Goal: Task Accomplishment & Management: Use online tool/utility

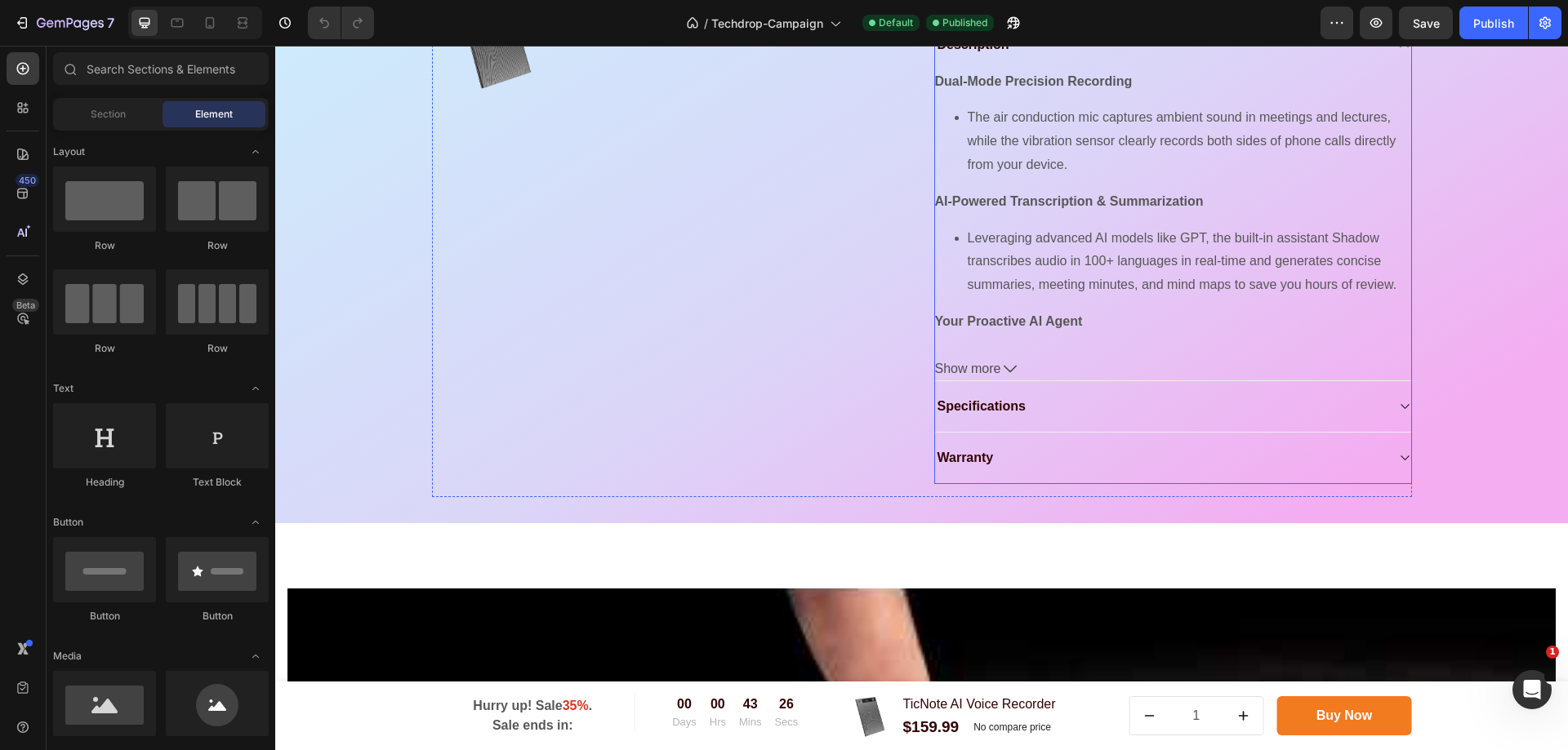
scroll to position [2449, 0]
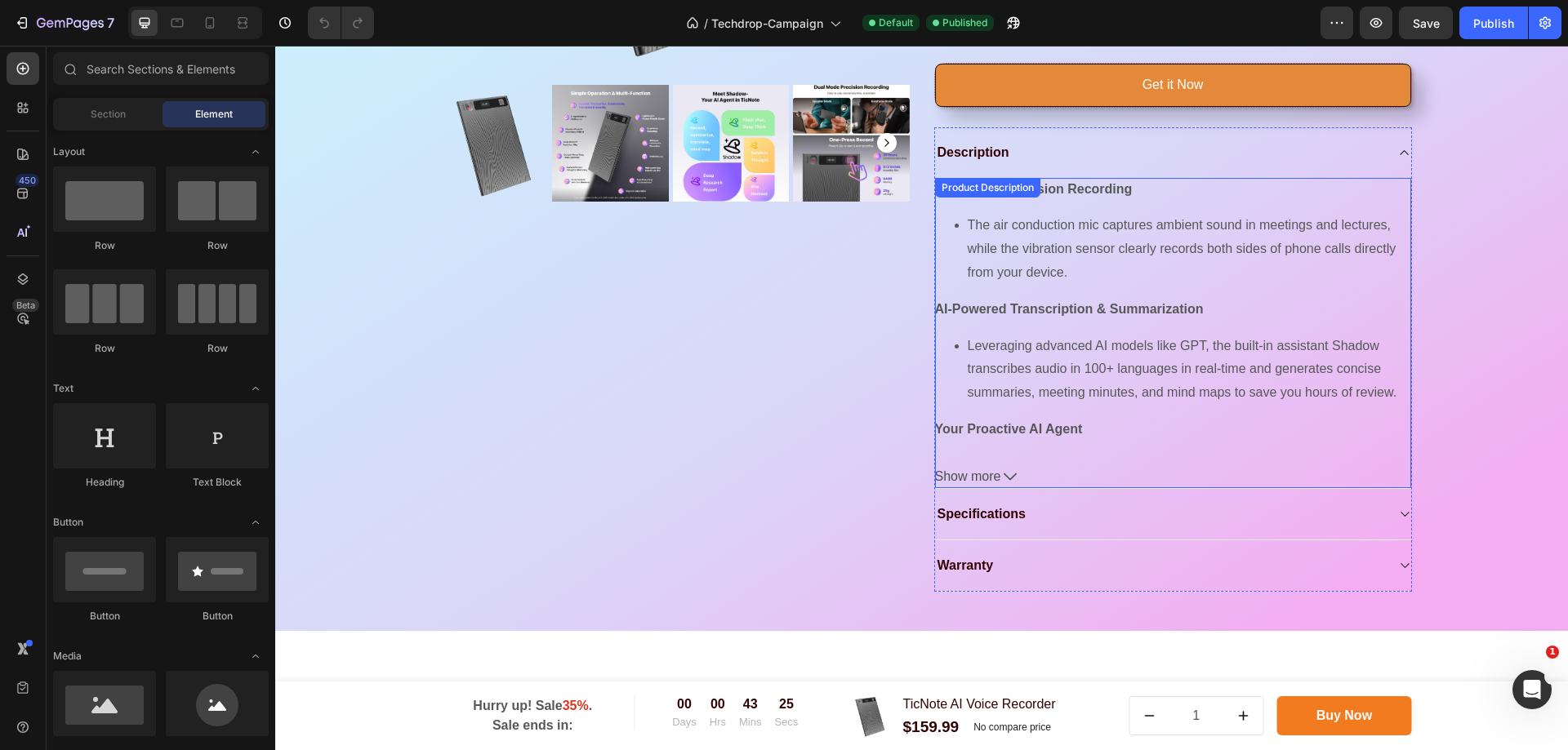
click at [1004, 484] on icon at bounding box center [1010, 476] width 13 height 13
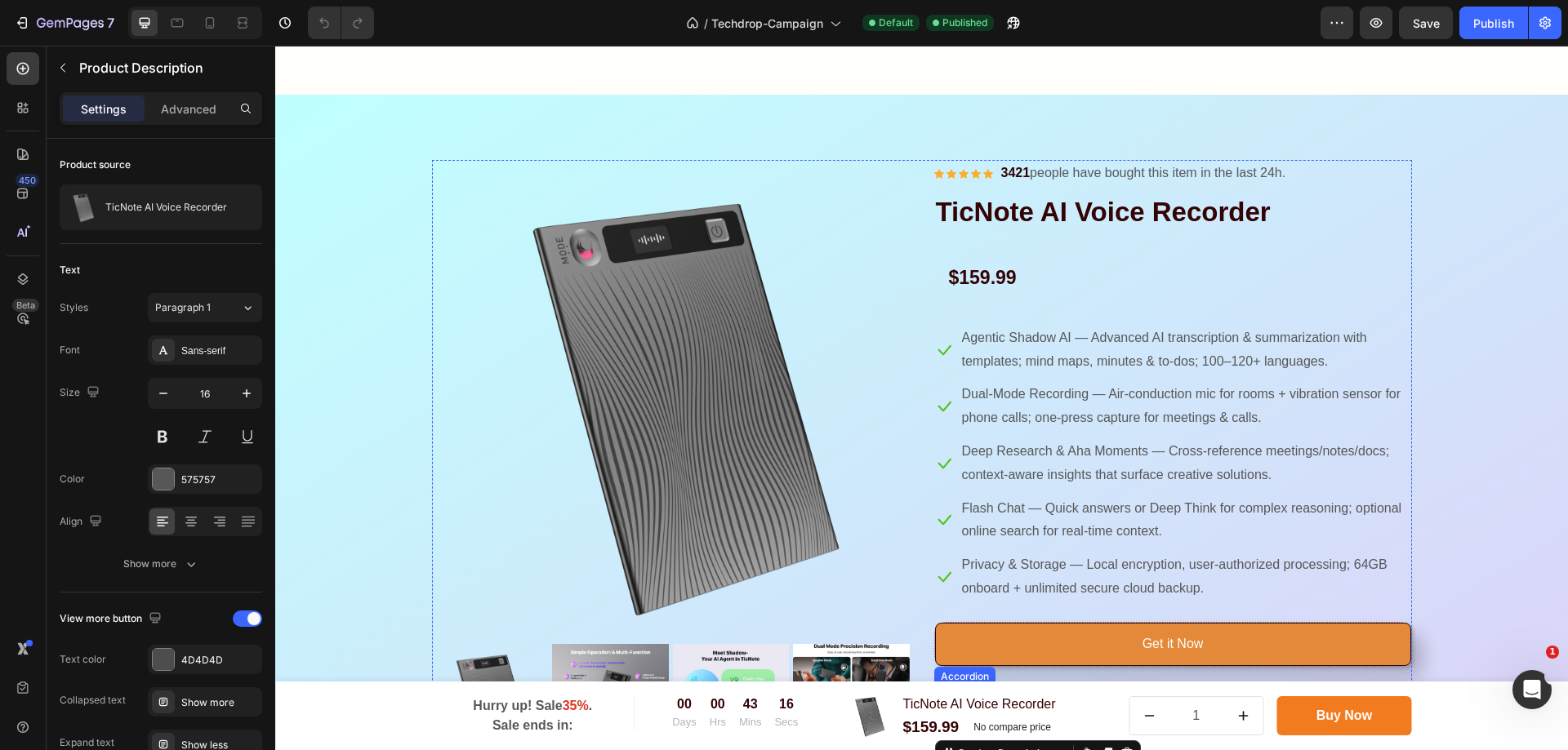
scroll to position [1878, 0]
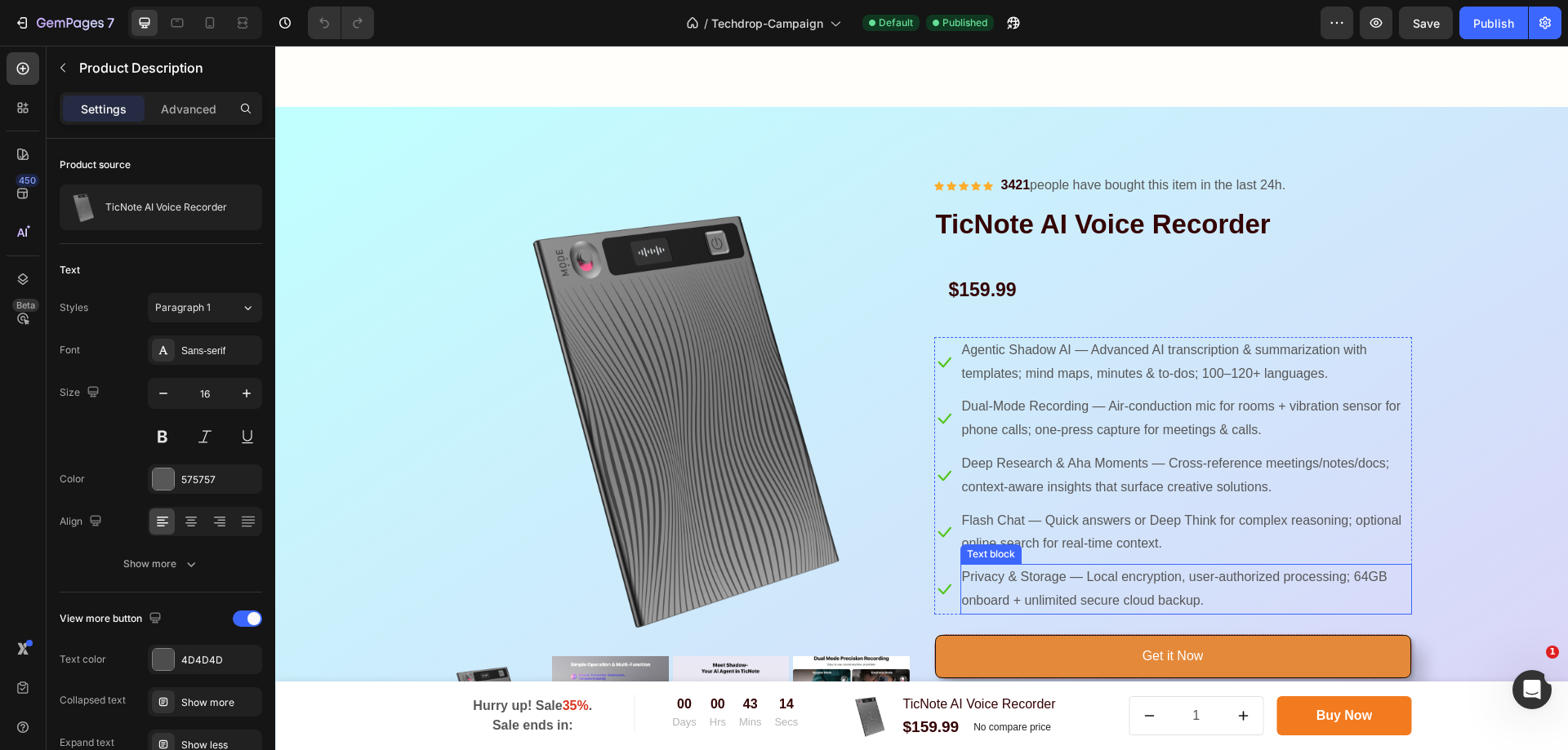
click at [1256, 613] on p "Privacy & Storage — Local encryption, user-authorized processing; 64GB onboard …" at bounding box center [1186, 590] width 448 height 48
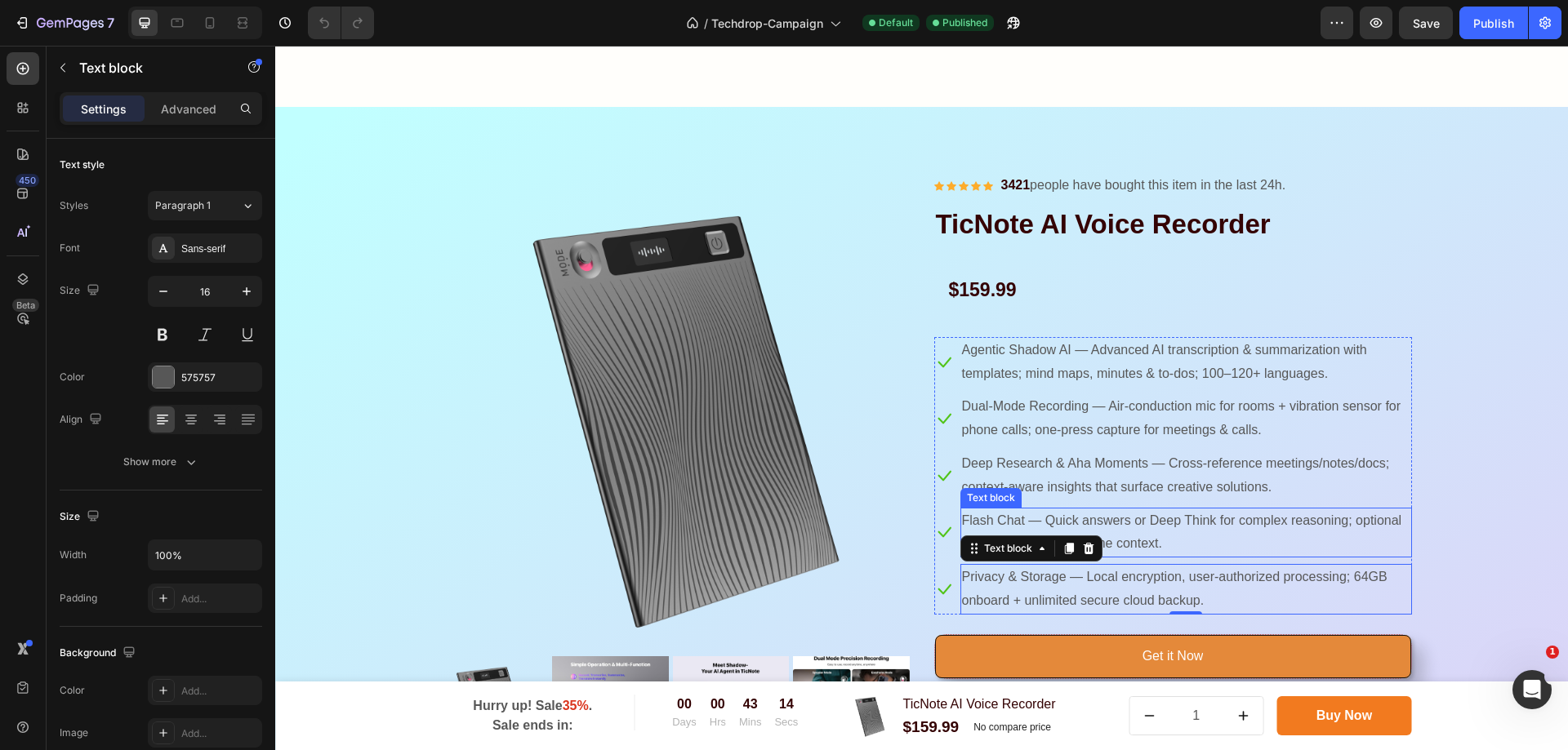
click at [1261, 542] on p "Flash Chat — Quick answers or Deep Think for complex reasoning; optional online…" at bounding box center [1186, 533] width 448 height 48
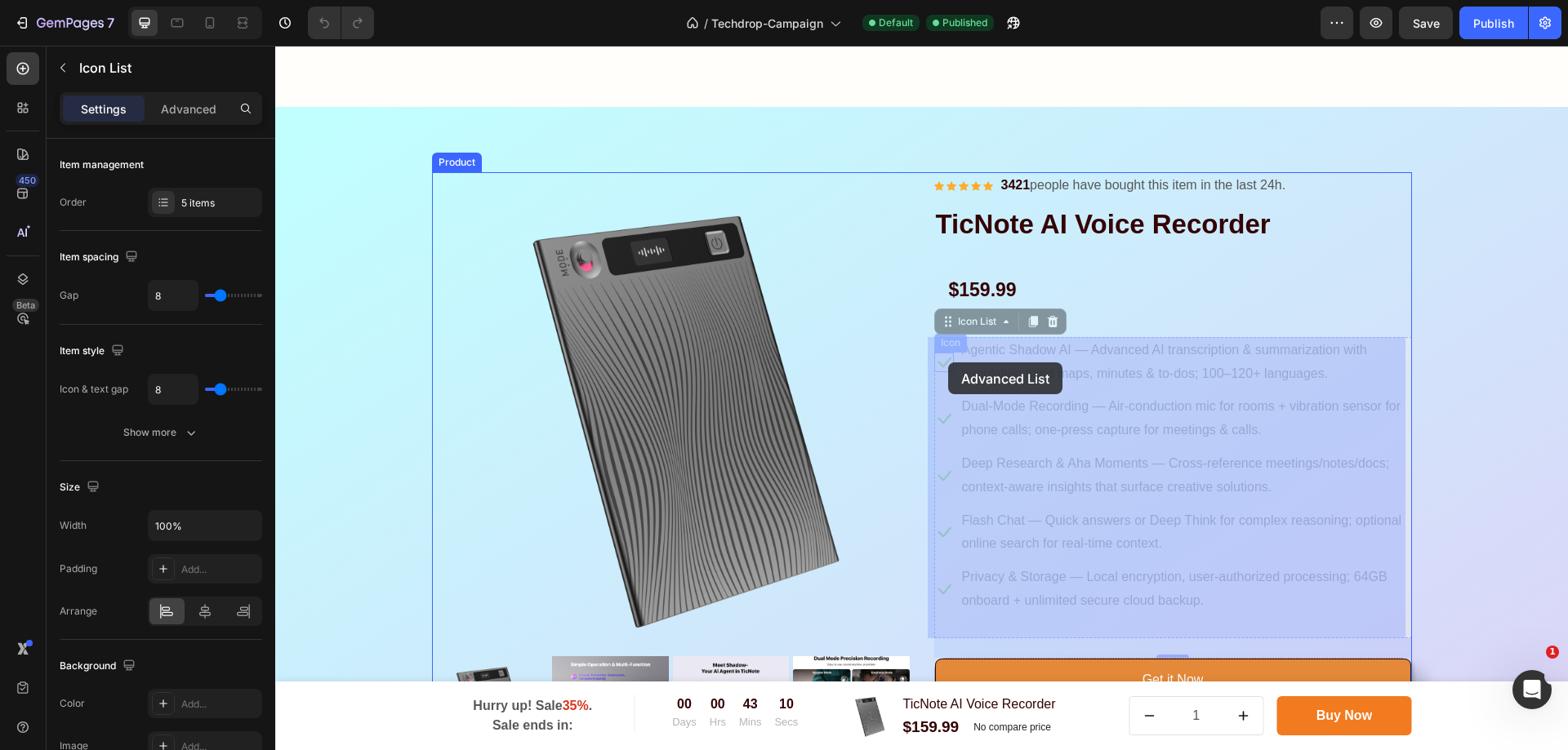
drag, startPoint x: 942, startPoint y: 350, endPoint x: 947, endPoint y: 361, distance: 12.1
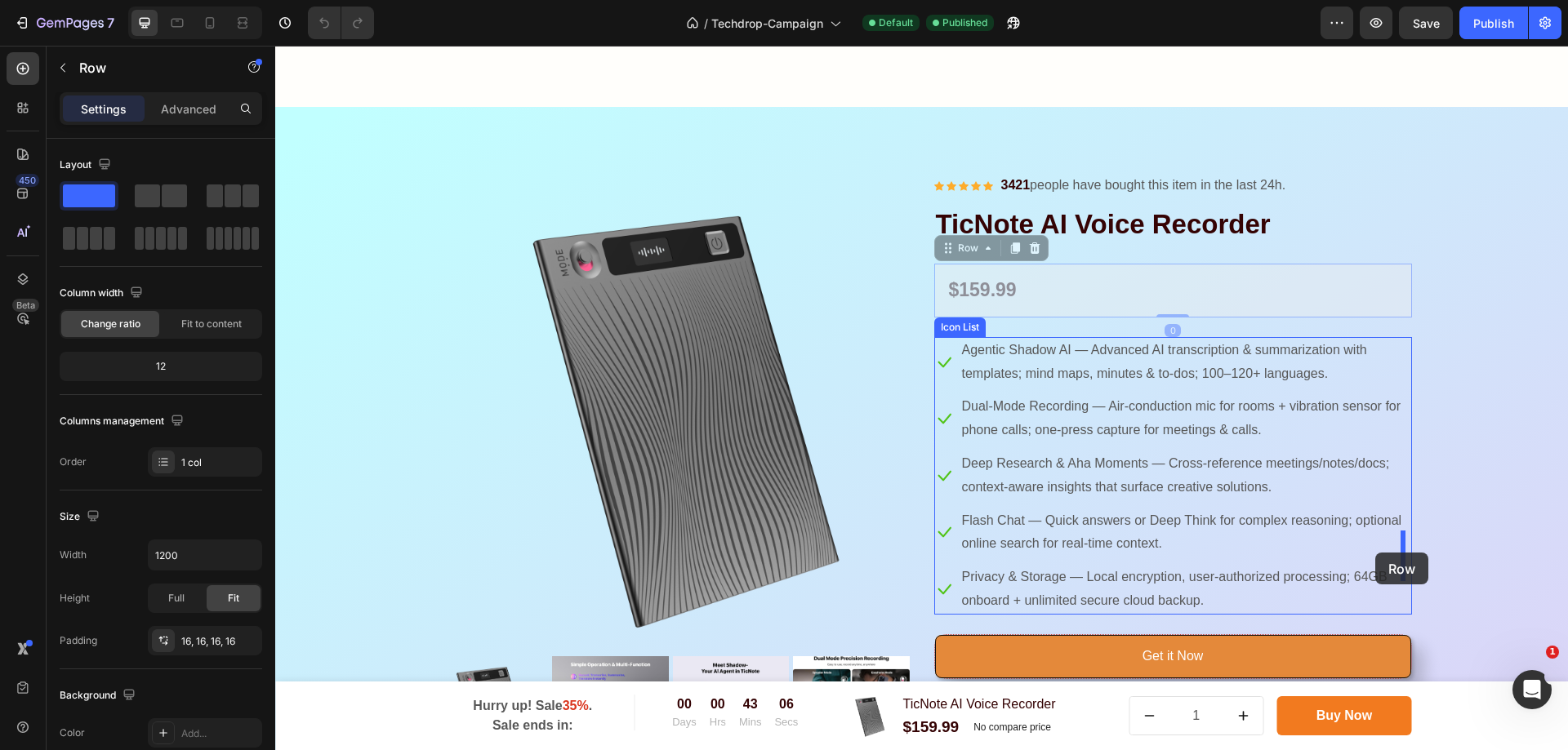
drag, startPoint x: 1394, startPoint y: 319, endPoint x: 1375, endPoint y: 552, distance: 233.8
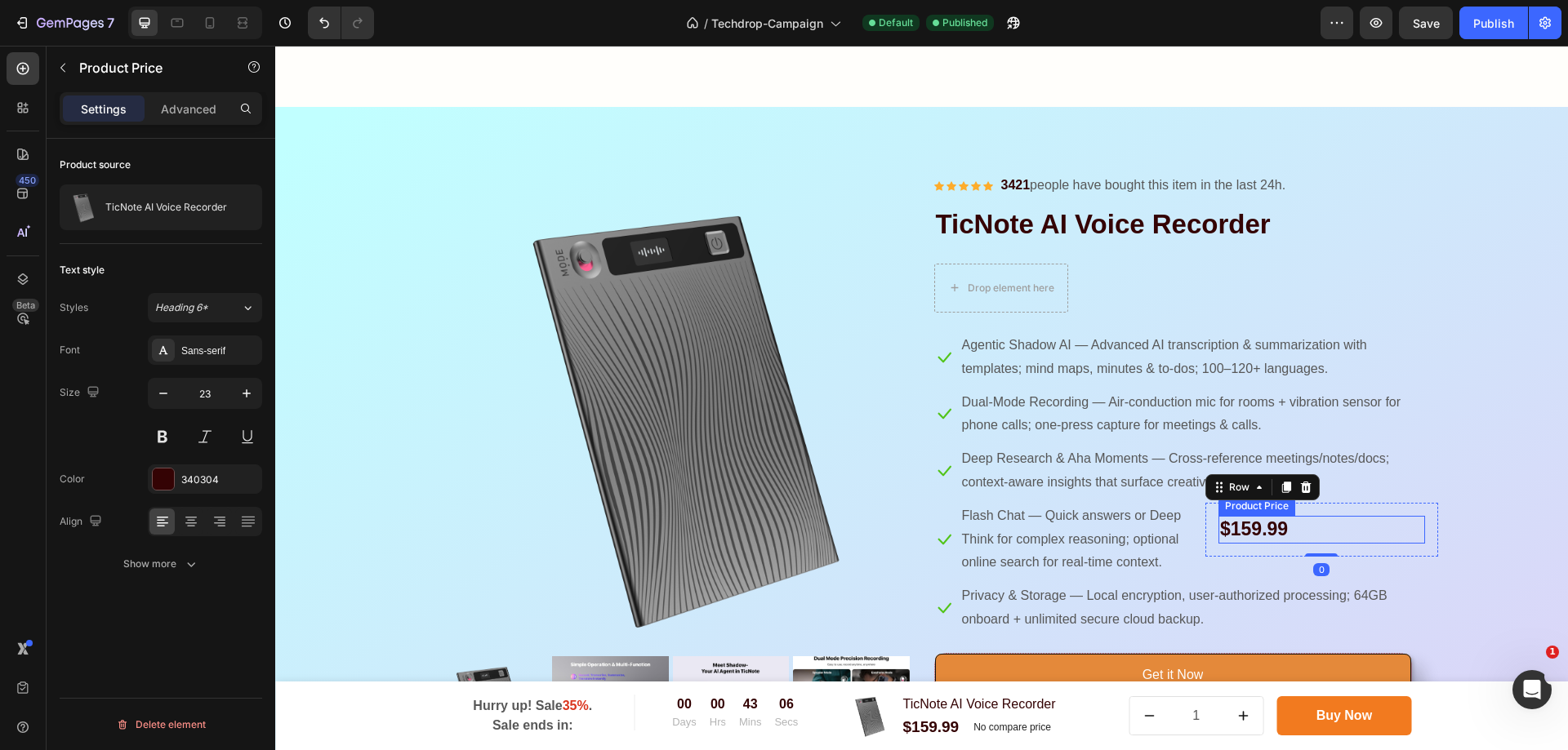
click at [1321, 544] on div "$159.99" at bounding box center [1322, 529] width 206 height 28
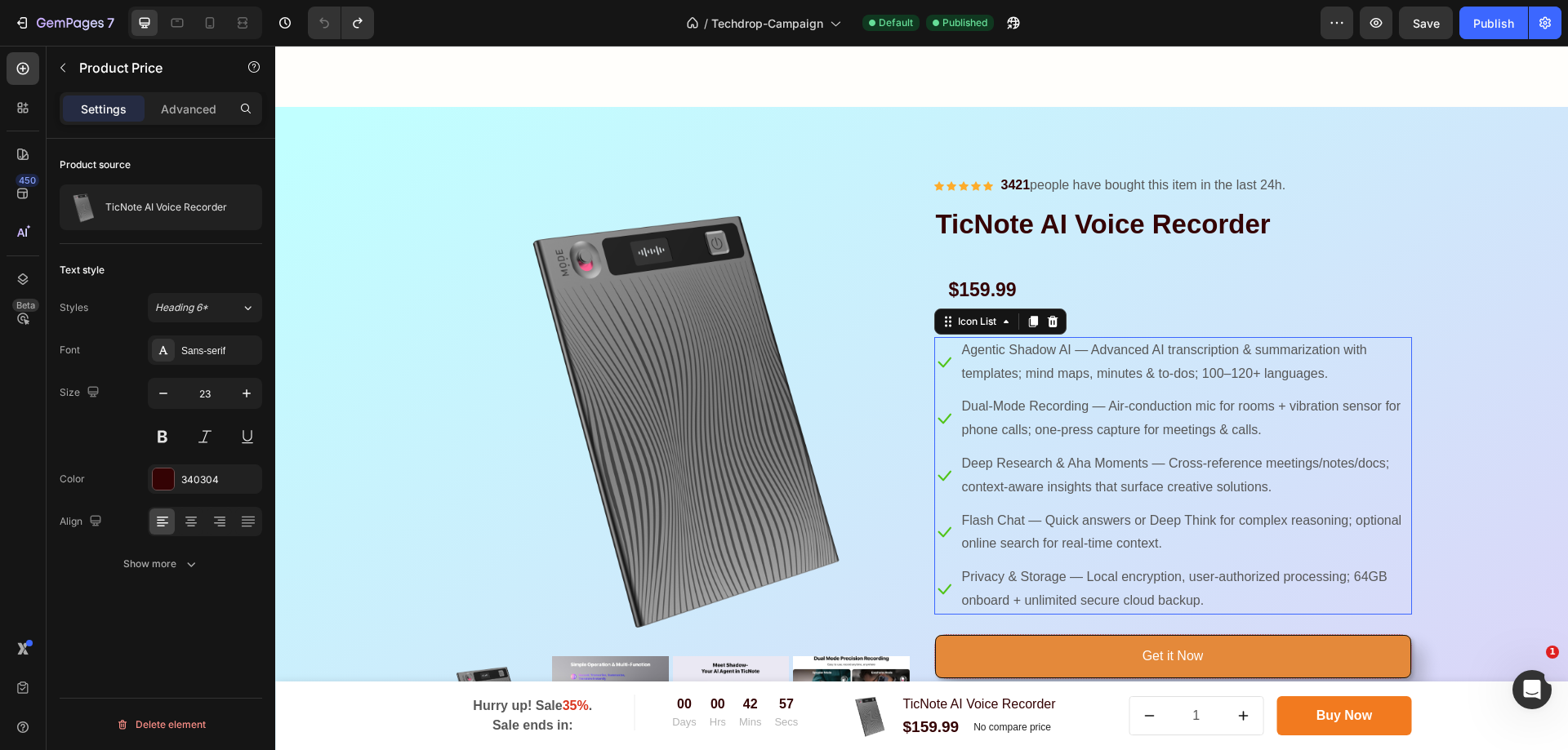
click at [946, 346] on li "Icon Agentic Shadow AI — Advanced AI transcription & summarization with templat…" at bounding box center [1173, 362] width 478 height 51
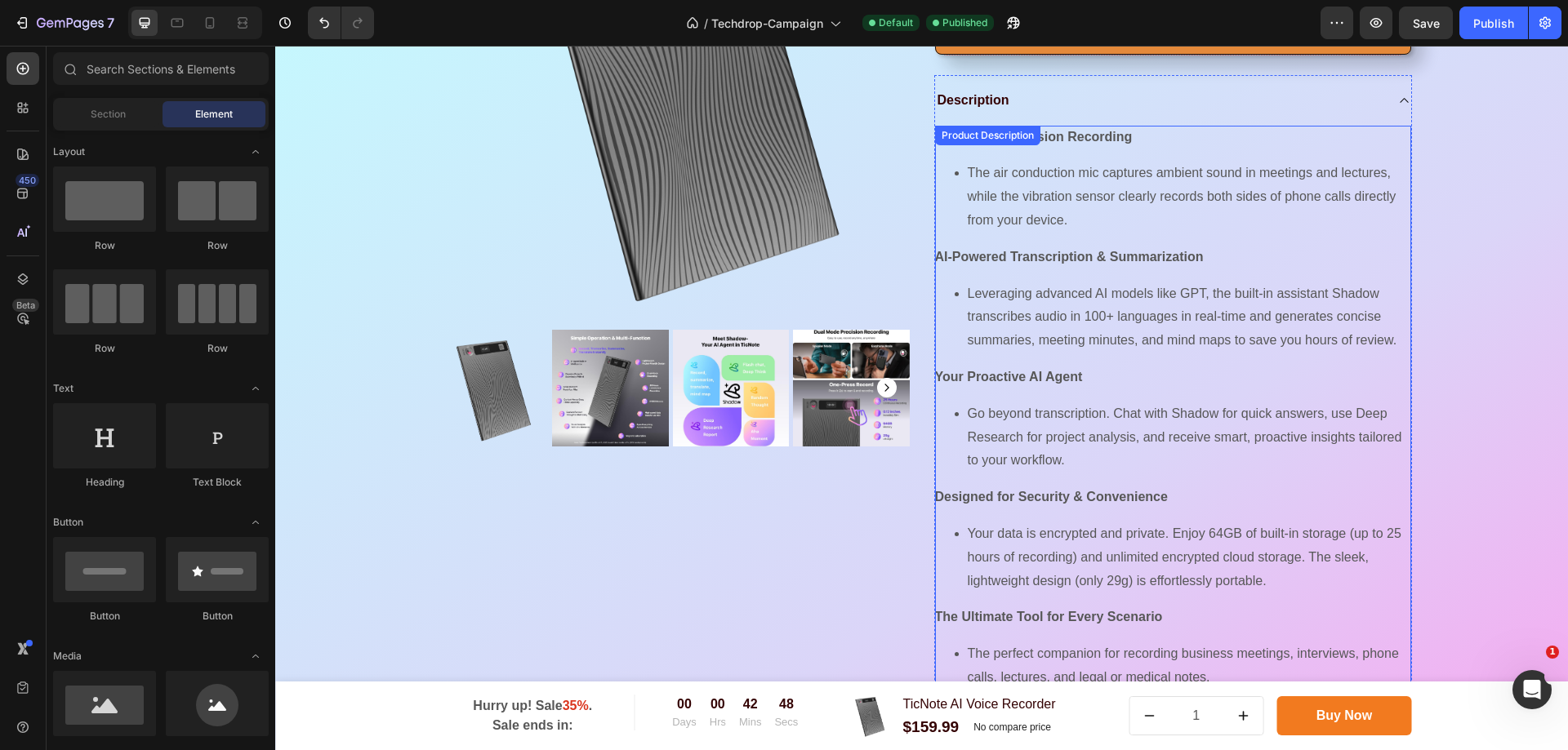
scroll to position [1959, 0]
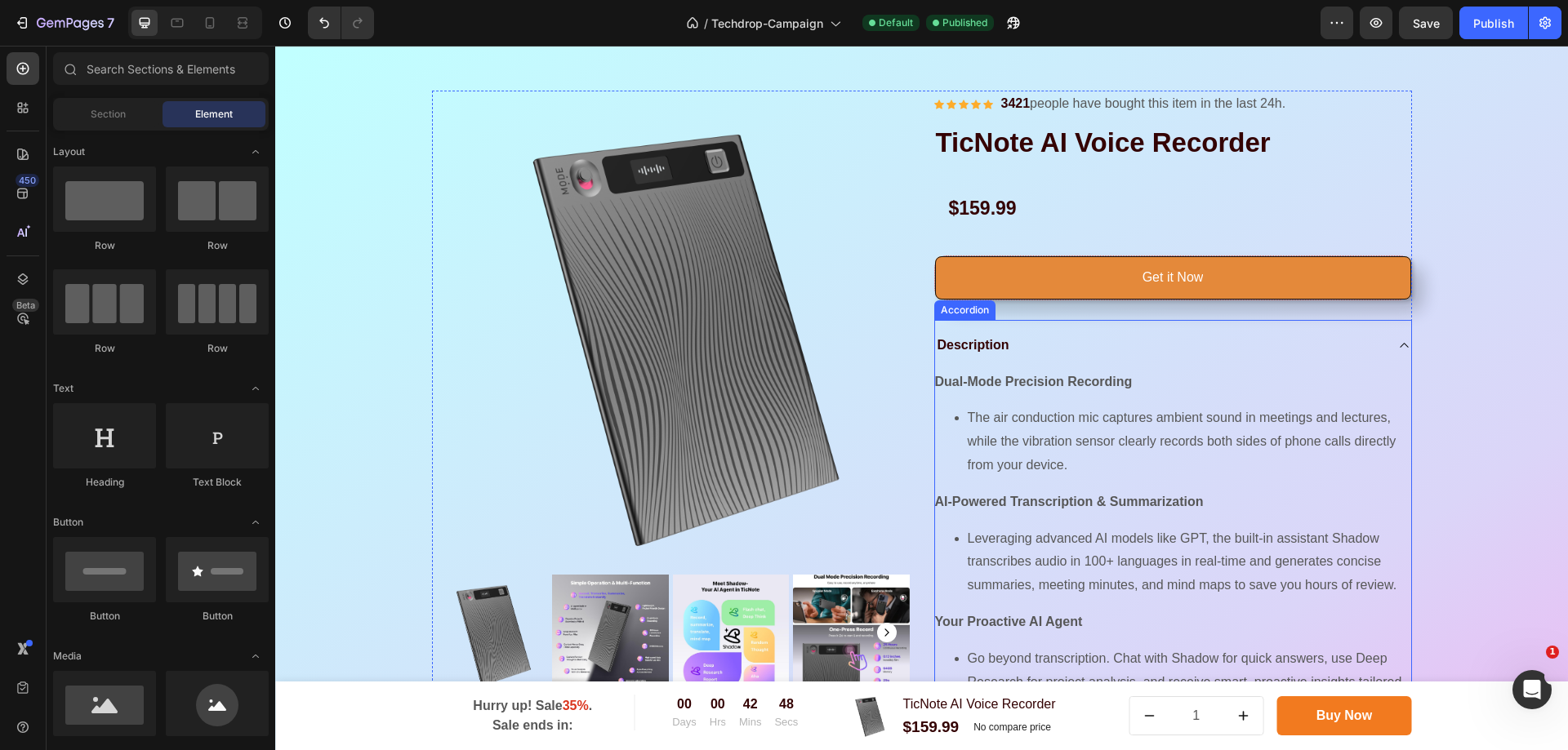
click at [1377, 341] on div "Description" at bounding box center [1161, 345] width 450 height 25
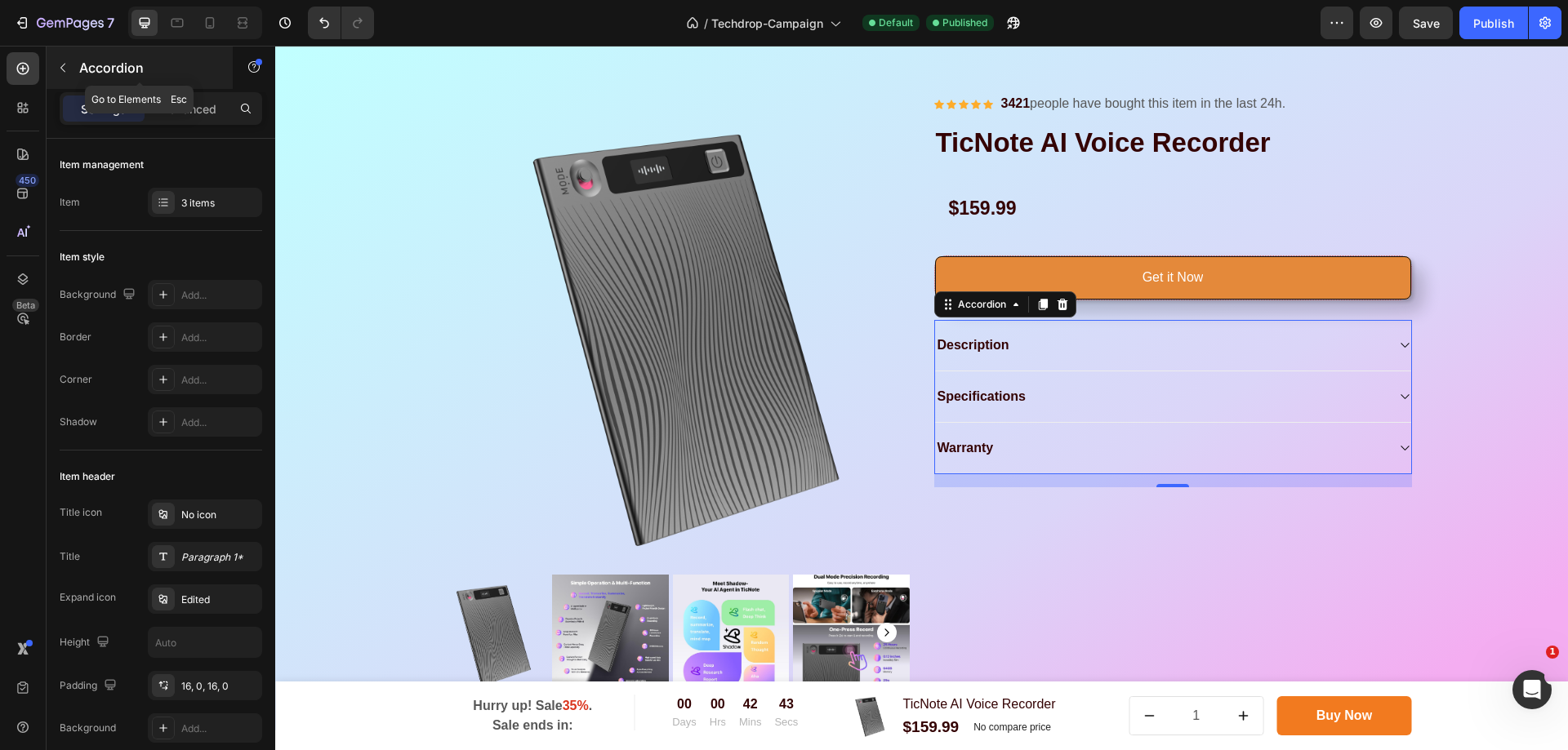
click at [71, 64] on button "button" at bounding box center [63, 67] width 26 height 26
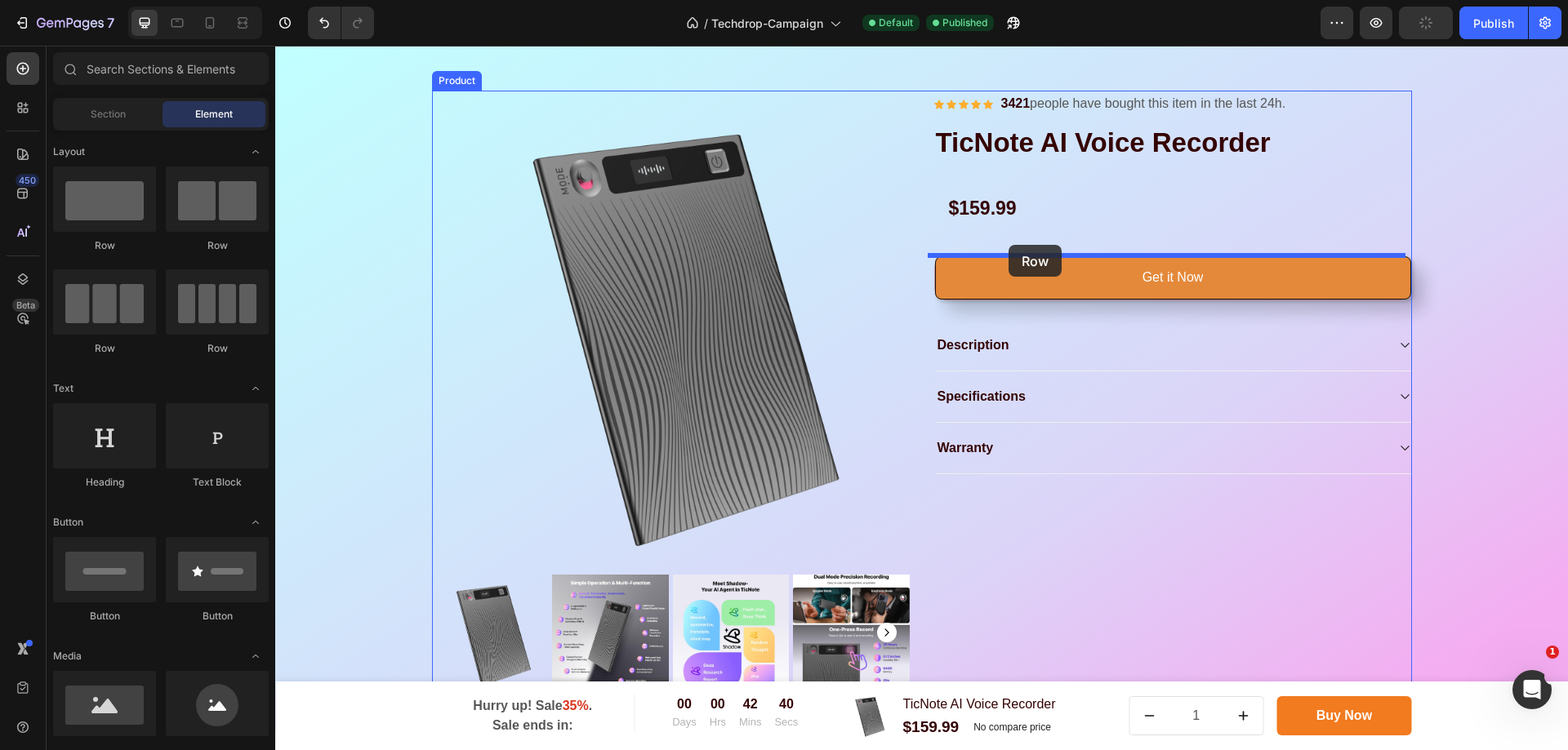
drag, startPoint x: 391, startPoint y: 252, endPoint x: 1009, endPoint y: 245, distance: 618.0
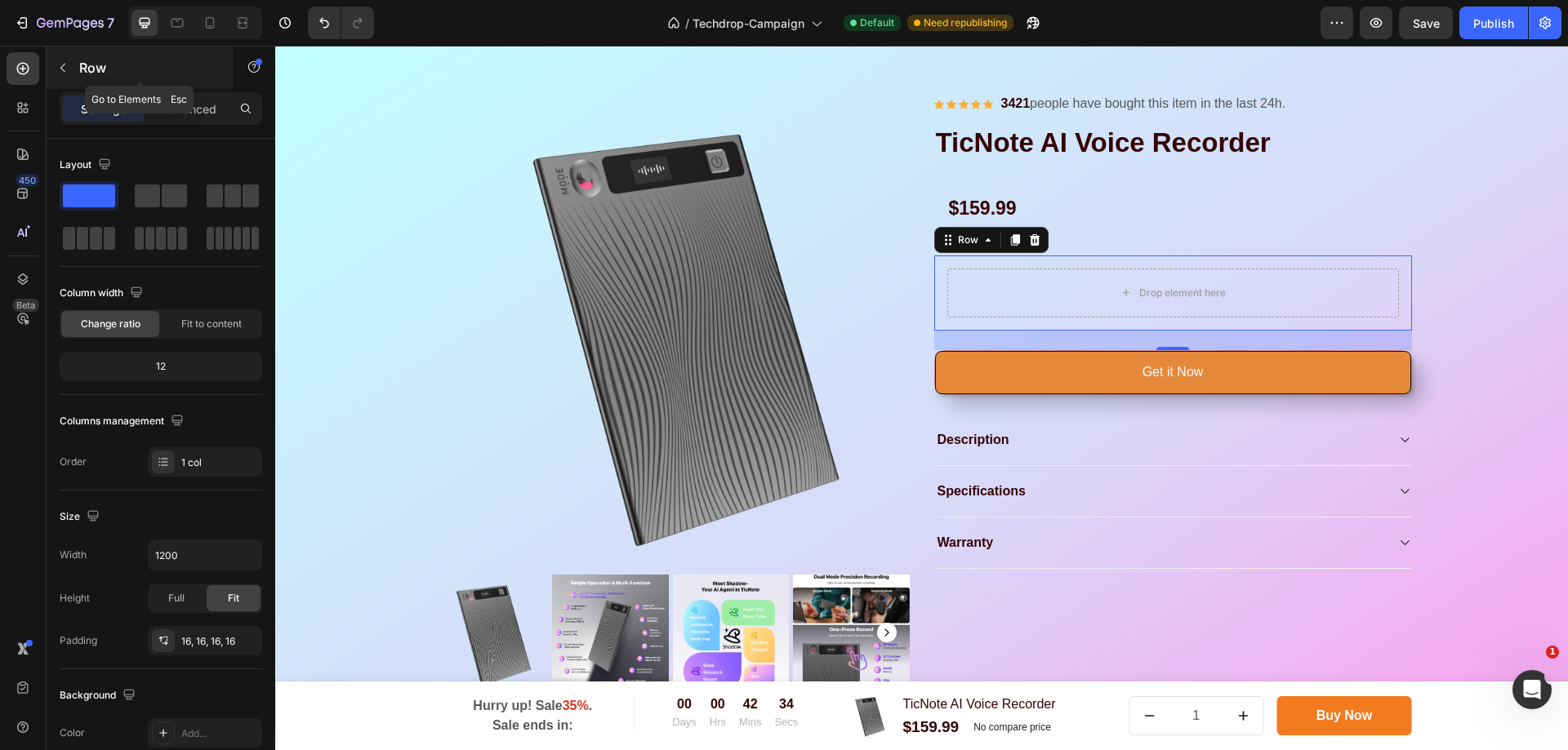
click at [81, 74] on p "Row" at bounding box center [149, 67] width 139 height 20
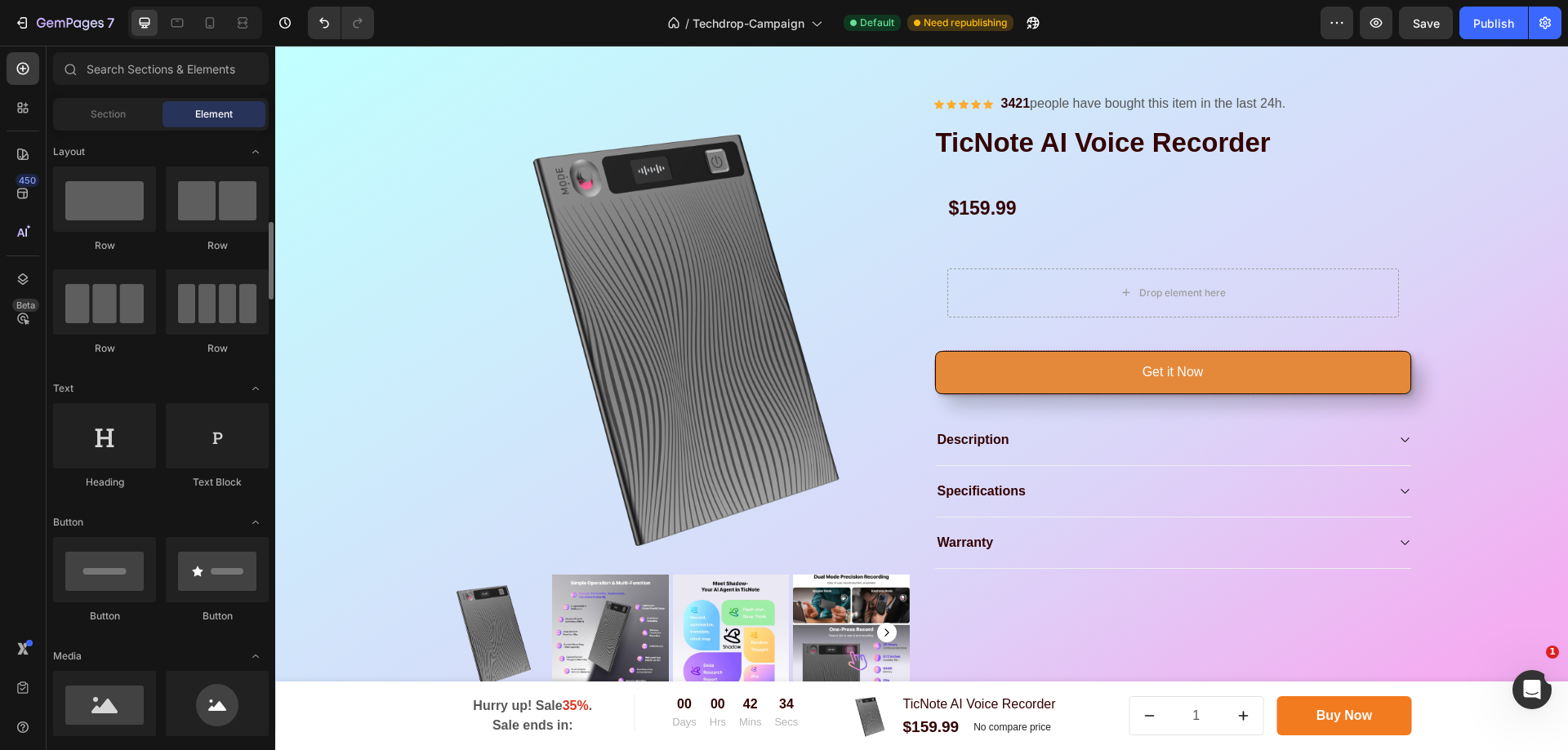
scroll to position [81, 0]
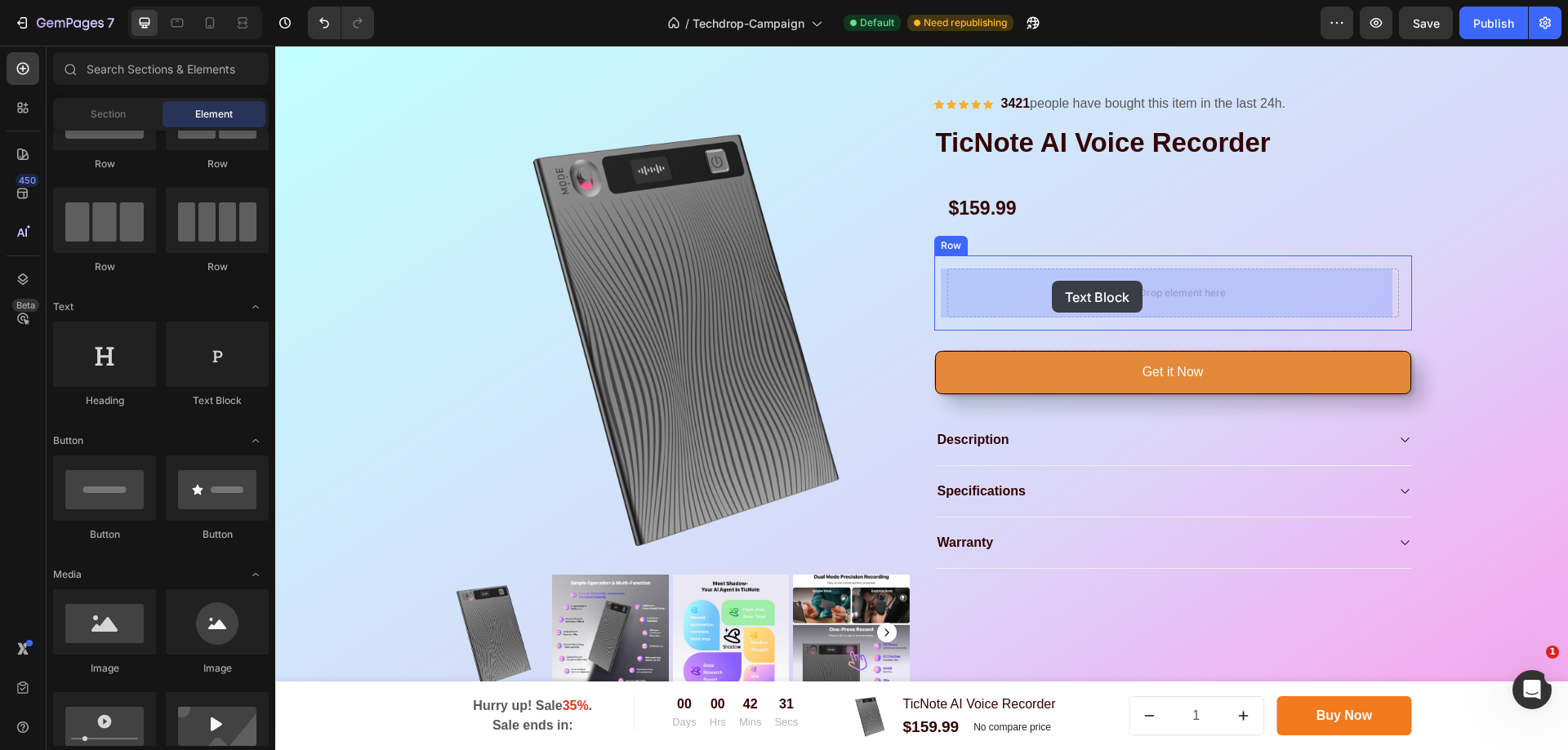
drag, startPoint x: 479, startPoint y: 411, endPoint x: 1052, endPoint y: 281, distance: 587.6
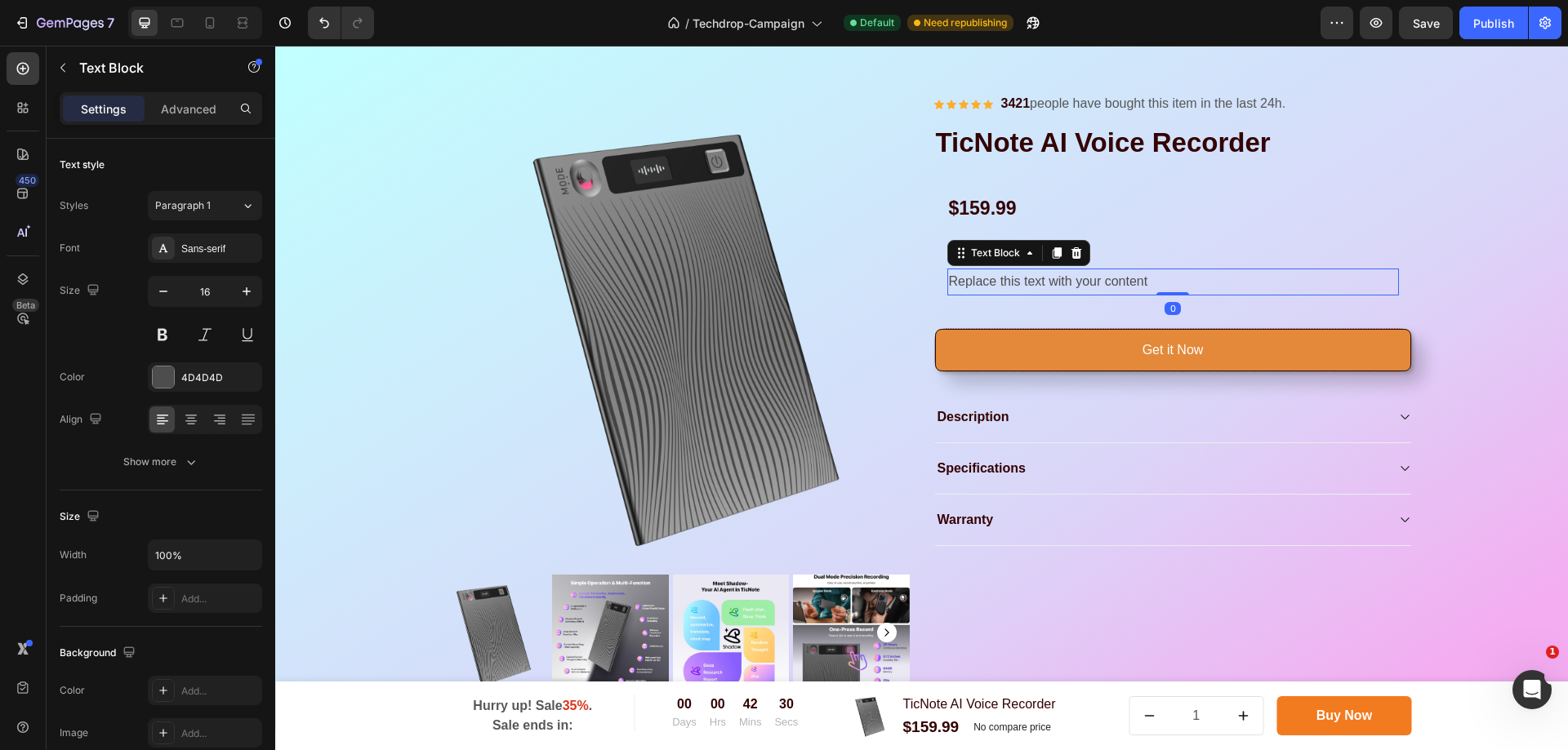
click at [1183, 282] on div "Replace this text with your content" at bounding box center [1173, 283] width 452 height 27
click at [1183, 282] on p "Replace this text with your content" at bounding box center [1173, 282] width 448 height 24
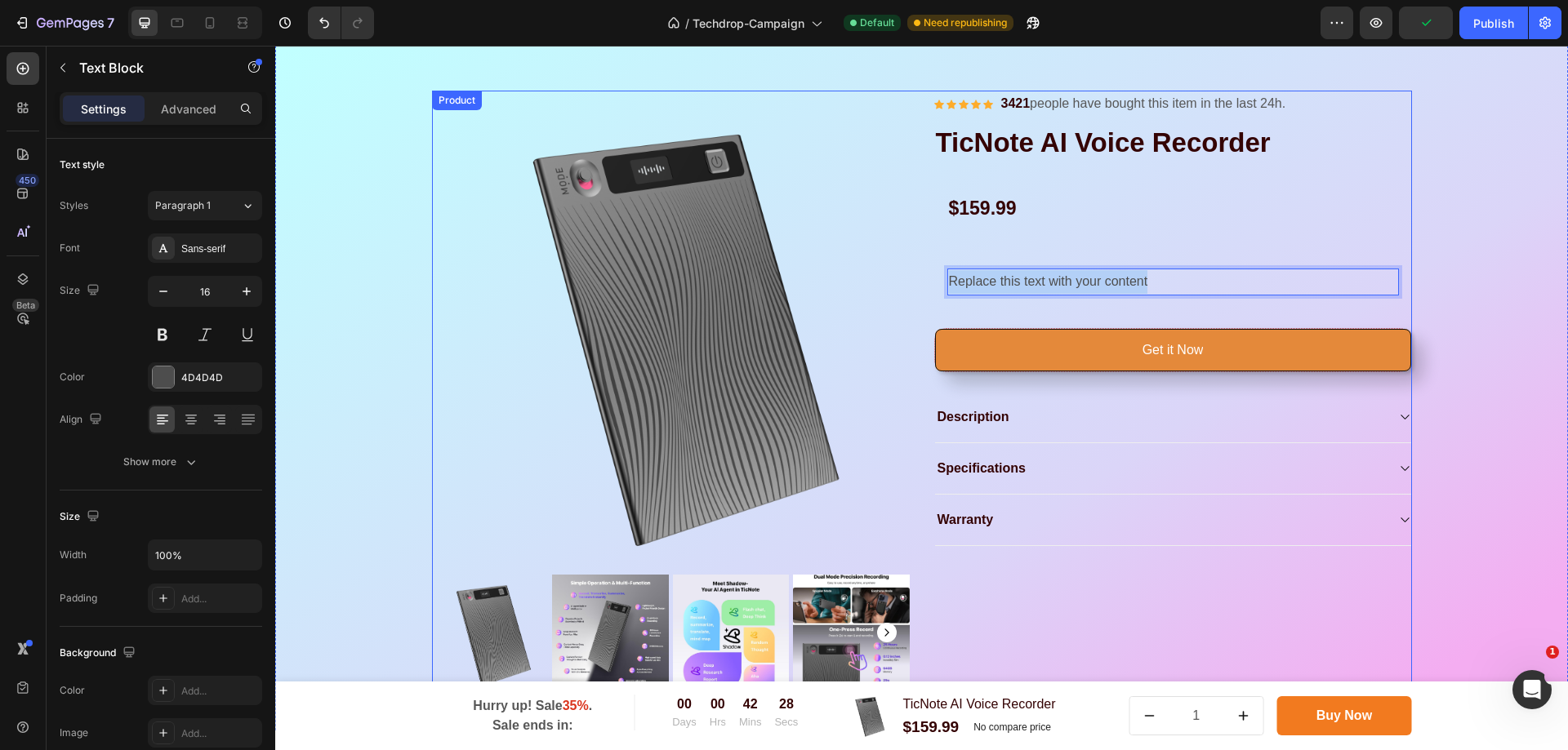
drag, startPoint x: 1161, startPoint y: 283, endPoint x: 906, endPoint y: 271, distance: 255.3
click at [906, 271] on div "Product Images & Gallery Icon Icon Icon Icon Icon Icon List Hoz 3421 people hav…" at bounding box center [922, 398] width 981 height 614
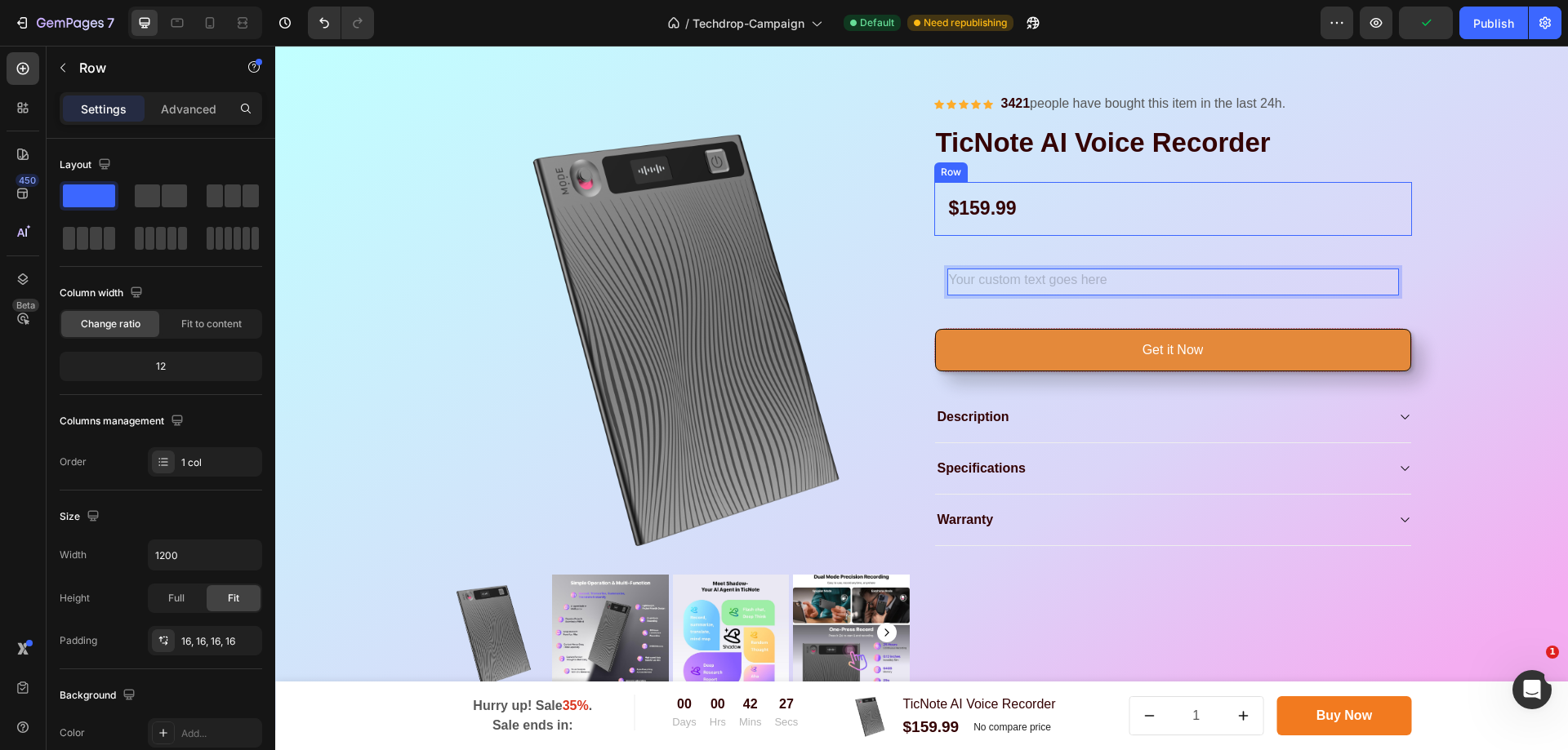
click at [1104, 232] on div "$159.99 Product Price Product Price Row" at bounding box center [1173, 210] width 478 height 54
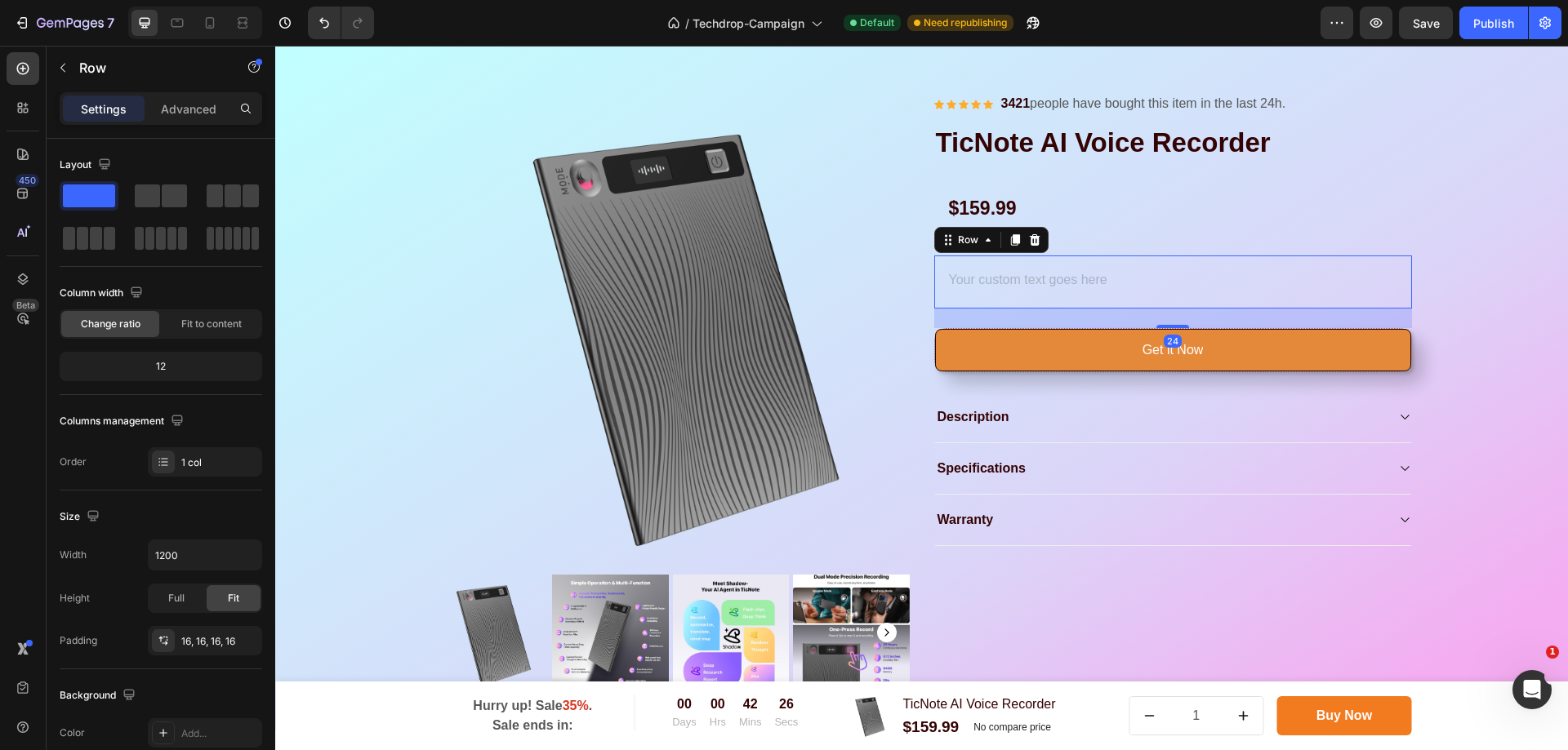
click at [1051, 265] on div "Text Block Row 24" at bounding box center [1173, 282] width 478 height 53
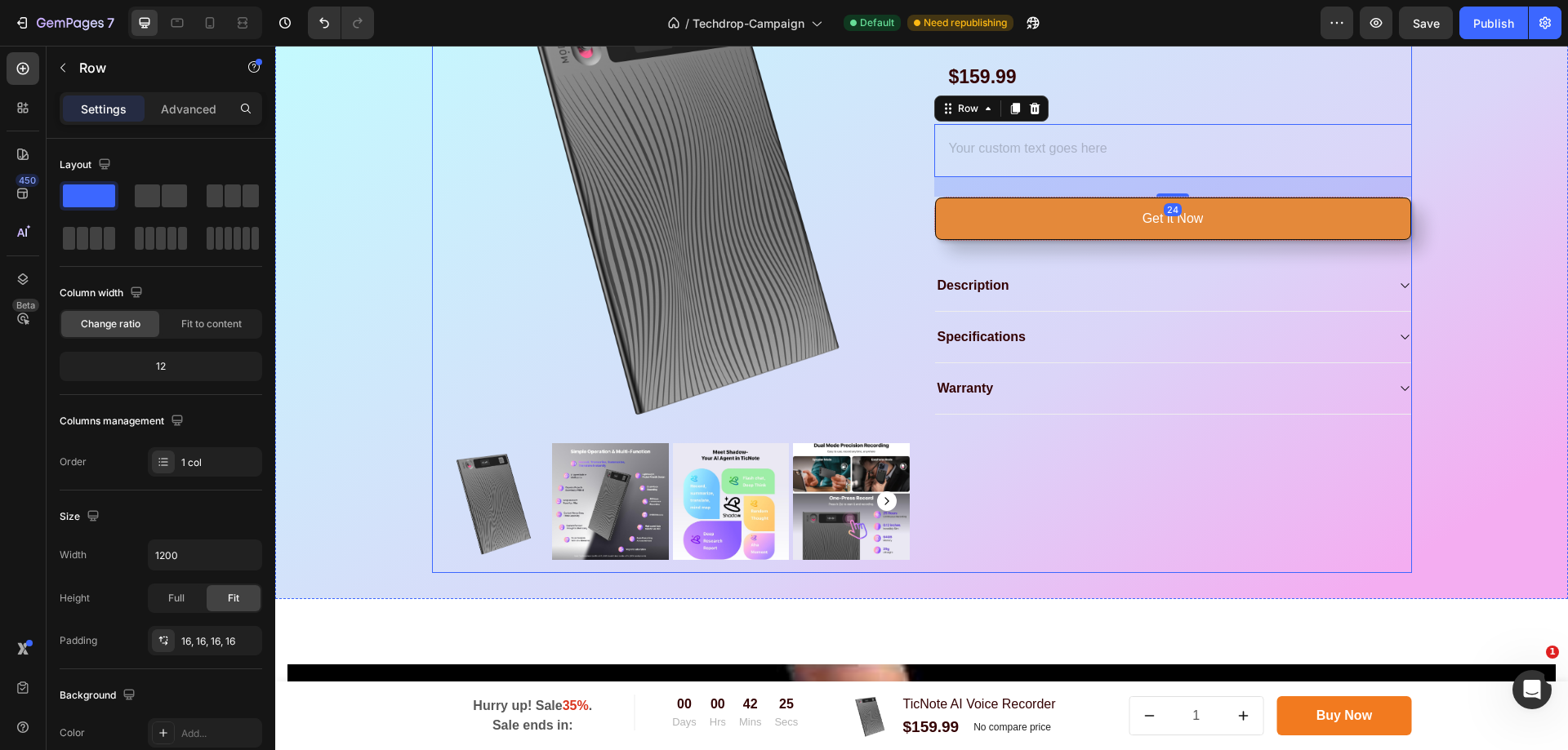
scroll to position [2123, 0]
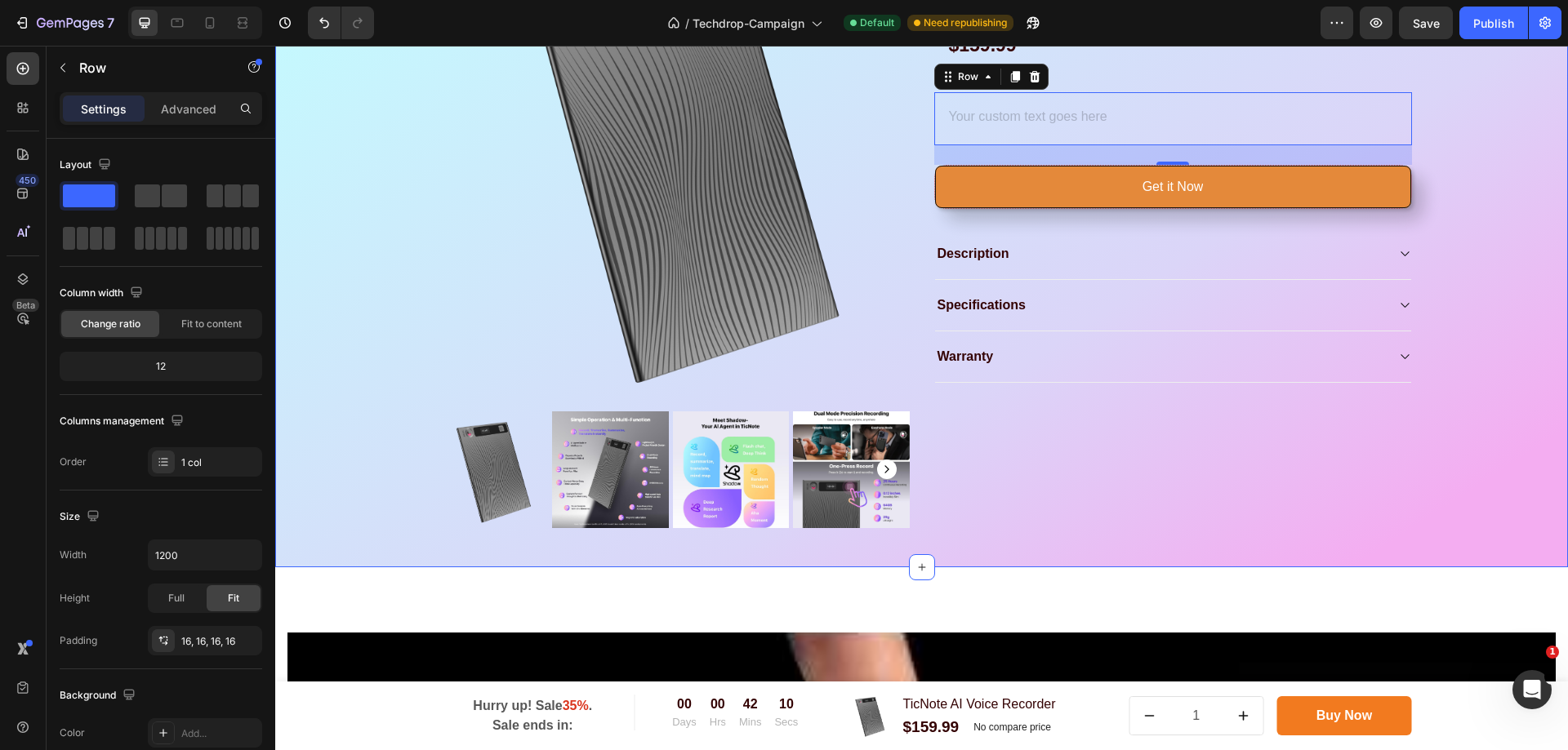
click at [357, 207] on div "Product Images & Gallery Icon Icon Icon Icon Icon Icon List Hoz 3421 people hav…" at bounding box center [922, 234] width 1268 height 614
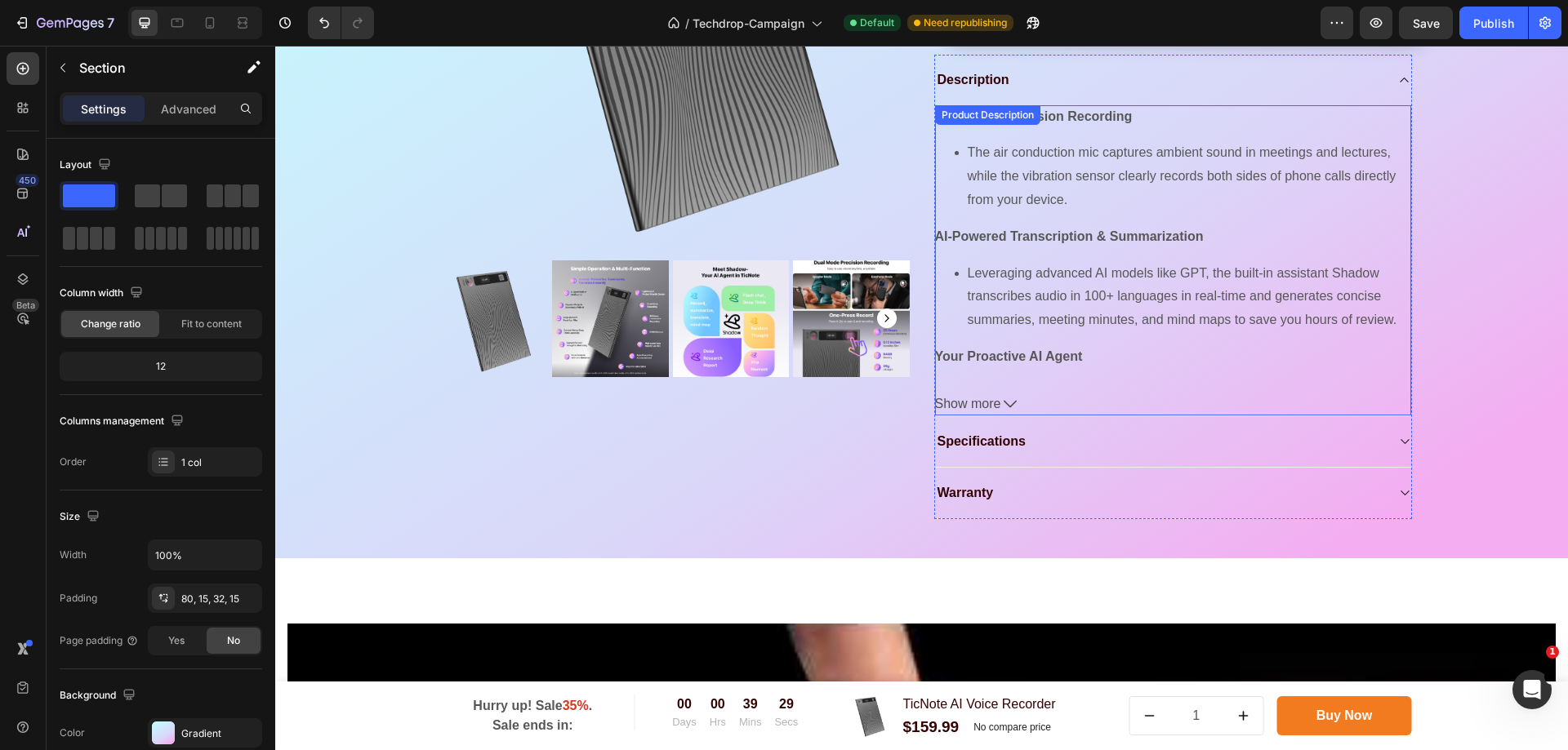
scroll to position [2040, 0]
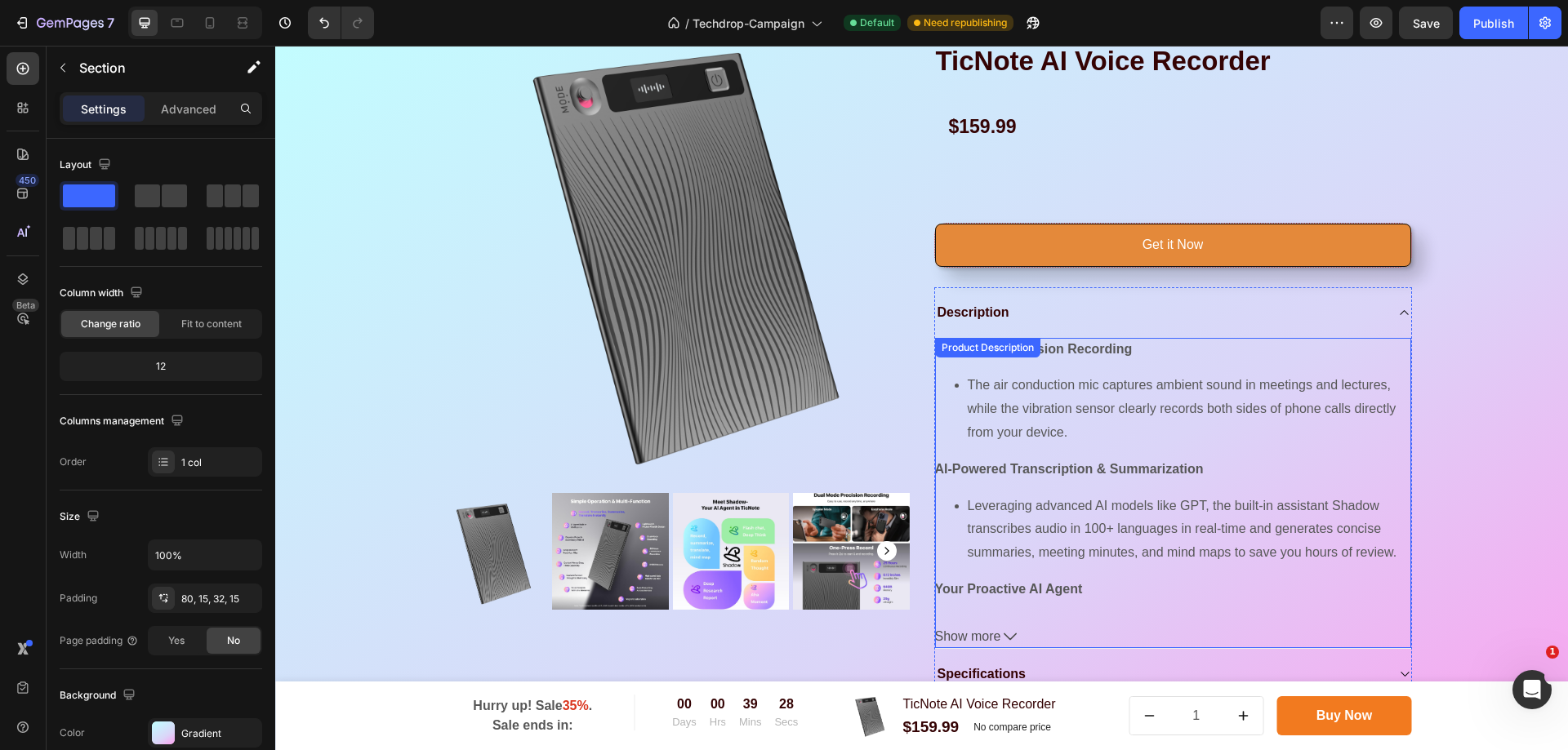
click at [1154, 415] on li "The air conduction mic captures ambient sound in meetings and lectures, while t…" at bounding box center [1189, 409] width 443 height 70
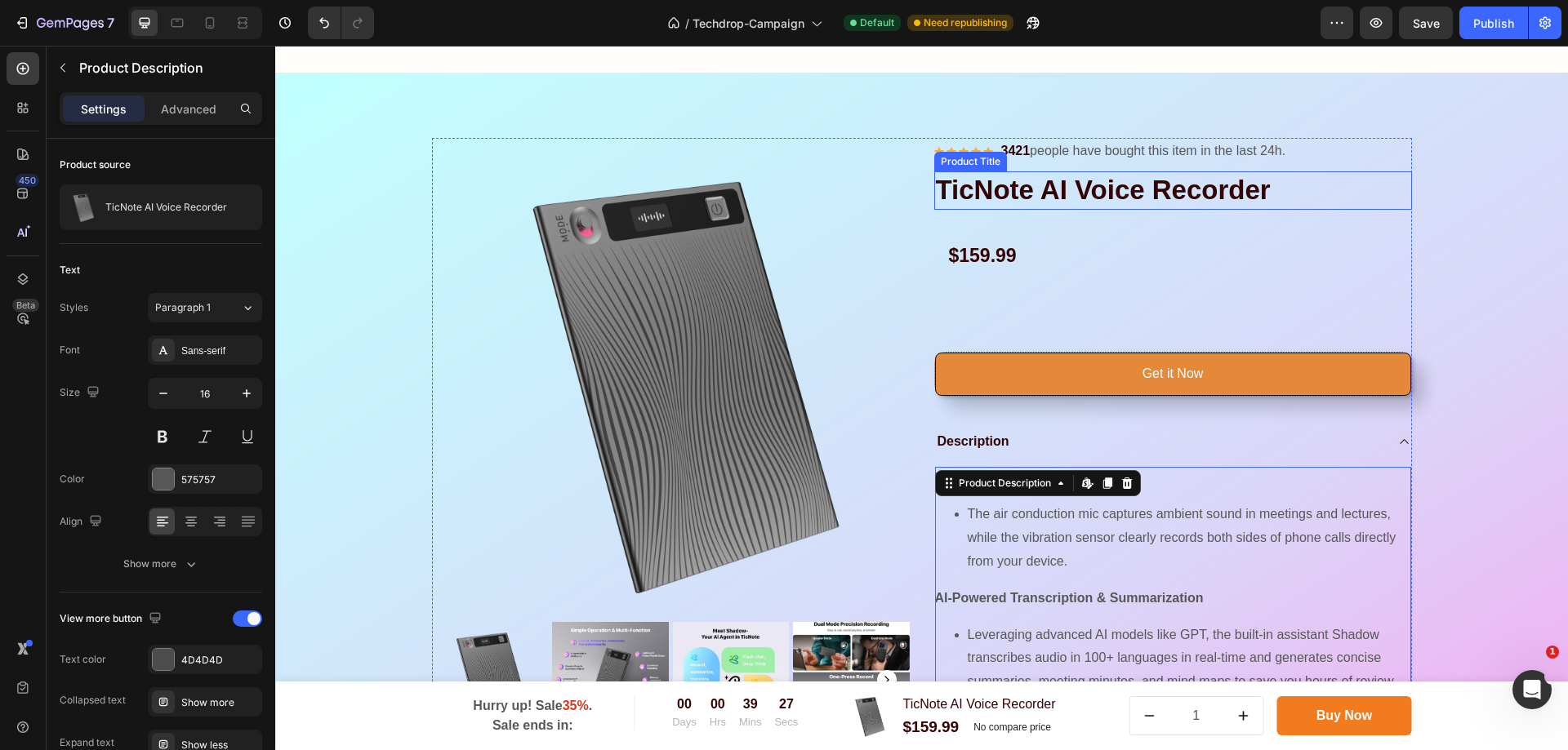
scroll to position [1715, 0]
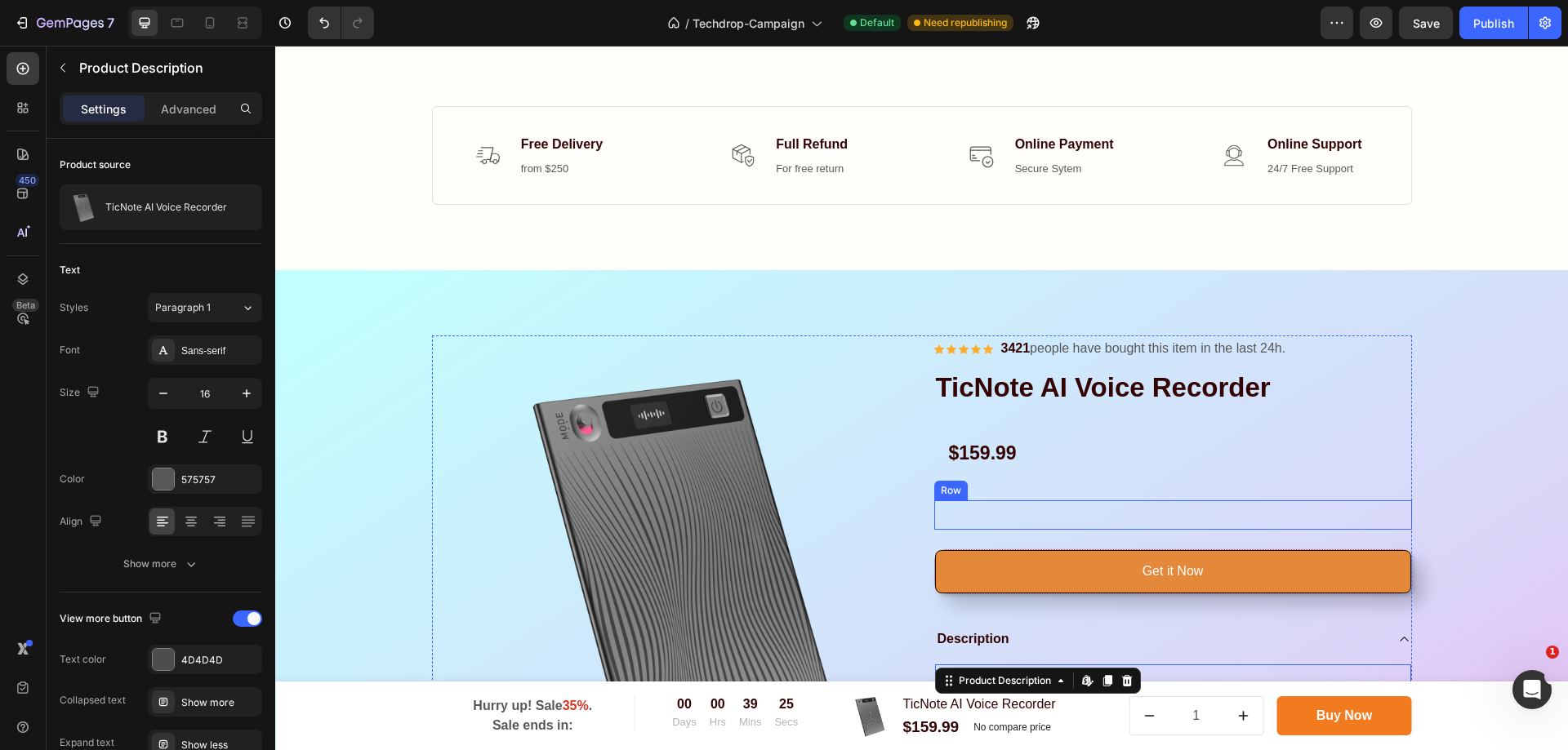
click at [1030, 511] on div "Text Block Row" at bounding box center [1173, 515] width 478 height 30
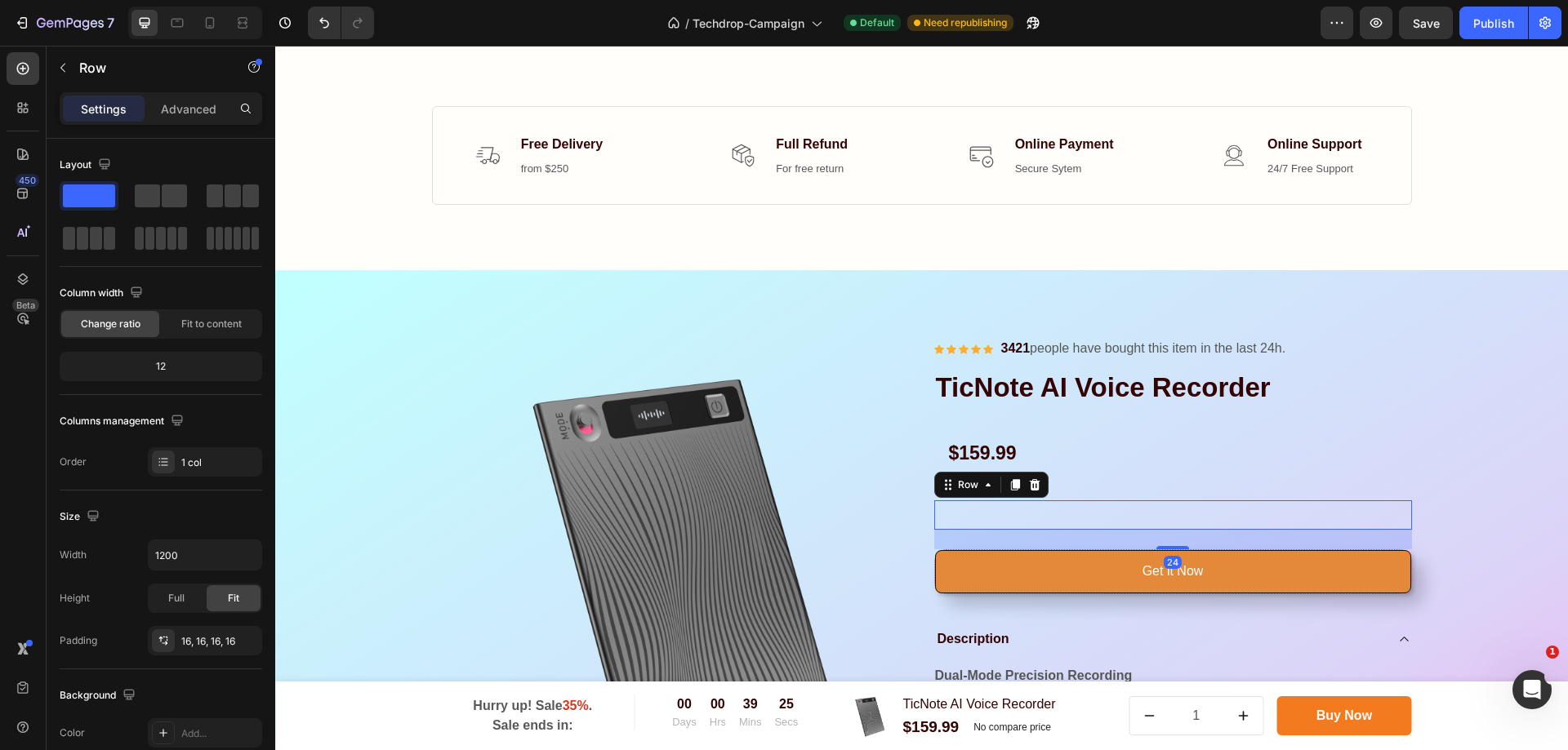
click at [1030, 511] on div "Text Block Row 24" at bounding box center [1173, 515] width 478 height 30
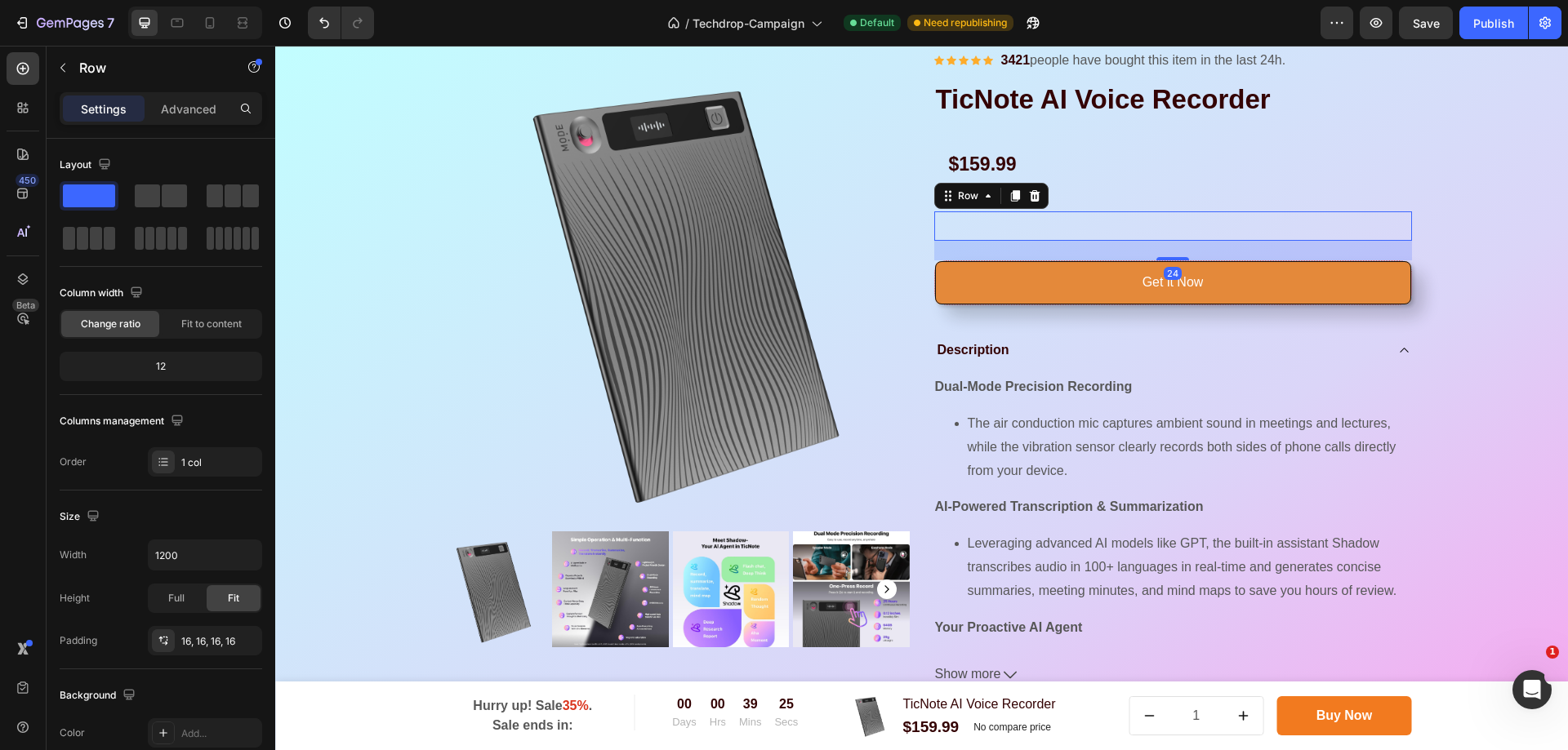
click at [1030, 241] on div "Text Block Row 24" at bounding box center [1173, 226] width 478 height 30
click at [1074, 241] on div "Text Block Row 24" at bounding box center [1173, 226] width 478 height 30
click at [73, 70] on button "button" at bounding box center [63, 67] width 26 height 26
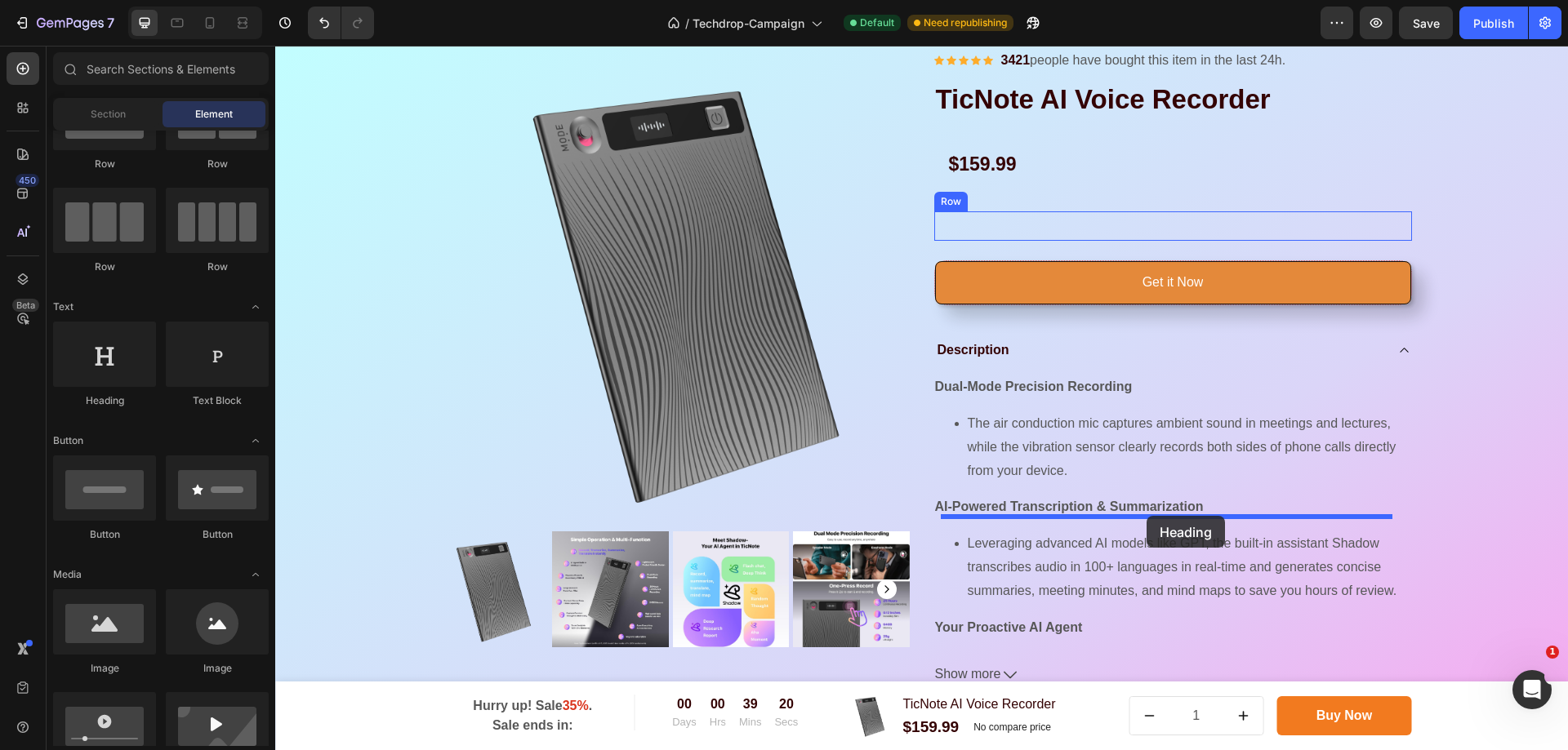
drag, startPoint x: 386, startPoint y: 410, endPoint x: 1147, endPoint y: 516, distance: 768.3
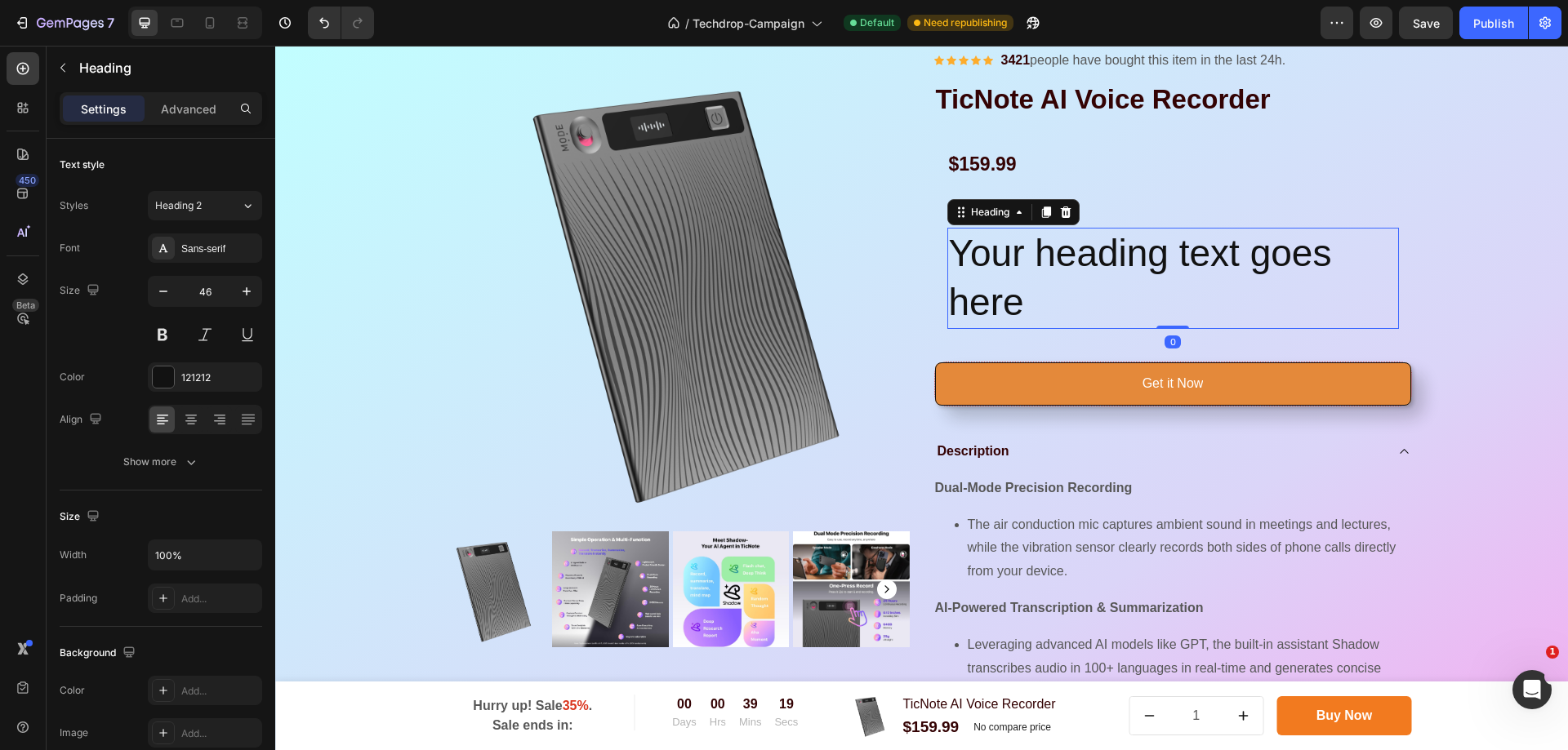
click at [1097, 329] on h2 "Your heading text goes here" at bounding box center [1173, 277] width 452 height 101
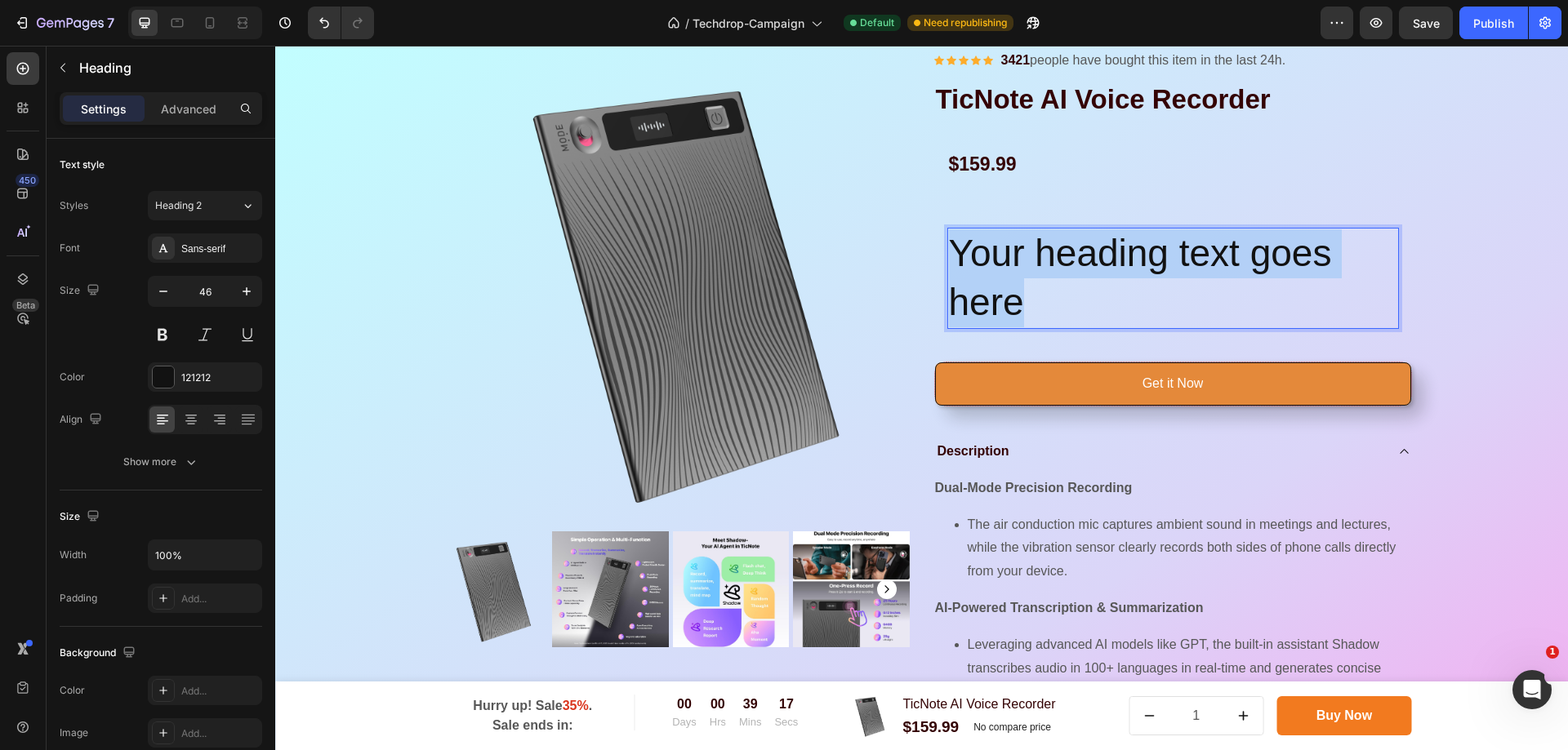
drag, startPoint x: 1064, startPoint y: 602, endPoint x: 946, endPoint y: 543, distance: 131.9
click at [949, 327] on p "Your heading text goes here" at bounding box center [1173, 277] width 448 height 98
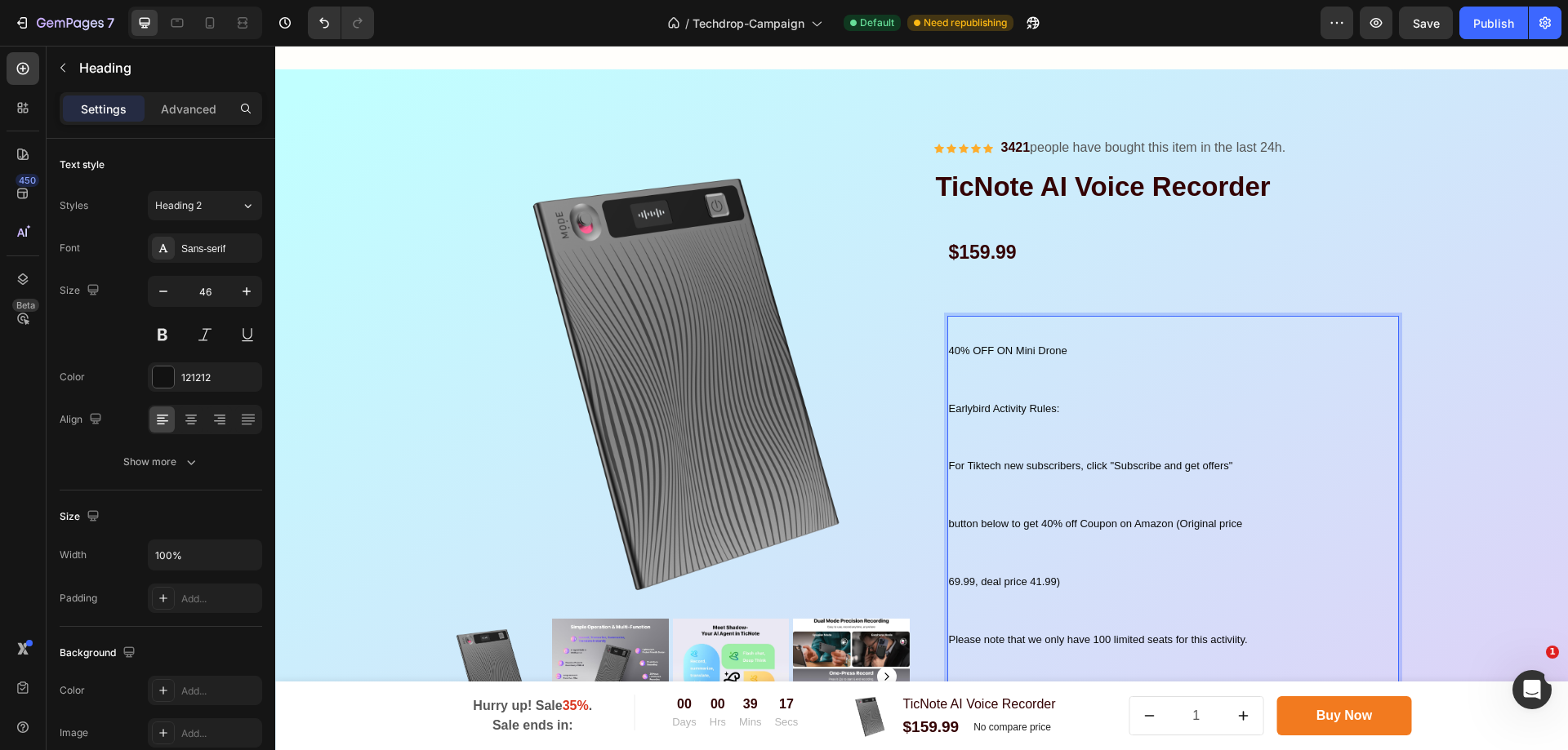
scroll to position [1956, 0]
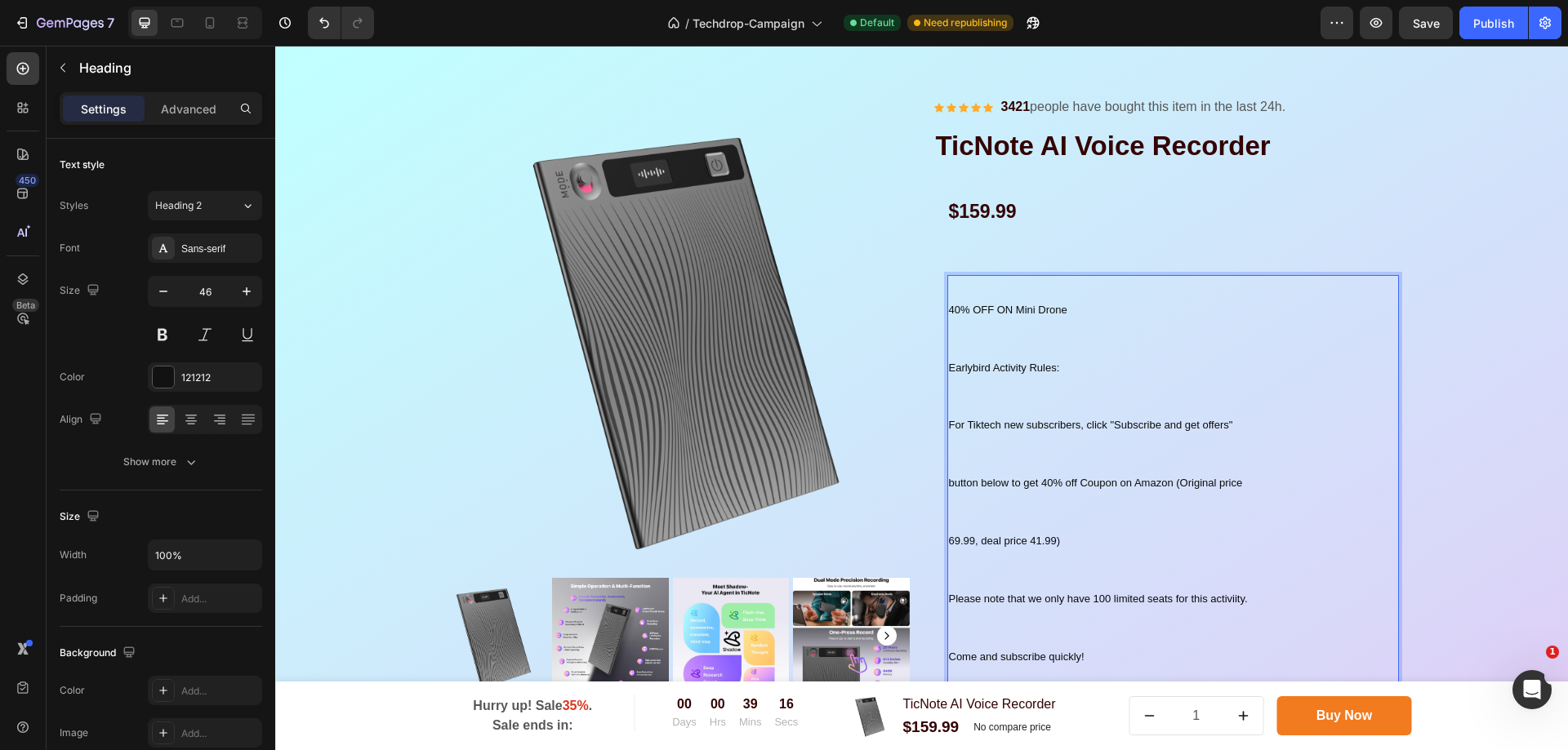
click at [1104, 306] on p "40% OFF ON Mini Drone Earlybird Activity Rules: For Tiktech new subscribers, cl…" at bounding box center [1173, 507] width 448 height 462
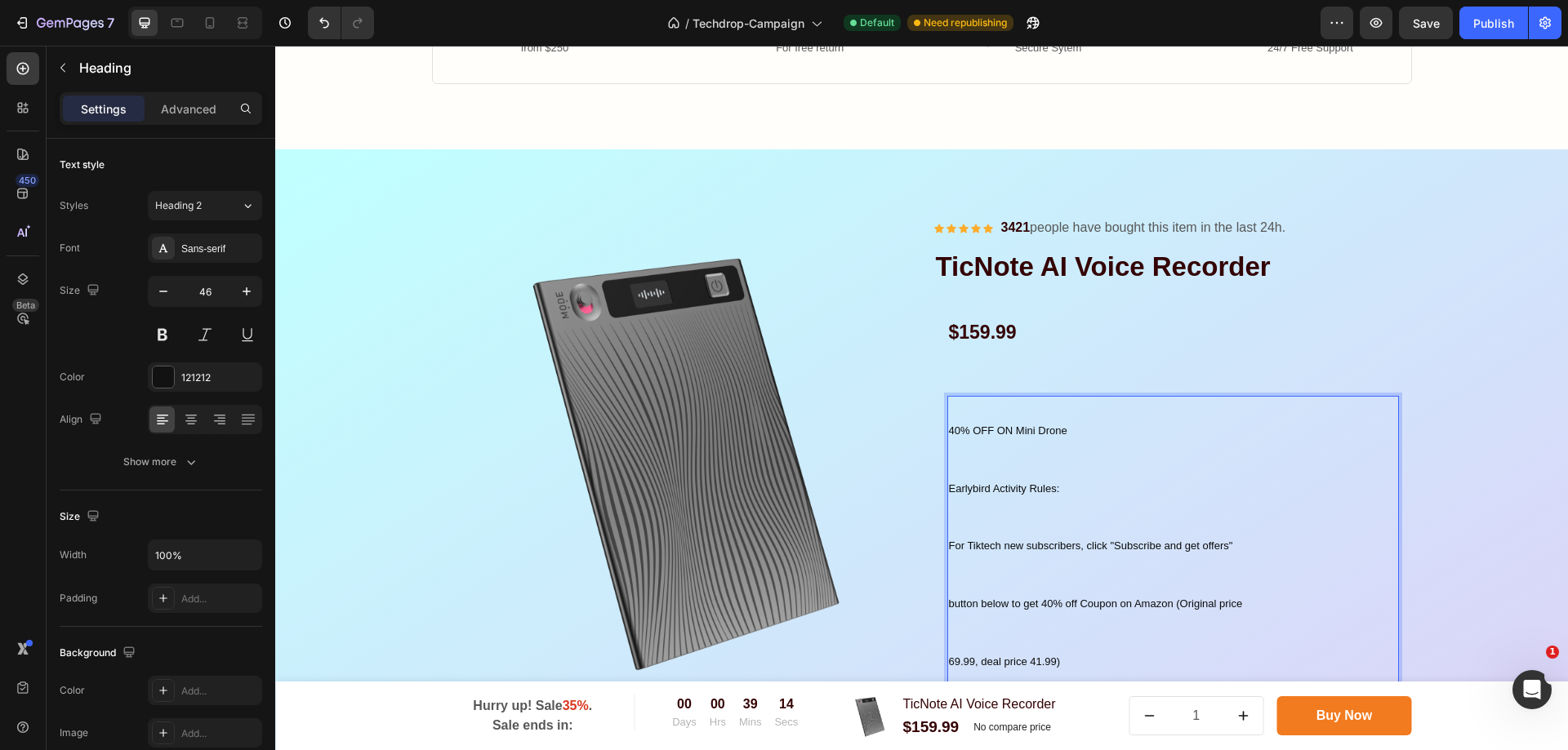
scroll to position [1793, 0]
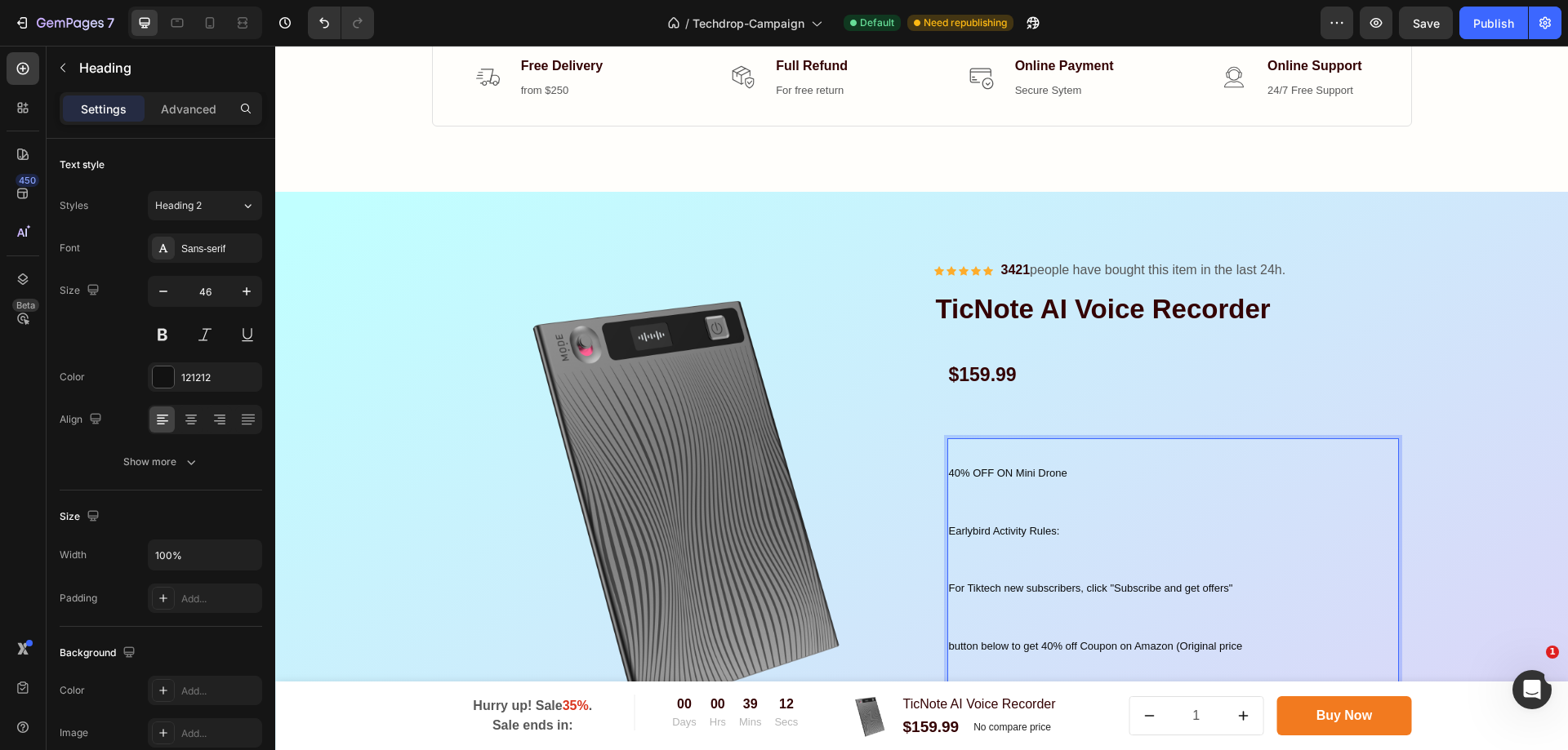
click at [959, 479] on span "40% OFF ON Mini Drone" at bounding box center [1009, 473] width 119 height 12
click at [961, 479] on span "40% OFF ON Mini Drone" at bounding box center [1009, 473] width 119 height 12
click at [1265, 425] on div "Text Block $30 OFF ON Mini Drone Earlybird Activity Rules: For Tiktech new subs…" at bounding box center [1173, 669] width 478 height 495
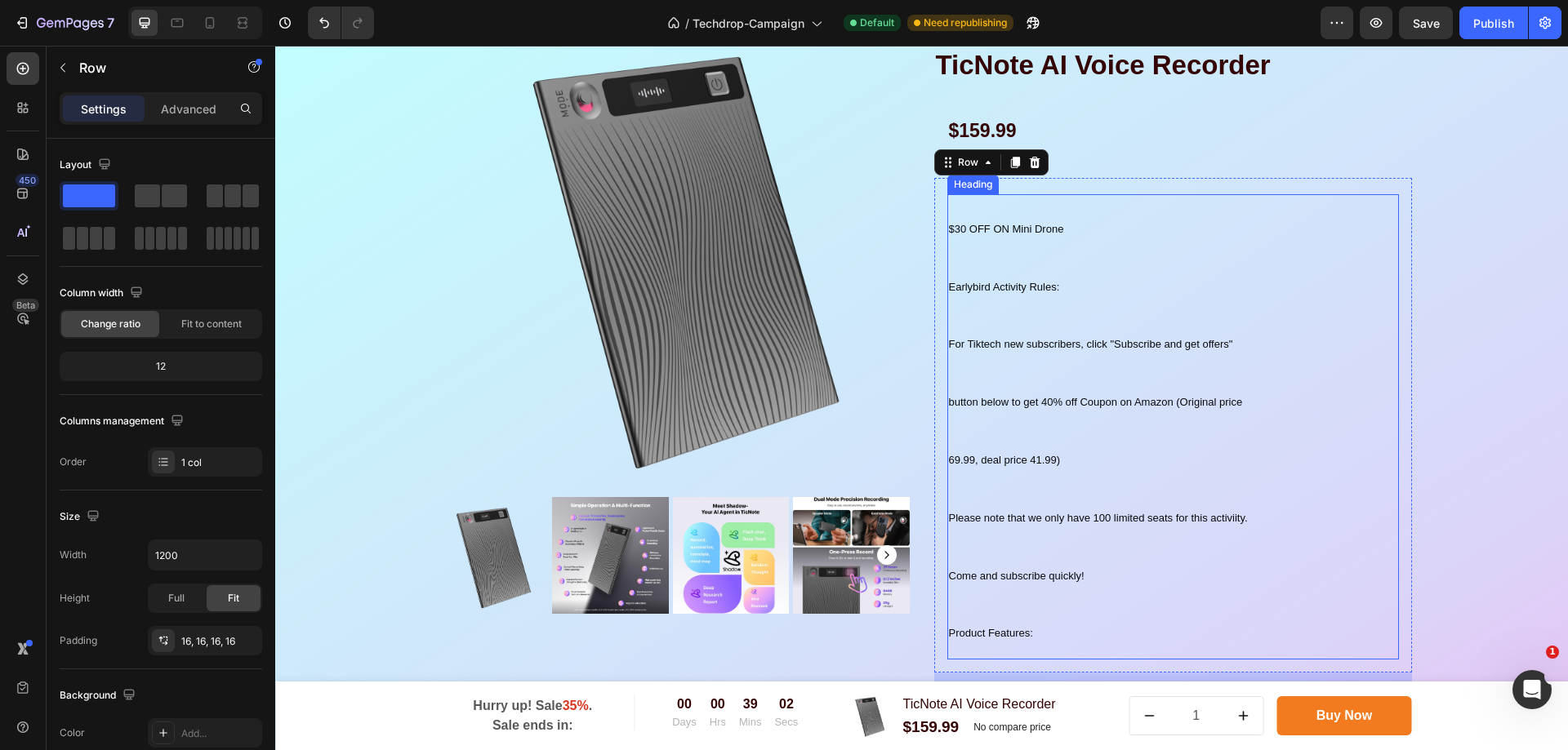
scroll to position [2038, 0]
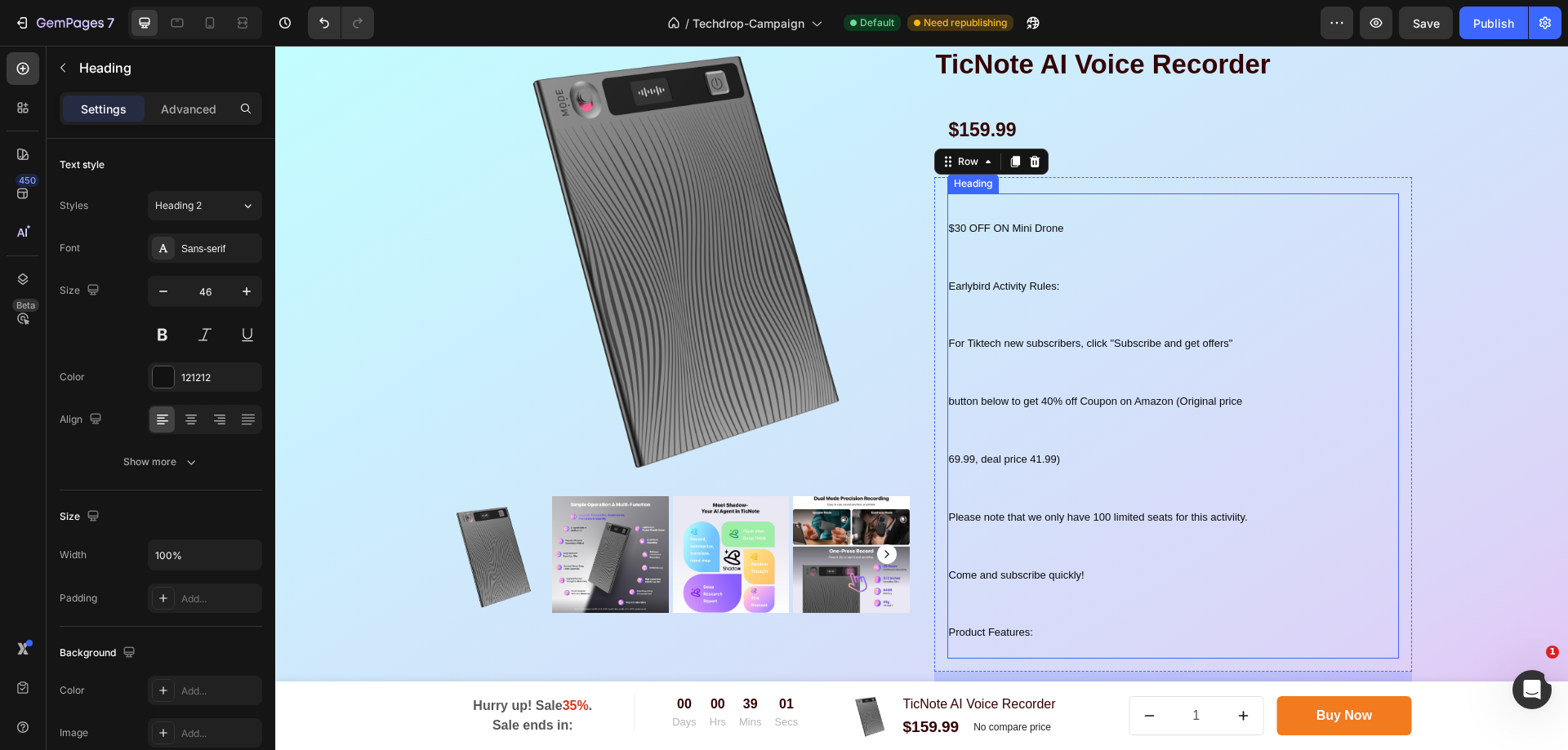
click at [949, 227] on span "$30 OFF ON Mini Drone" at bounding box center [1007, 228] width 115 height 12
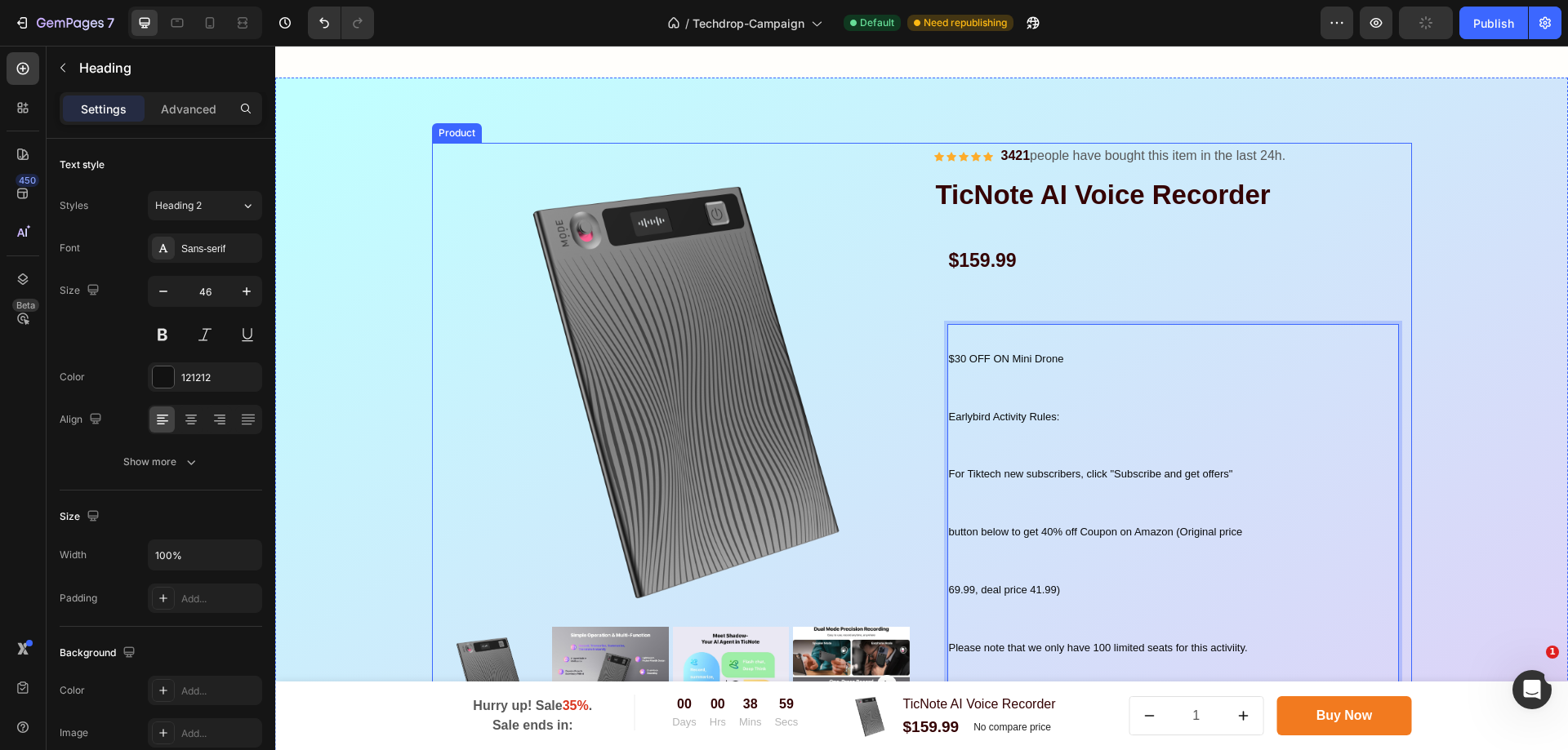
scroll to position [1874, 0]
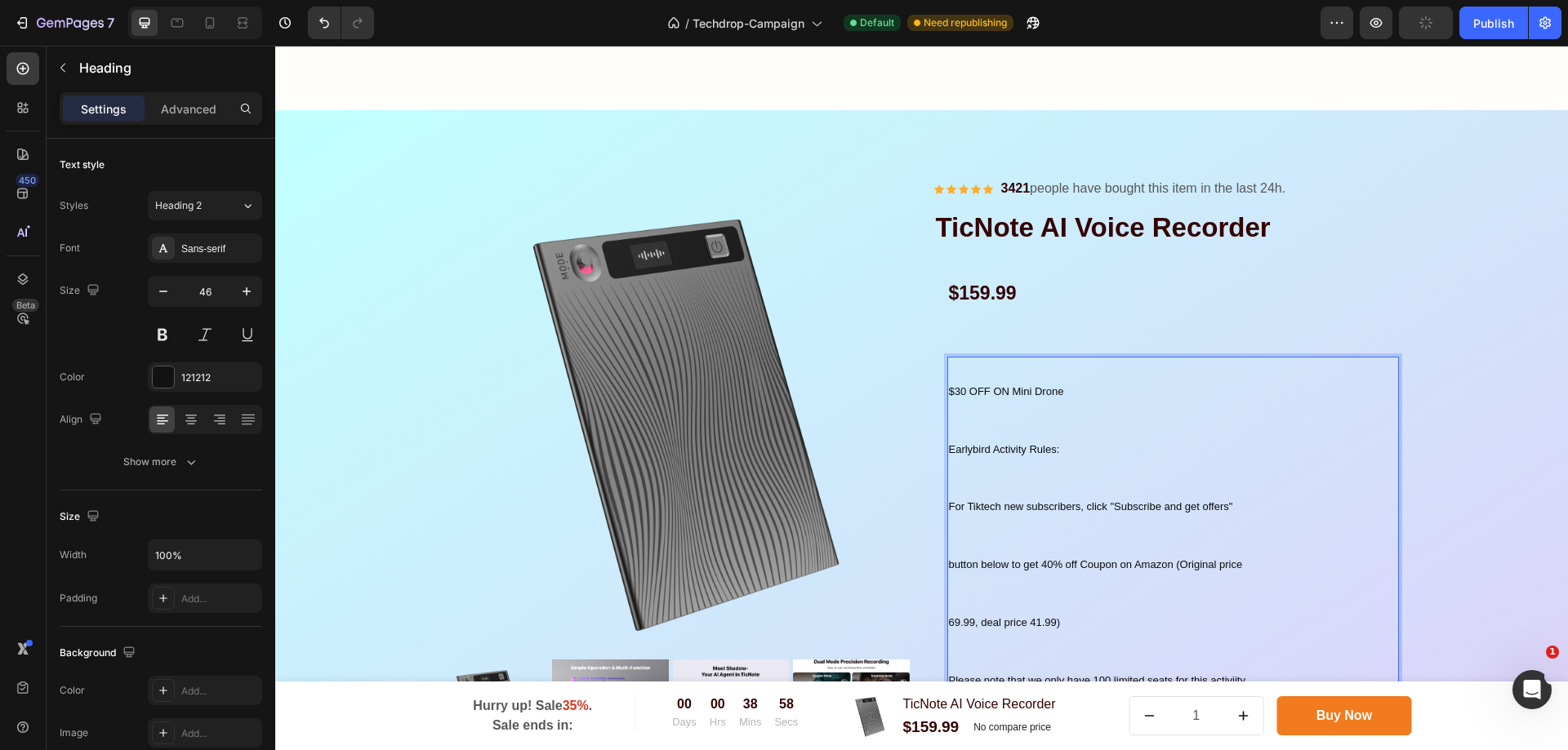
click at [958, 424] on p "$30 OFF ON Mini Drone Earlybird Activity Rules: For Tiktech new subscribers, cl…" at bounding box center [1173, 589] width 448 height 462
click at [1073, 463] on p "$30 OFF ON Mini Drone Earlybird Activity Rules: For Tiktech new subscribers, cl…" at bounding box center [1173, 589] width 448 height 462
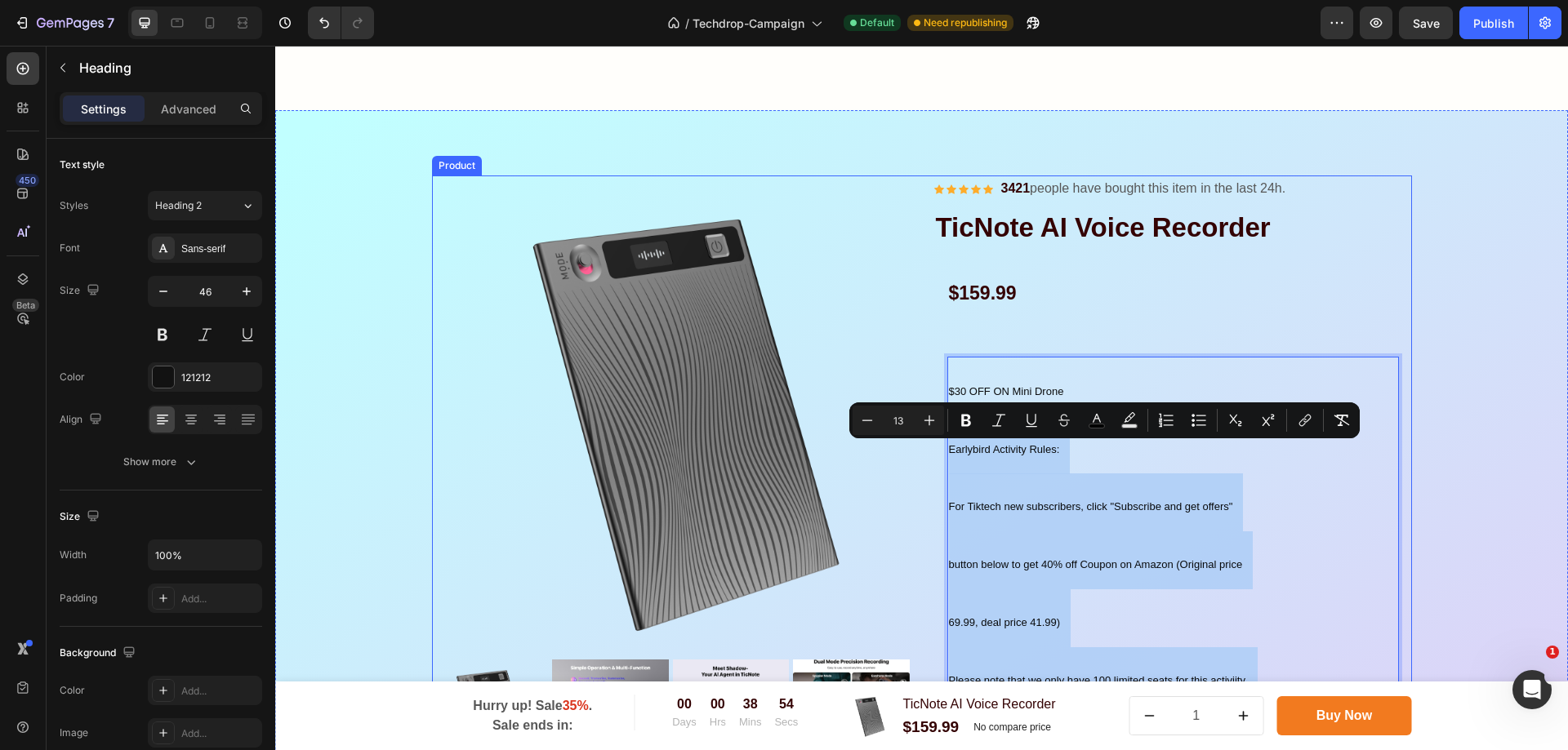
drag, startPoint x: 1091, startPoint y: 397, endPoint x: 985, endPoint y: 453, distance: 119.9
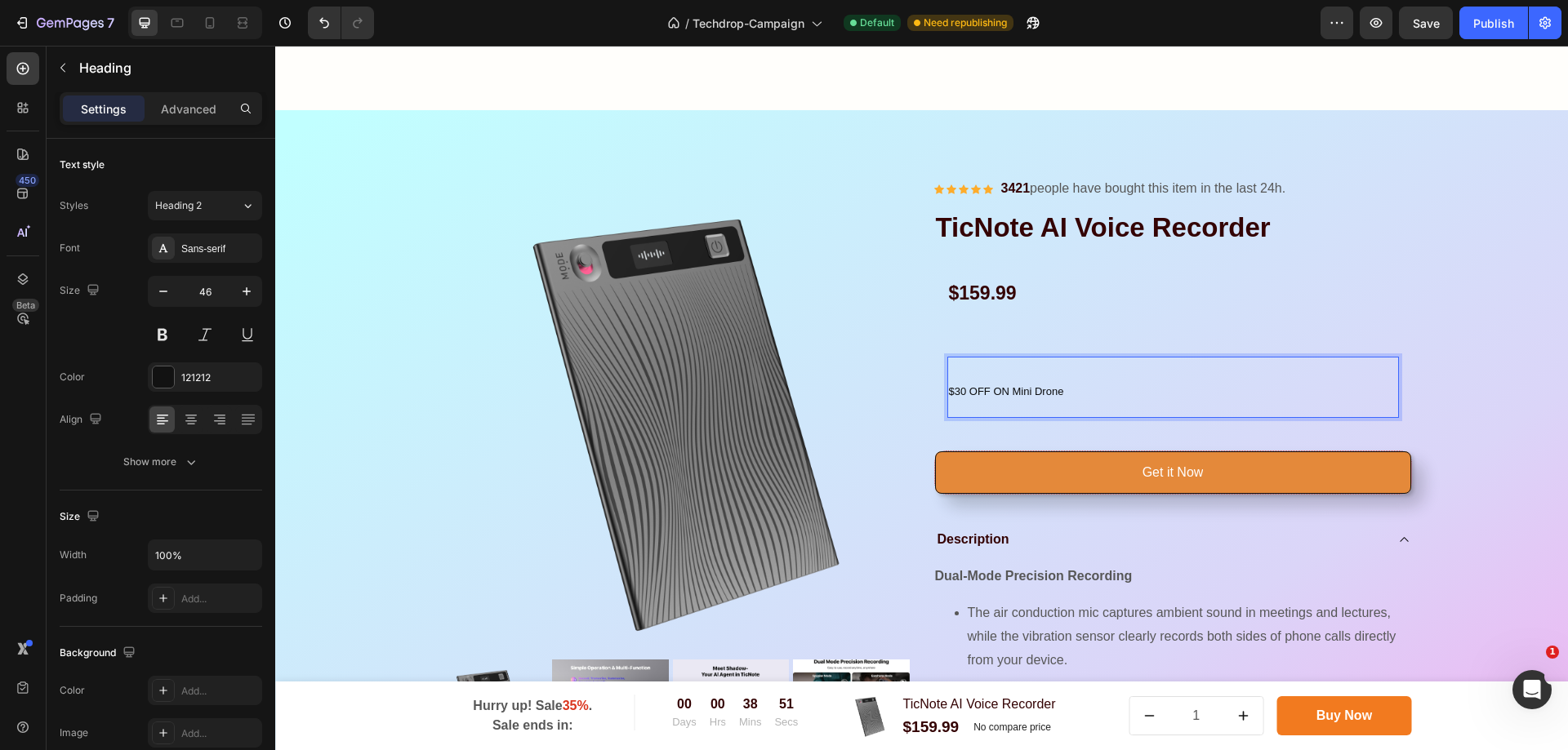
click at [1109, 405] on p "$30 OFF ON Mini Drone" at bounding box center [1173, 387] width 448 height 58
click at [1104, 354] on div at bounding box center [1173, 355] width 452 height 3
click at [1089, 397] on p "⁠⁠⁠⁠⁠⁠⁠ $30 OFF ON Mini Drone" at bounding box center [1173, 387] width 448 height 58
click at [1076, 361] on p "$30 OFF ON Mini Drone" at bounding box center [1173, 387] width 448 height 58
click at [1035, 367] on p "$30 OFF ON Mini Drone" at bounding box center [1173, 387] width 448 height 58
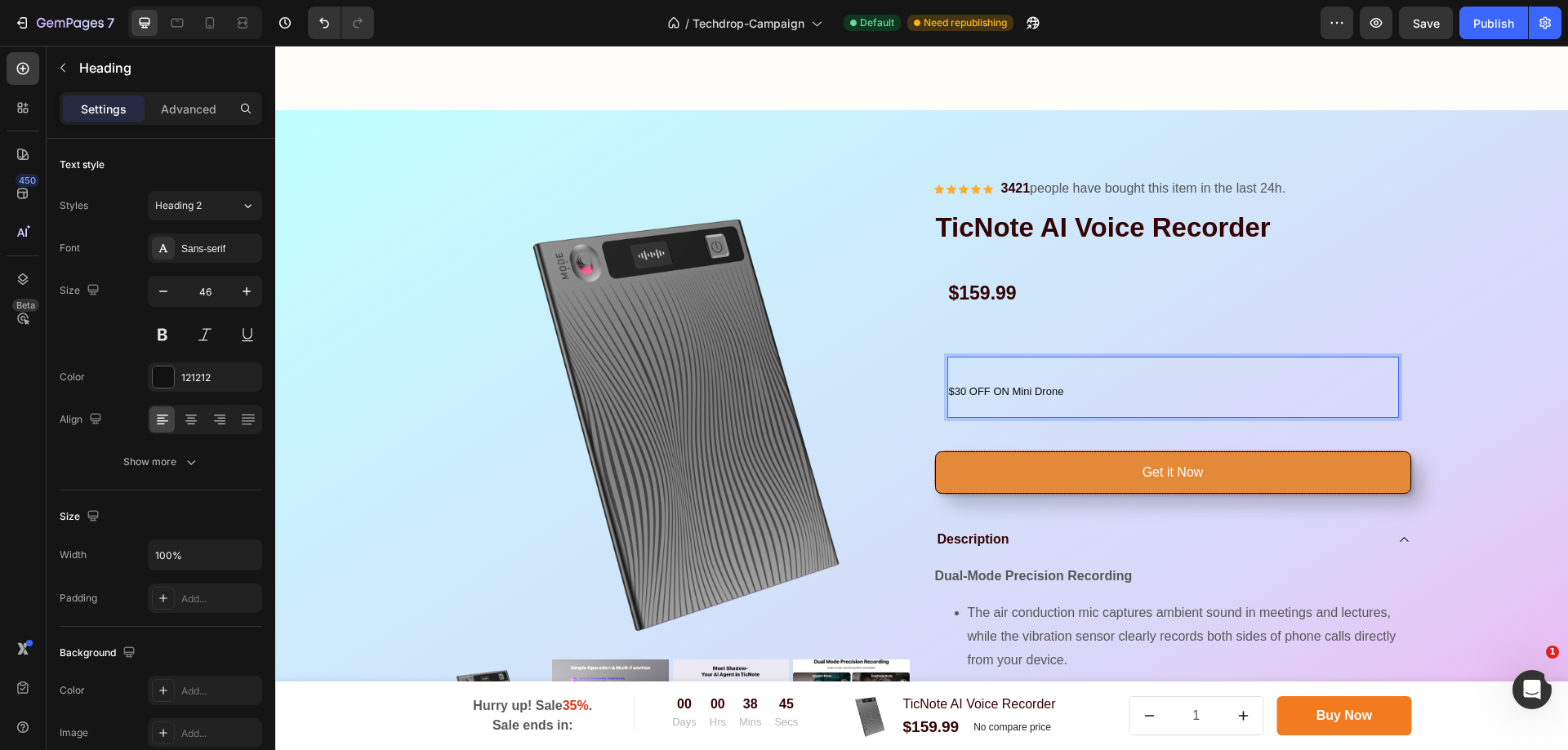
click at [968, 386] on span "$30 OFF ON Mini Drone" at bounding box center [1007, 391] width 115 height 12
click at [1043, 369] on p "$30 OFF ON Mini Drone" at bounding box center [1173, 387] width 448 height 58
click at [1070, 363] on p "$30 OFF ON Mini Drone" at bounding box center [1173, 387] width 448 height 58
click at [1078, 312] on div "$159.99 Product Price Product Price Row" at bounding box center [1173, 294] width 478 height 54
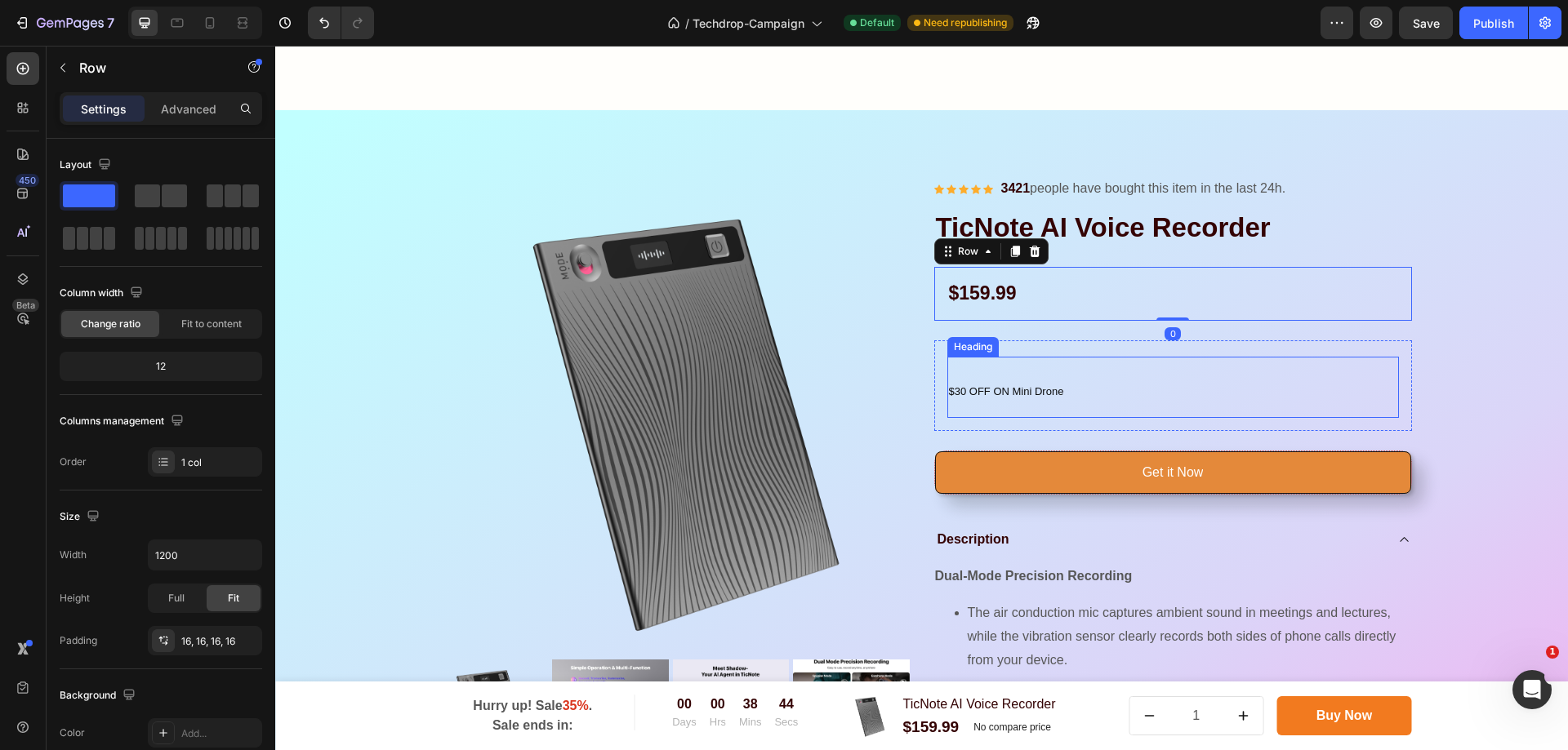
click at [1048, 363] on p "⁠⁠⁠⁠⁠⁠⁠ $30 OFF ON Mini Drone" at bounding box center [1173, 387] width 448 height 58
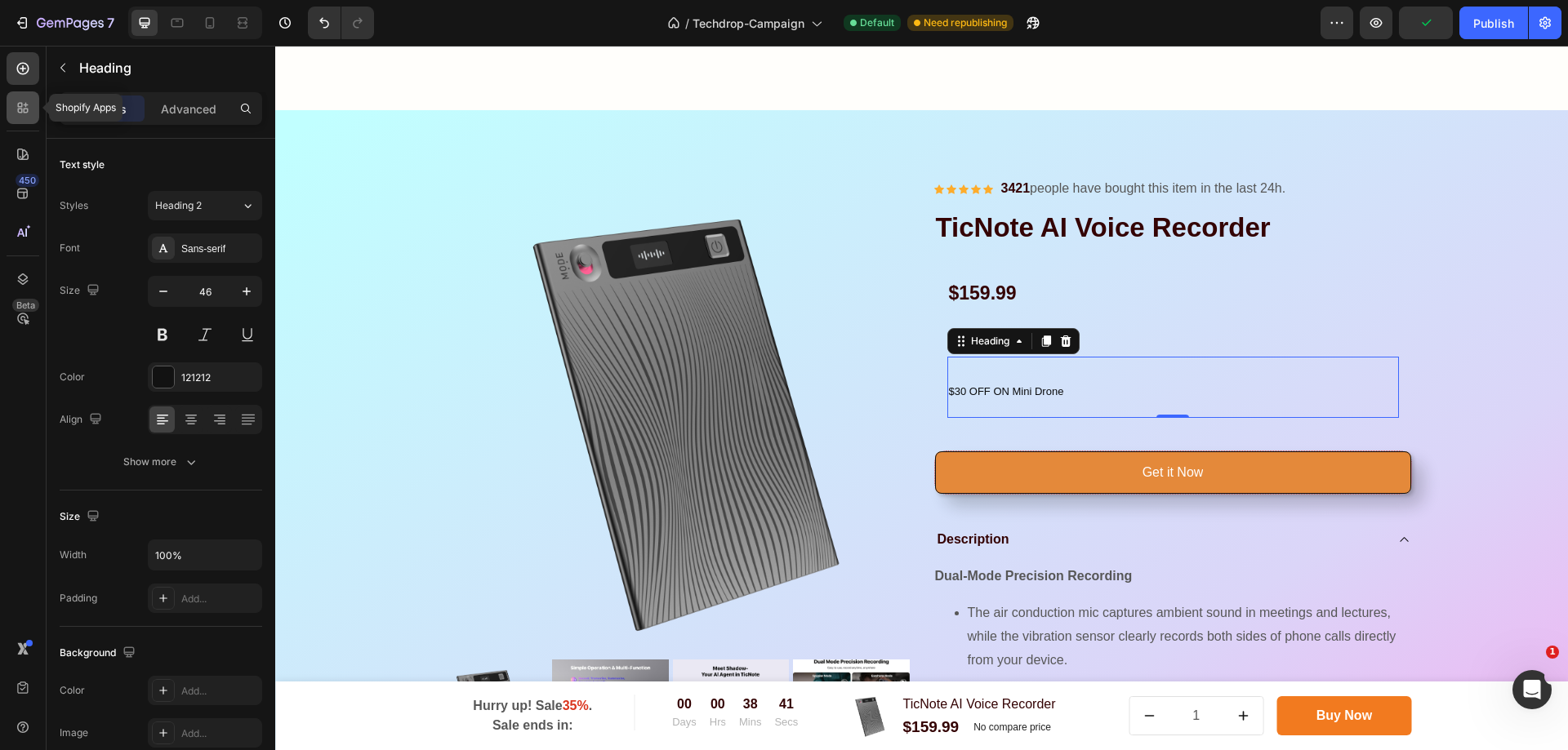
click at [13, 109] on div at bounding box center [23, 108] width 32 height 32
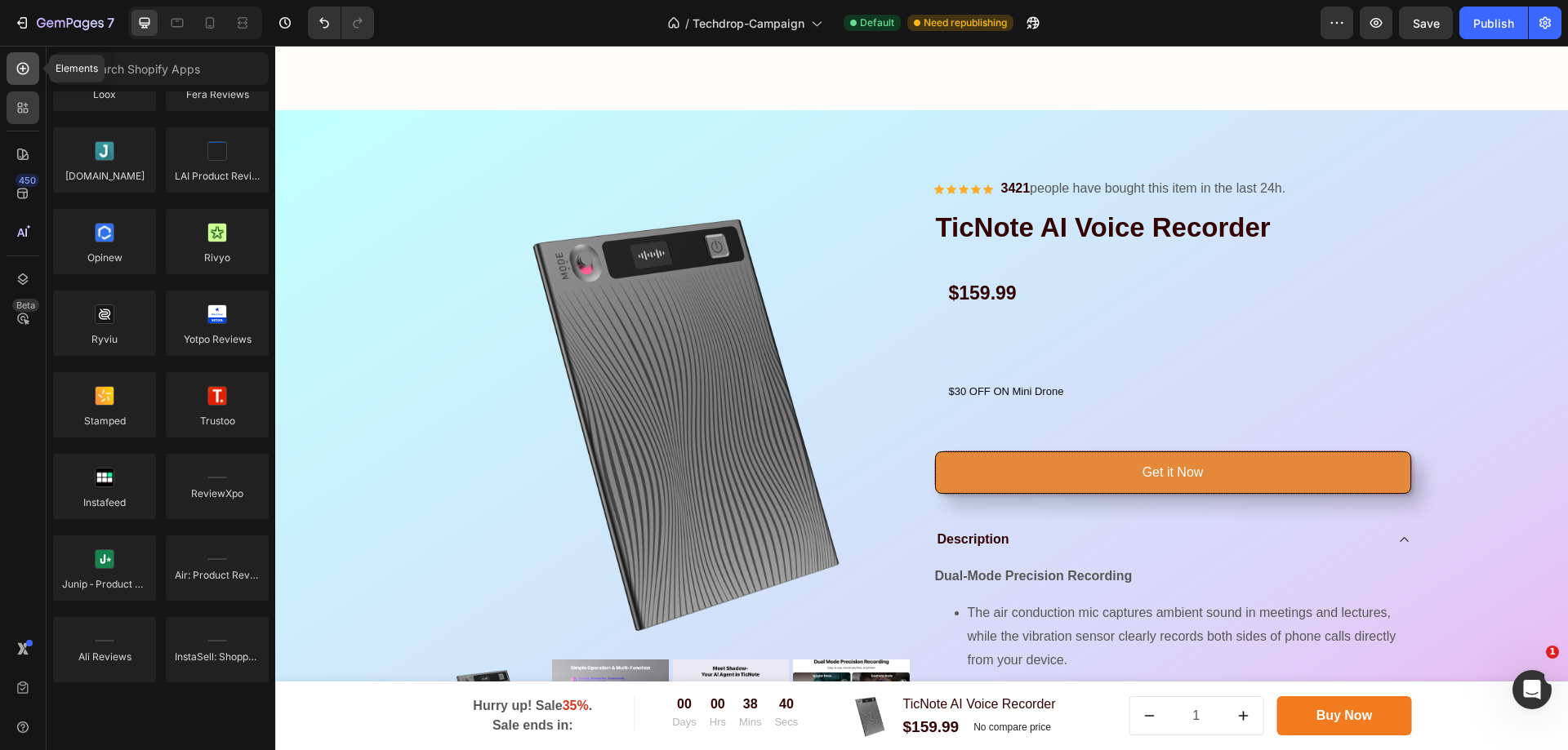
click at [34, 81] on div at bounding box center [23, 69] width 32 height 32
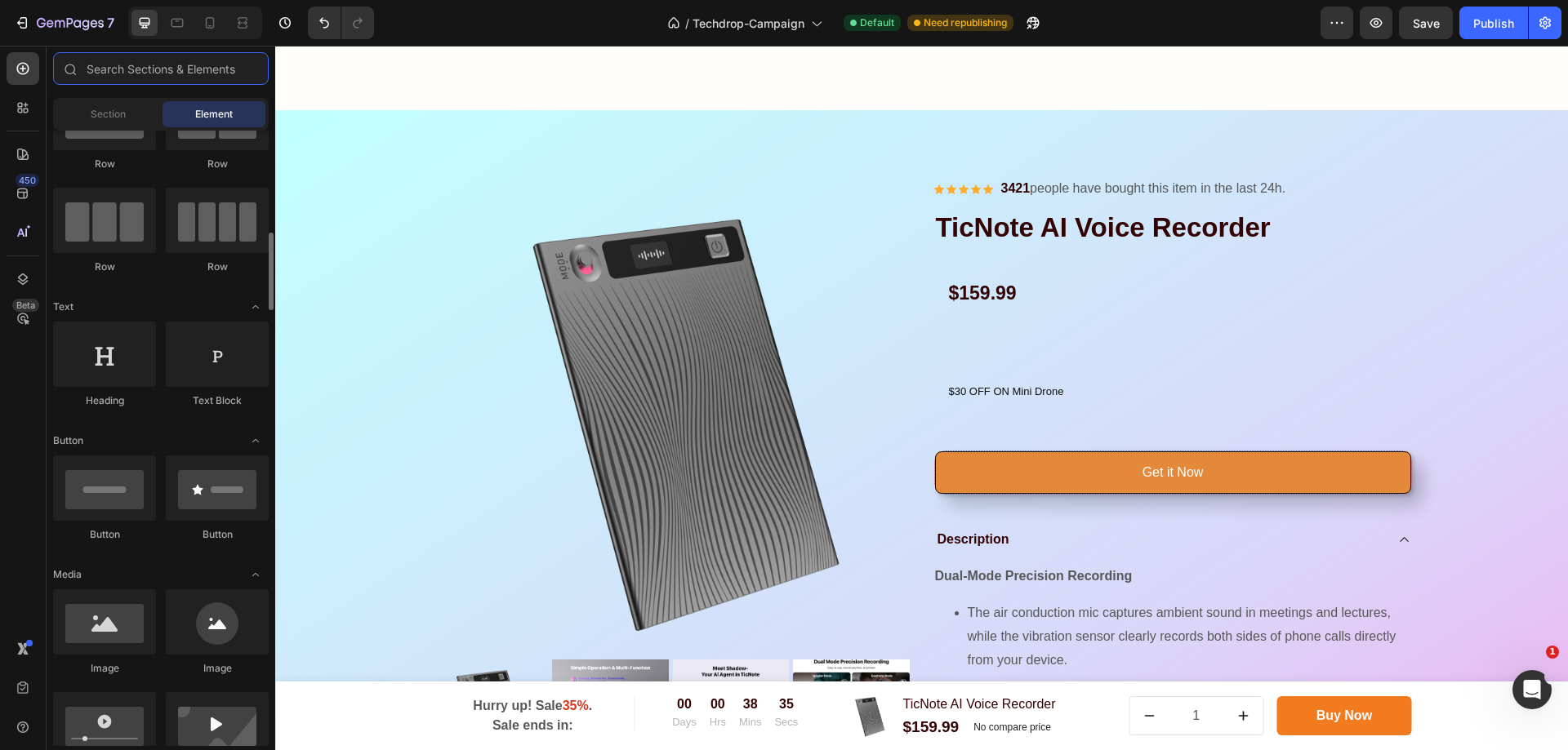
scroll to position [163, 0]
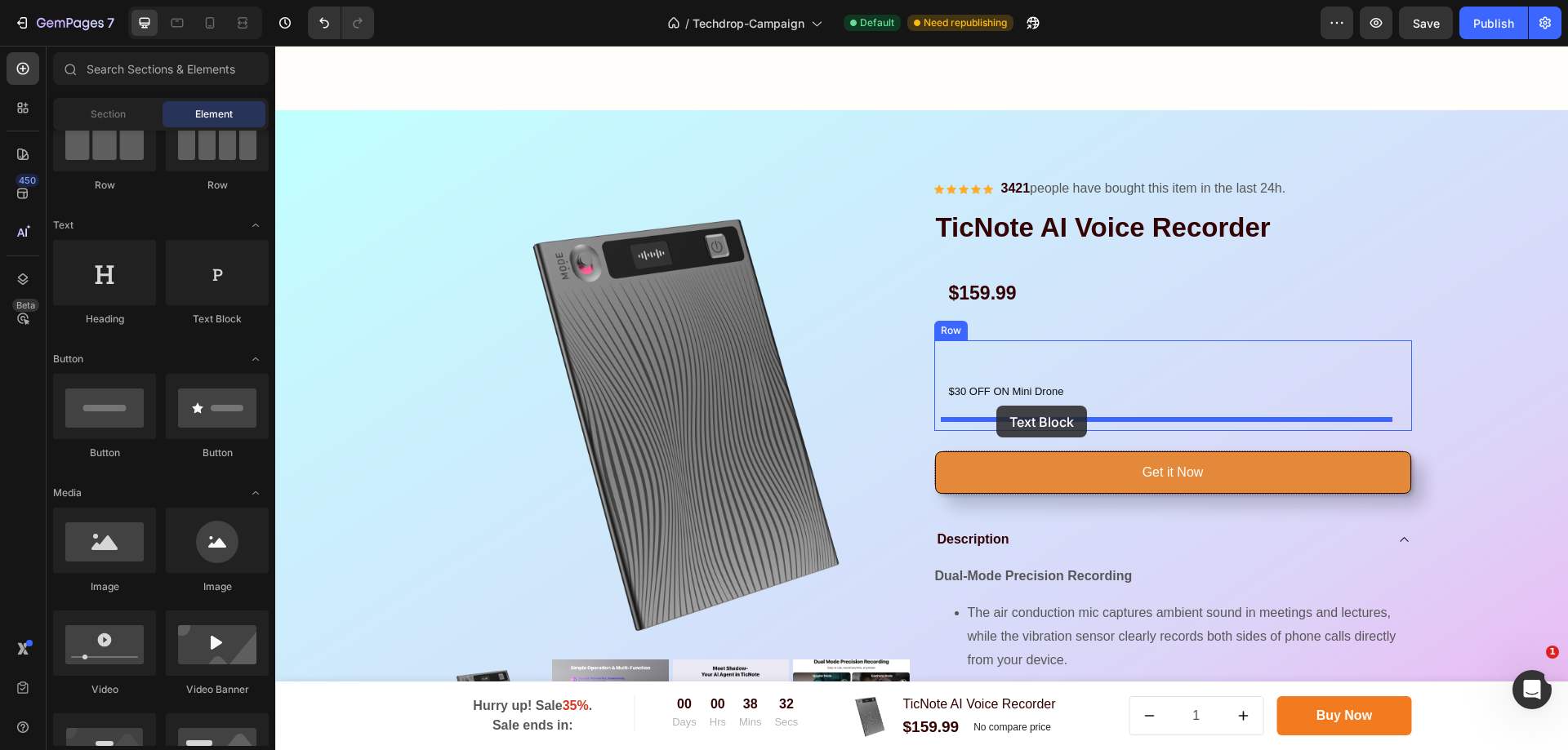
drag, startPoint x: 487, startPoint y: 331, endPoint x: 997, endPoint y: 406, distance: 515.5
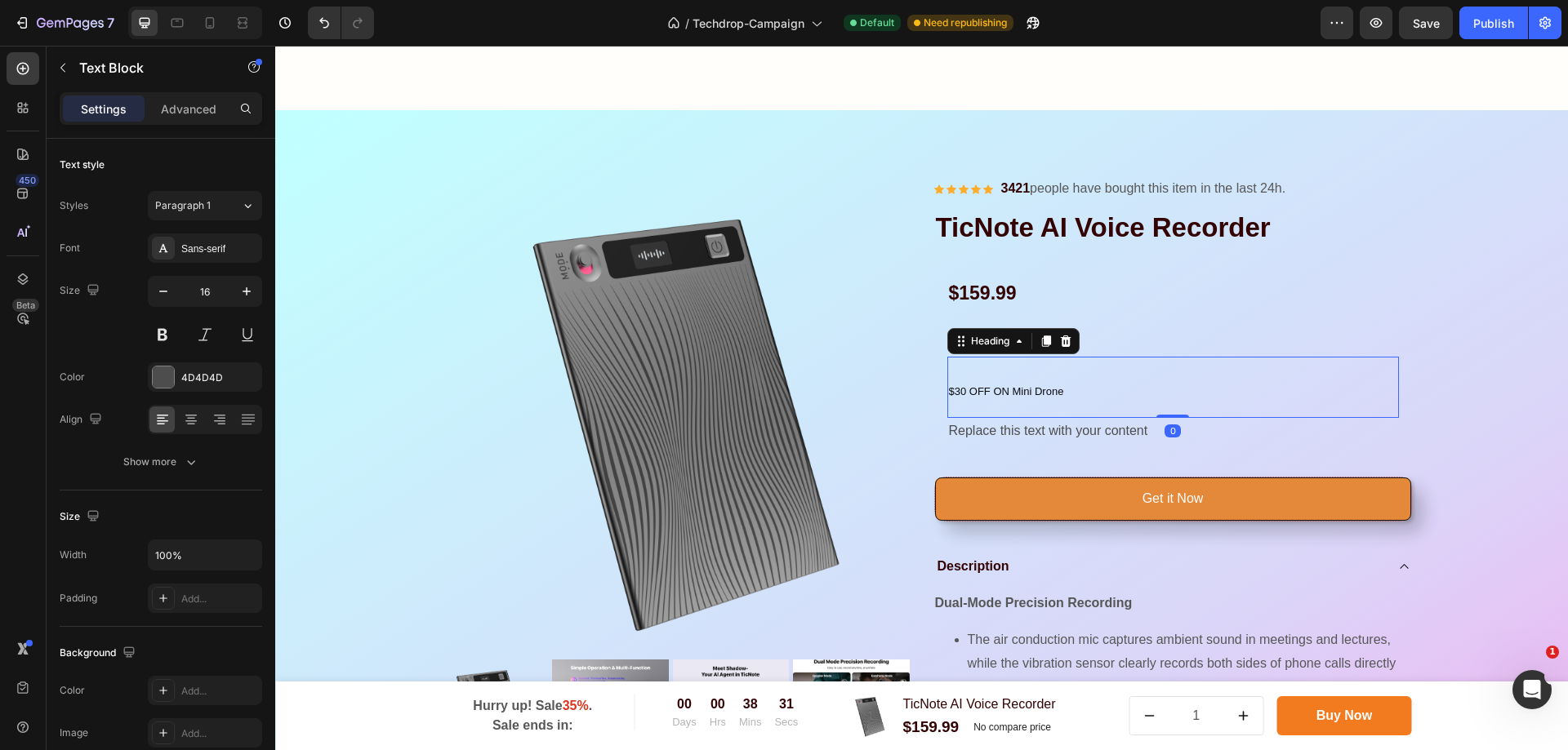
click at [1071, 371] on p "⁠⁠⁠⁠⁠⁠⁠ $30 OFF ON Mini Drone" at bounding box center [1173, 387] width 448 height 58
click at [964, 395] on span "$30 OFF ON Mini Drone" at bounding box center [1007, 391] width 115 height 12
click at [1081, 392] on p "$30 OFF ON Mini Drone" at bounding box center [1173, 387] width 448 height 58
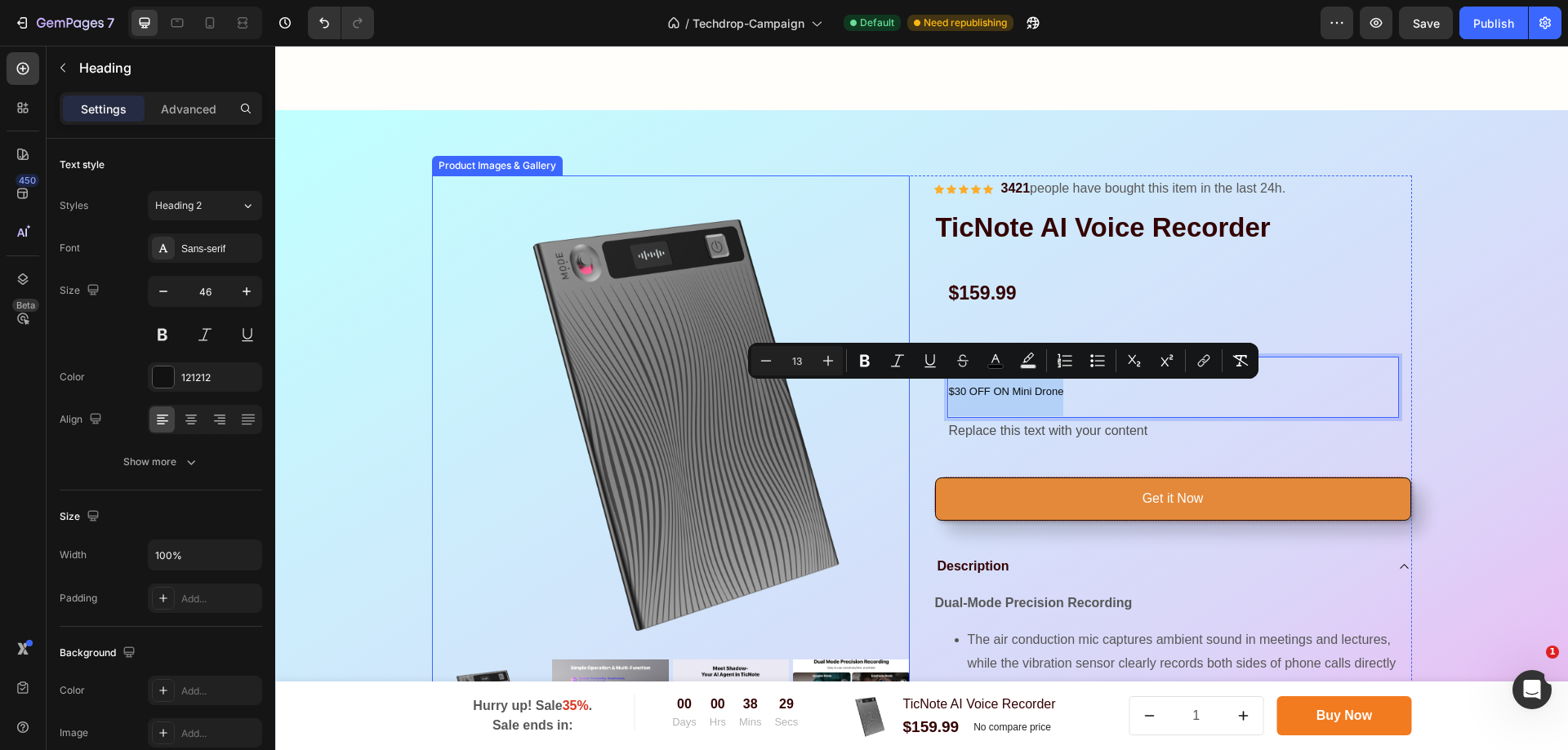
drag, startPoint x: 1071, startPoint y: 392, endPoint x: 893, endPoint y: 383, distance: 178.2
click at [893, 383] on div "Product Images & Gallery Icon Icon Icon Icon Icon Icon List Hoz 3421 people hav…" at bounding box center [922, 597] width 981 height 844
click at [824, 361] on icon "Editor contextual toolbar" at bounding box center [828, 361] width 16 height 16
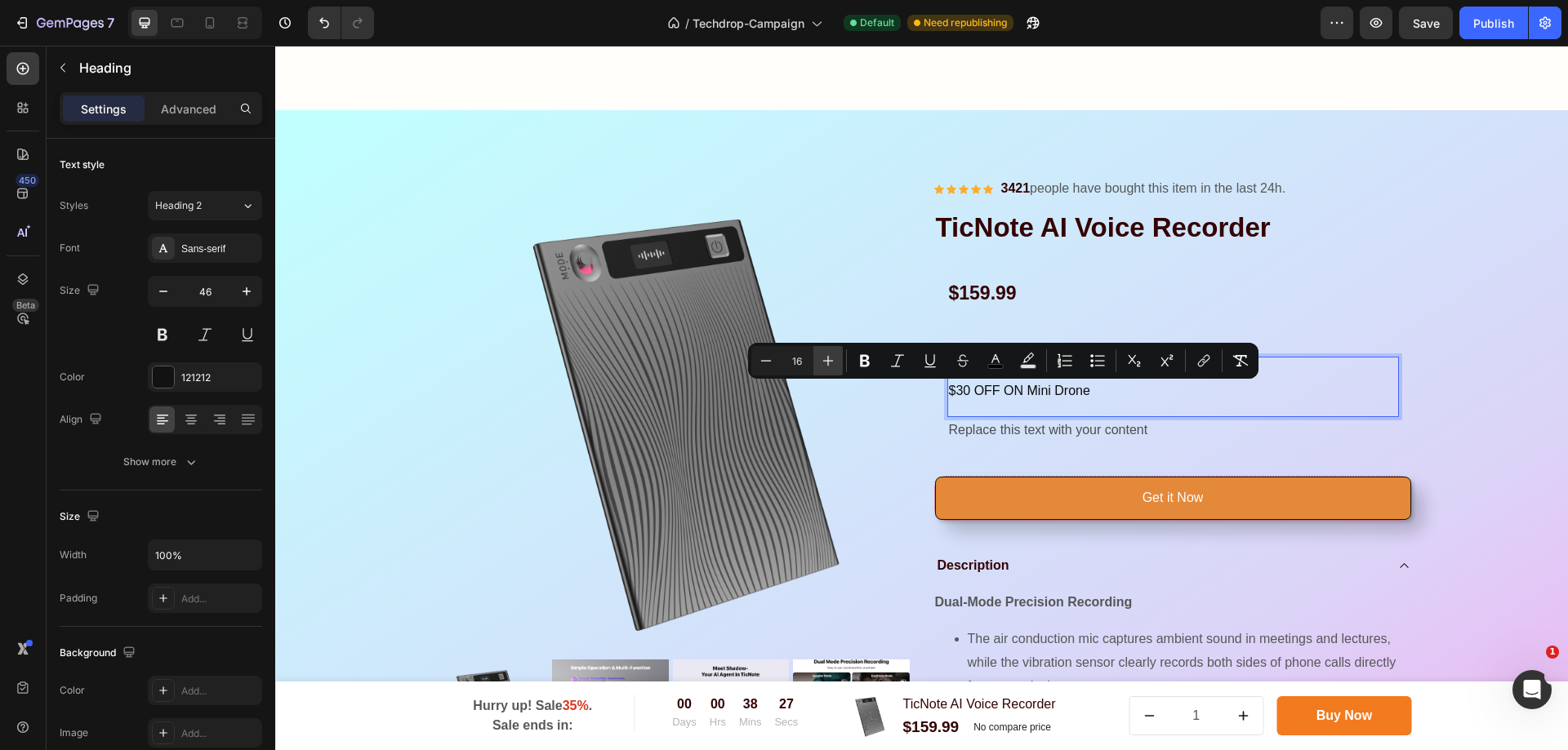
click at [824, 361] on icon "Editor contextual toolbar" at bounding box center [828, 361] width 16 height 16
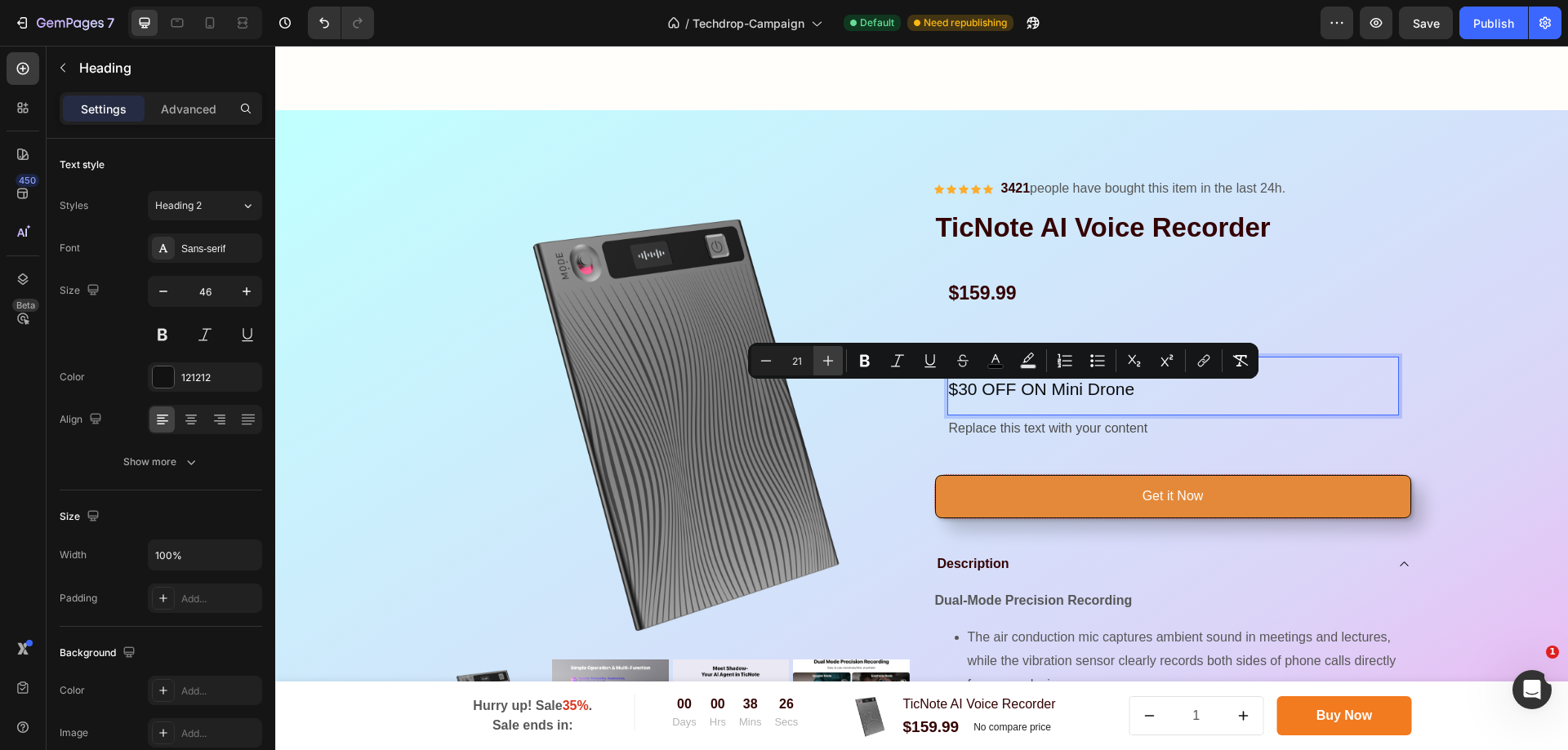
click at [824, 361] on icon "Editor contextual toolbar" at bounding box center [828, 361] width 16 height 16
click at [825, 361] on icon "Editor contextual toolbar" at bounding box center [828, 361] width 16 height 16
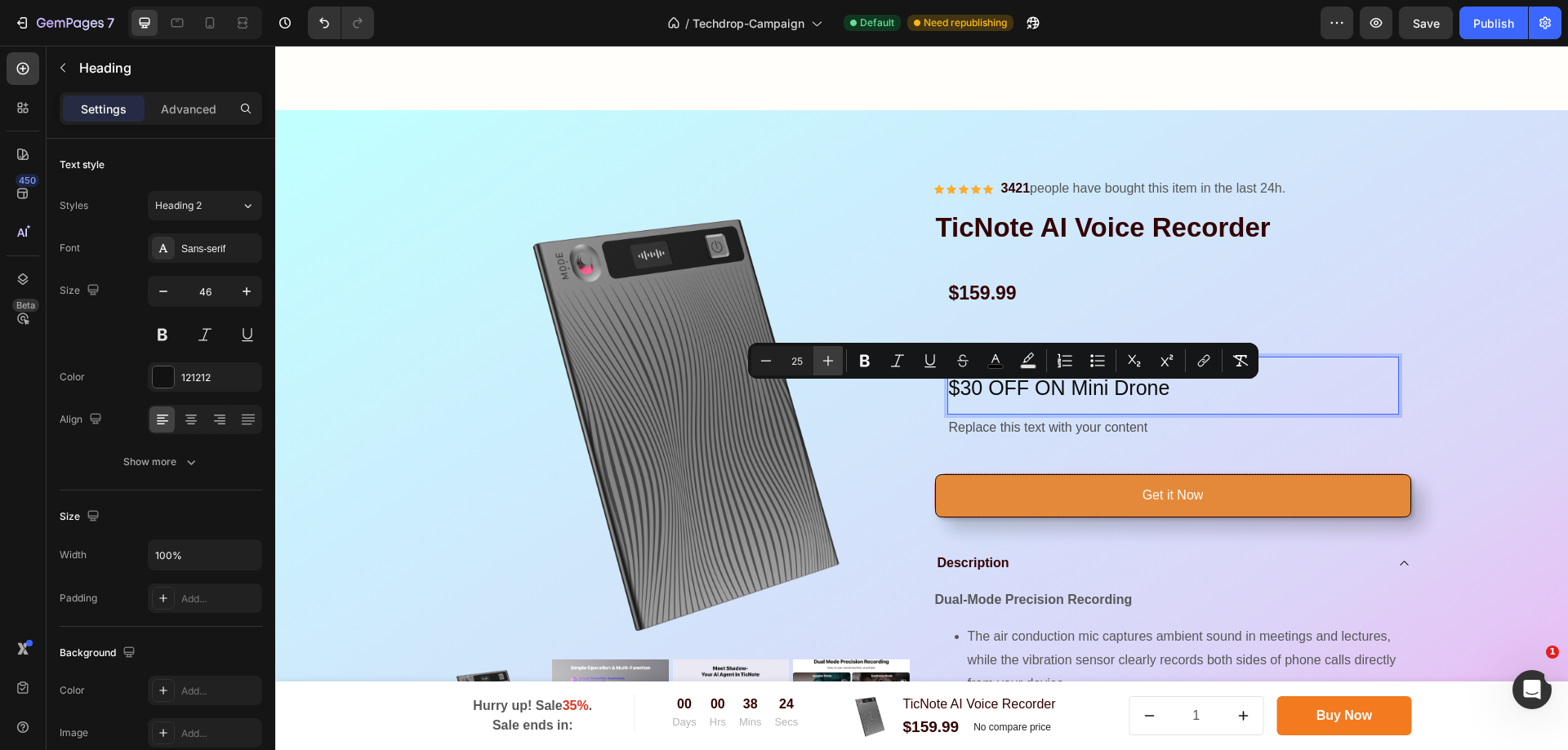
type input "26"
click at [1186, 449] on div "Text Block $30 OFF ON Mini Drone Heading 0 Replace this text with your content …" at bounding box center [1173, 397] width 478 height 115
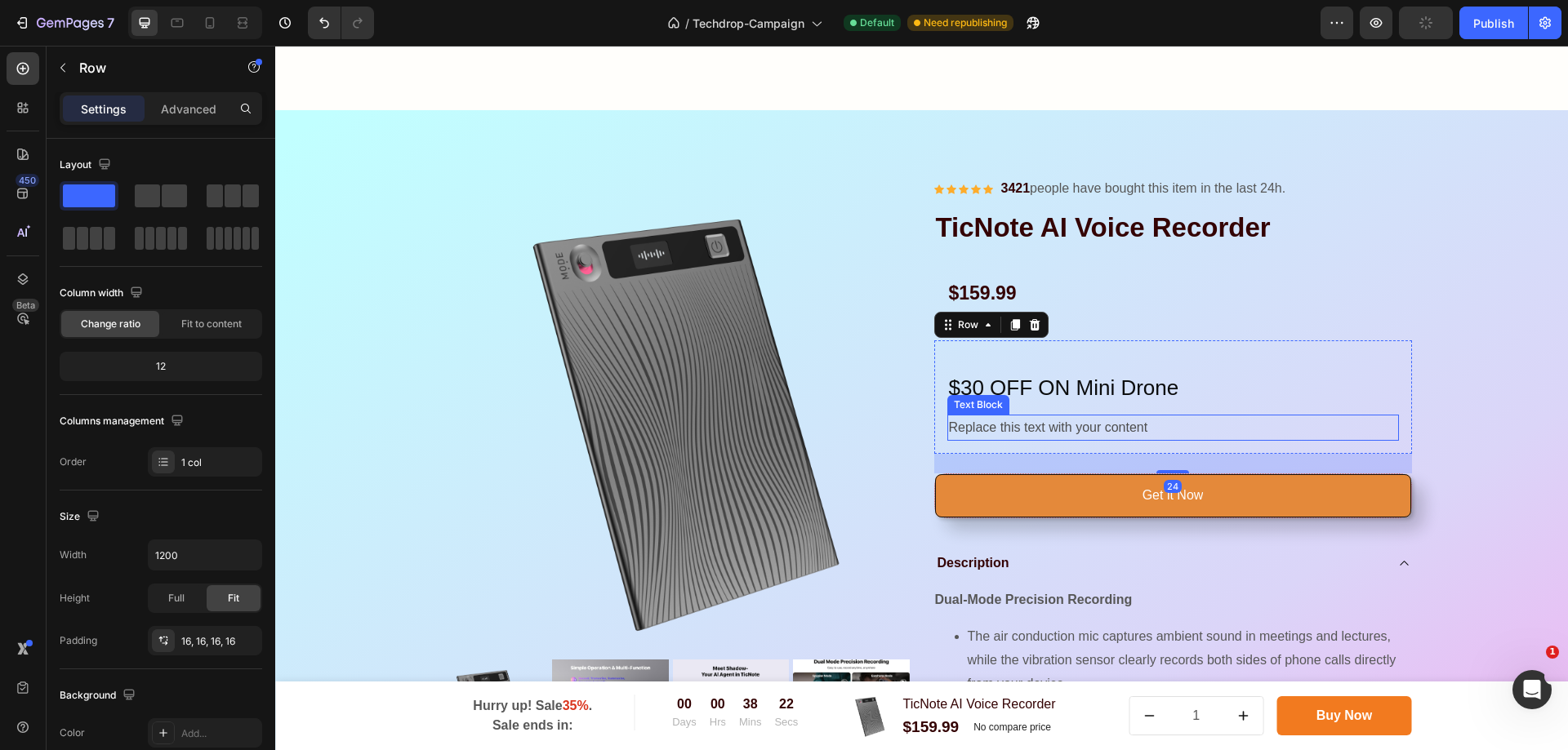
click at [1217, 425] on div "Replace this text with your content" at bounding box center [1173, 428] width 452 height 27
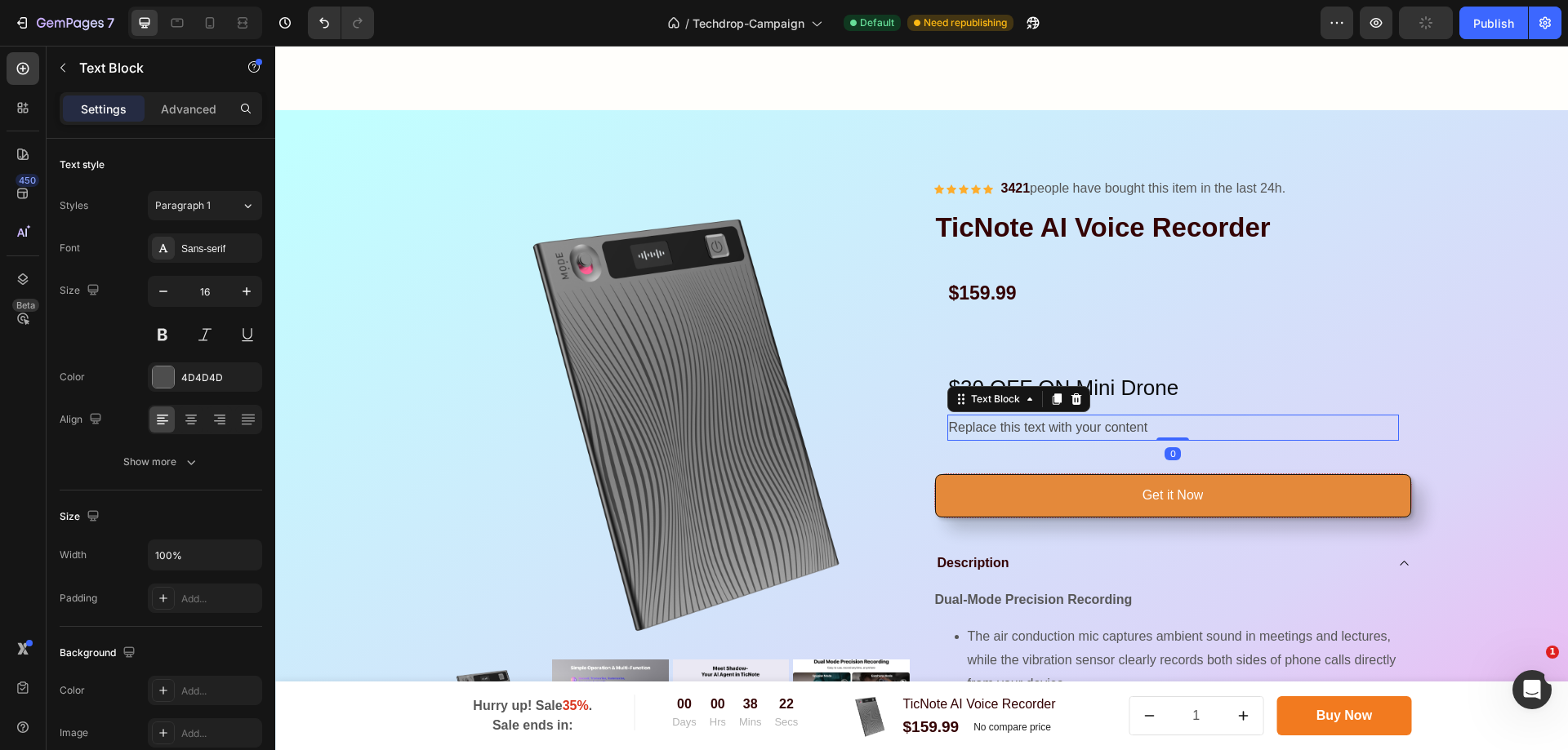
click at [1217, 425] on div "Replace this text with your content" at bounding box center [1173, 428] width 452 height 27
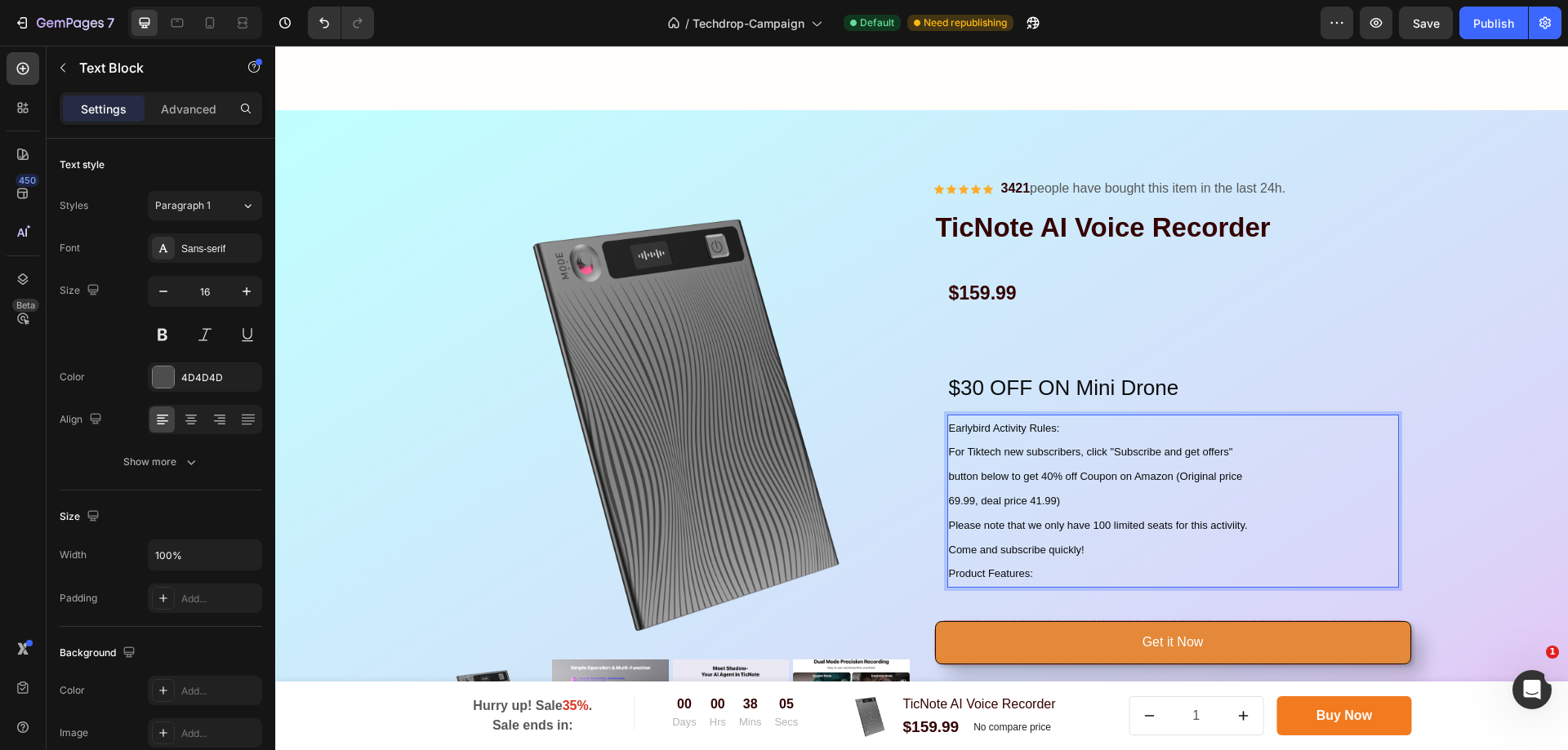
click at [1087, 560] on p "Earlybird Activity Rules: For Tiktech new subscribers, click "Subscribe and get…" at bounding box center [1173, 501] width 448 height 171
click at [996, 458] on span "For Tiktech new subscribers, click "Subscribe and get offers"" at bounding box center [1091, 451] width 284 height 12
click at [1060, 573] on p "Earlybird Activity Rules: For Tiktech new subscribers, click "Subscribe and get…" at bounding box center [1173, 501] width 448 height 171
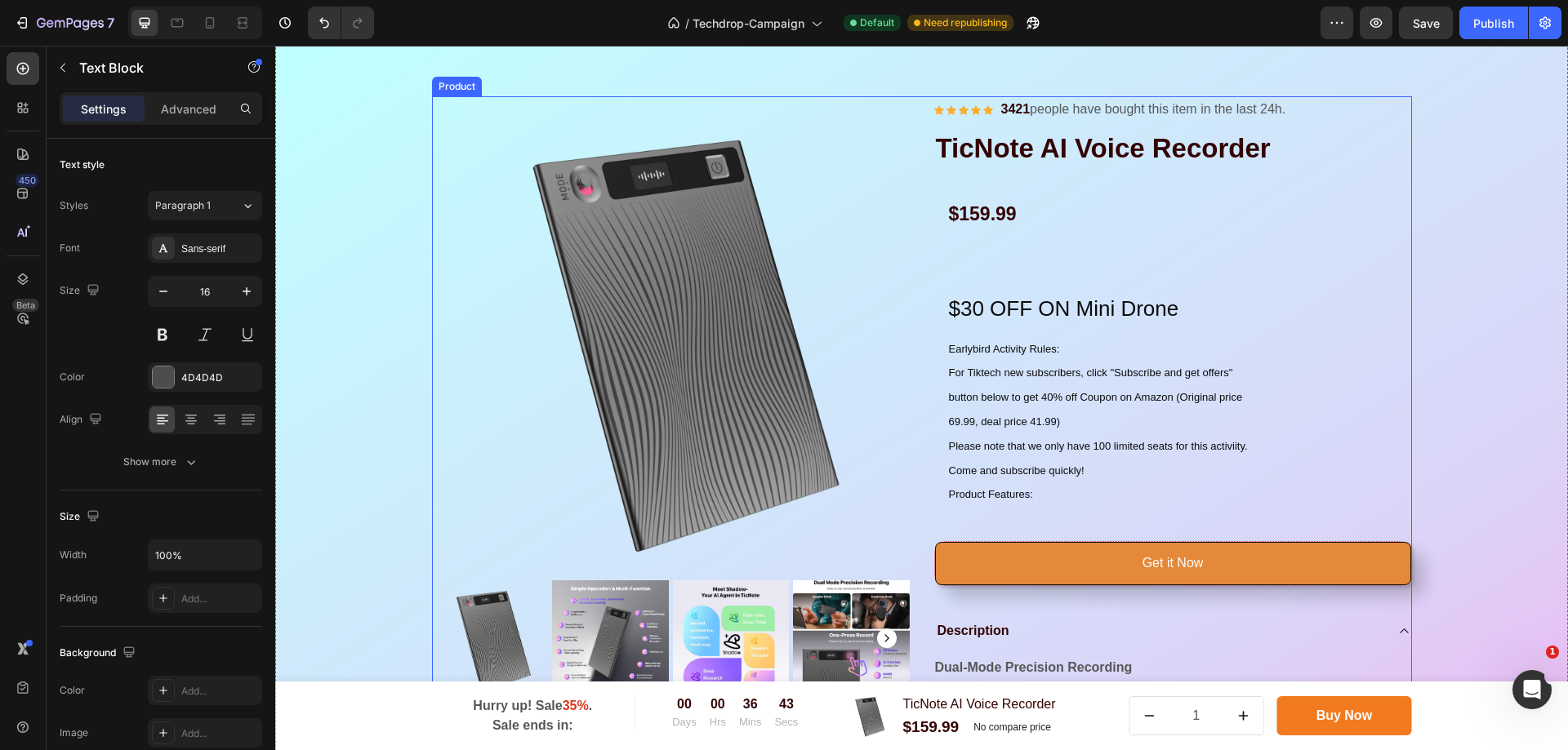
scroll to position [1956, 0]
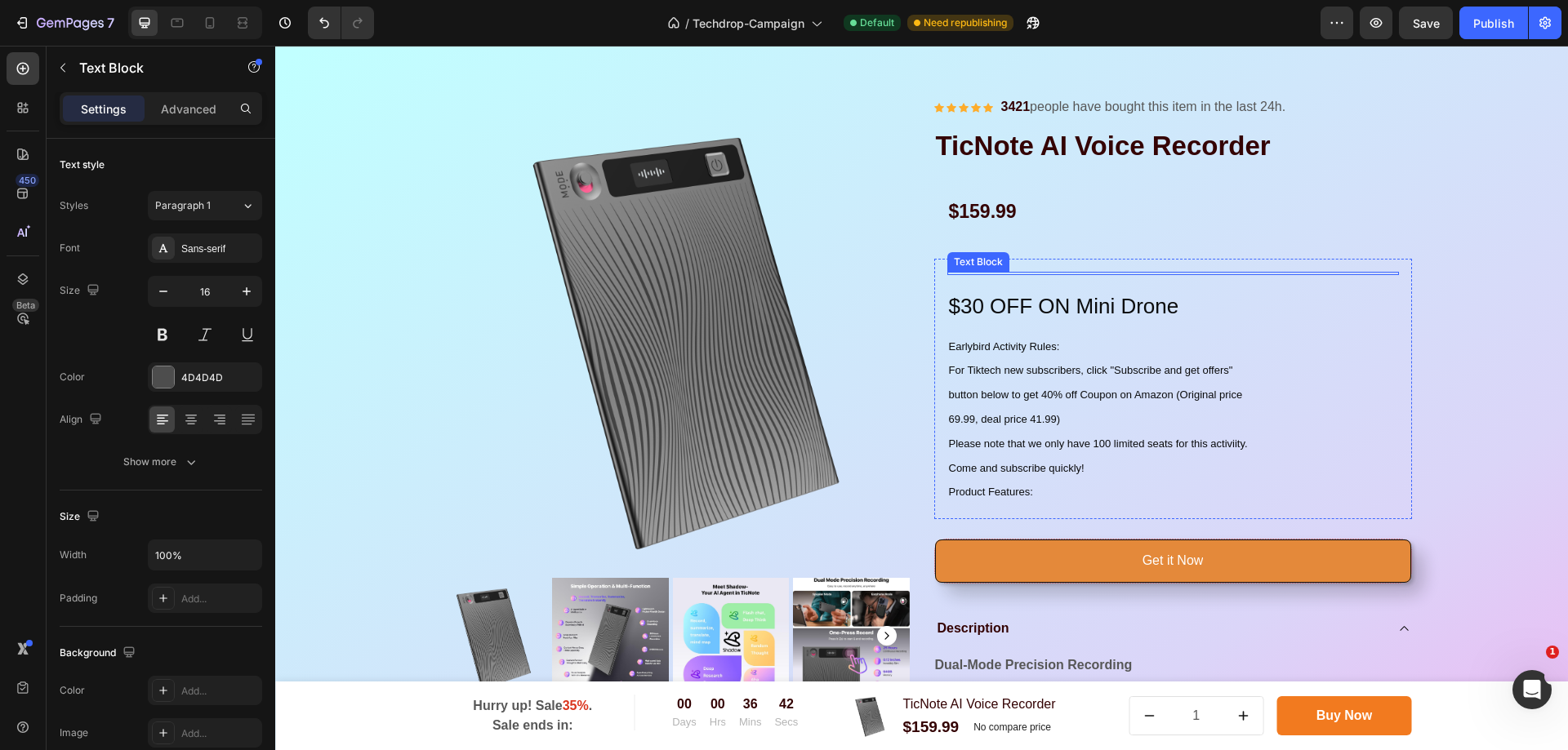
click at [1080, 271] on div at bounding box center [1173, 273] width 452 height 3
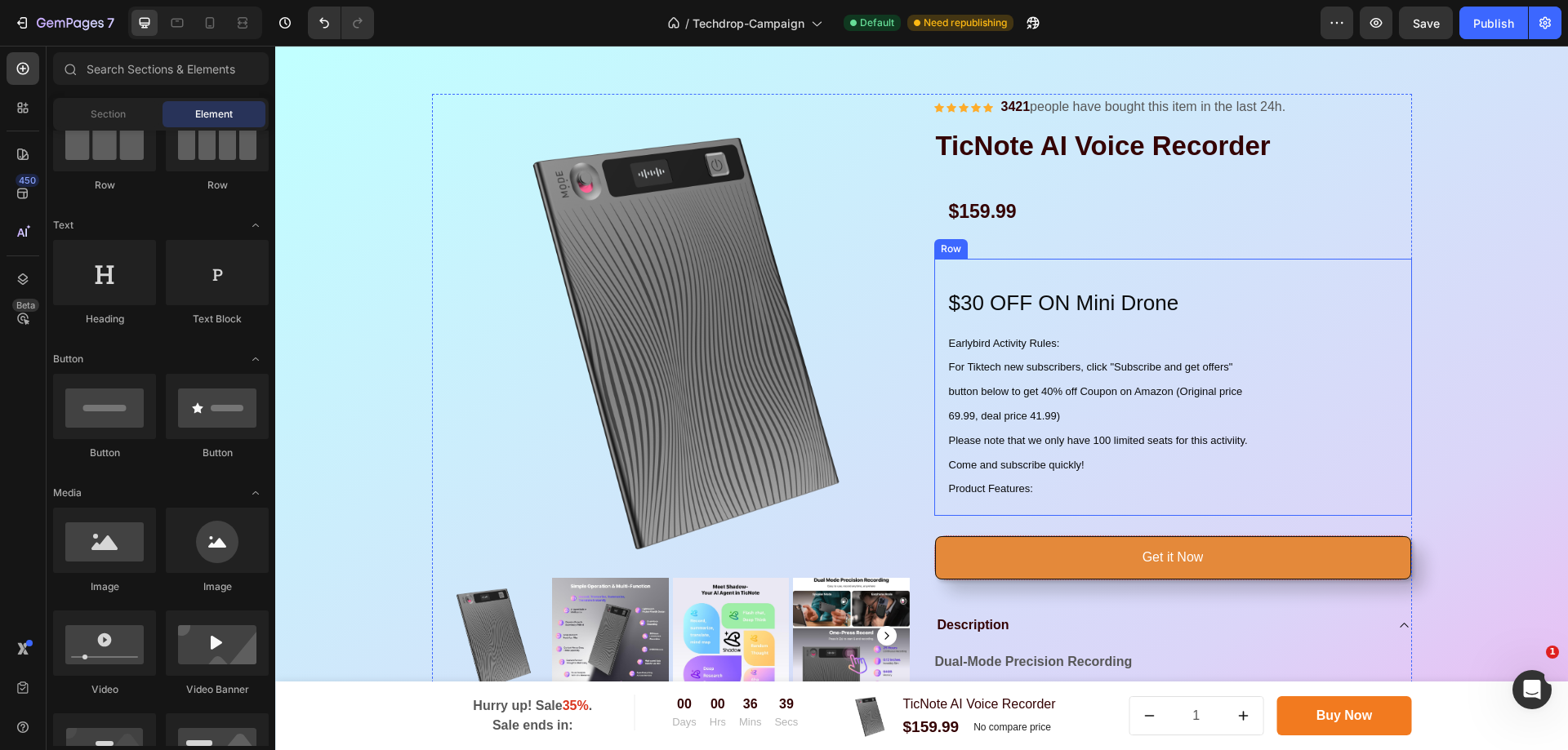
click at [1126, 273] on h2 "$30 OFF ON Mini Drone" at bounding box center [1173, 300] width 452 height 58
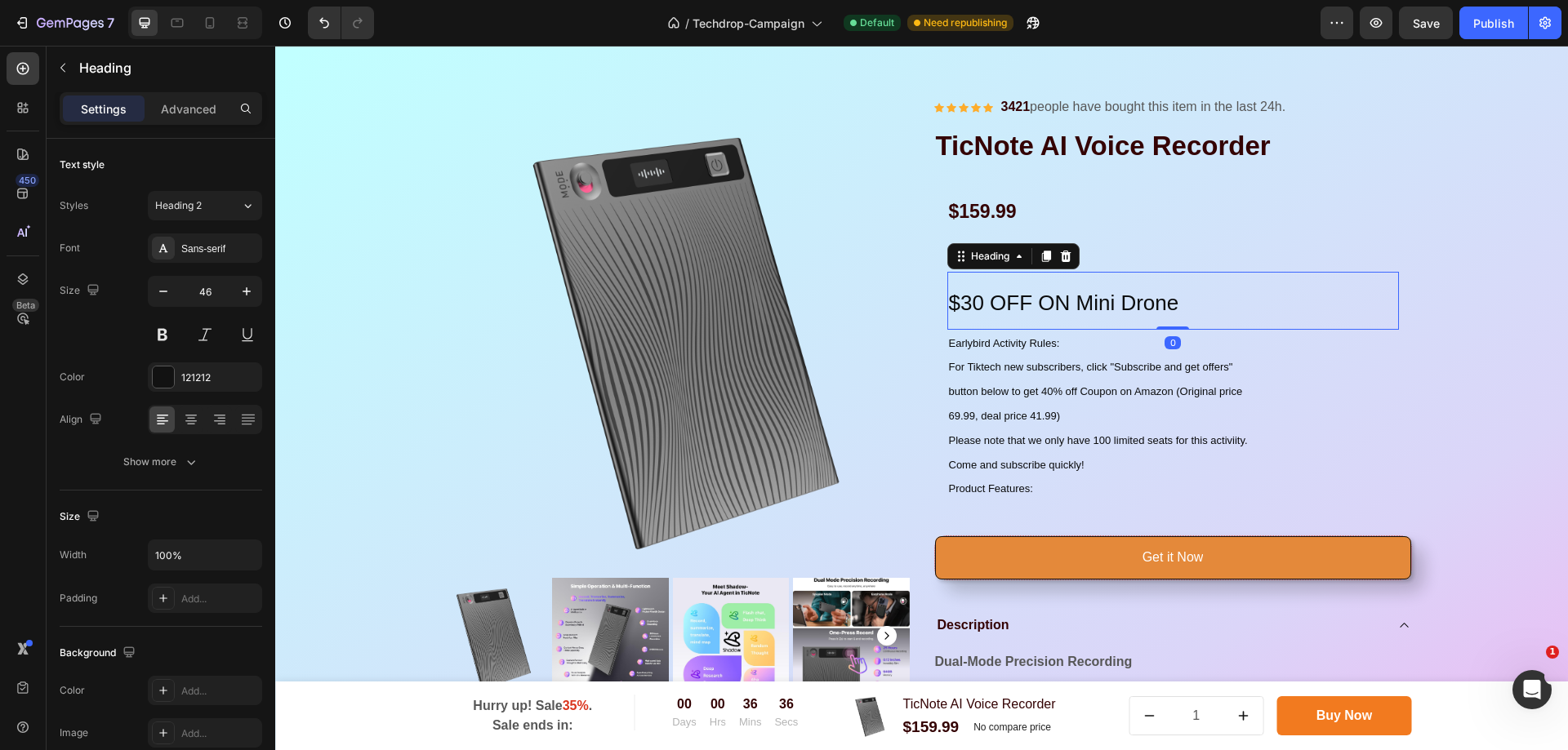
drag, startPoint x: 1158, startPoint y: 329, endPoint x: 1164, endPoint y: 321, distance: 10.0
click at [1164, 321] on div "$30 OFF ON Mini Drone Heading 0" at bounding box center [1173, 300] width 452 height 58
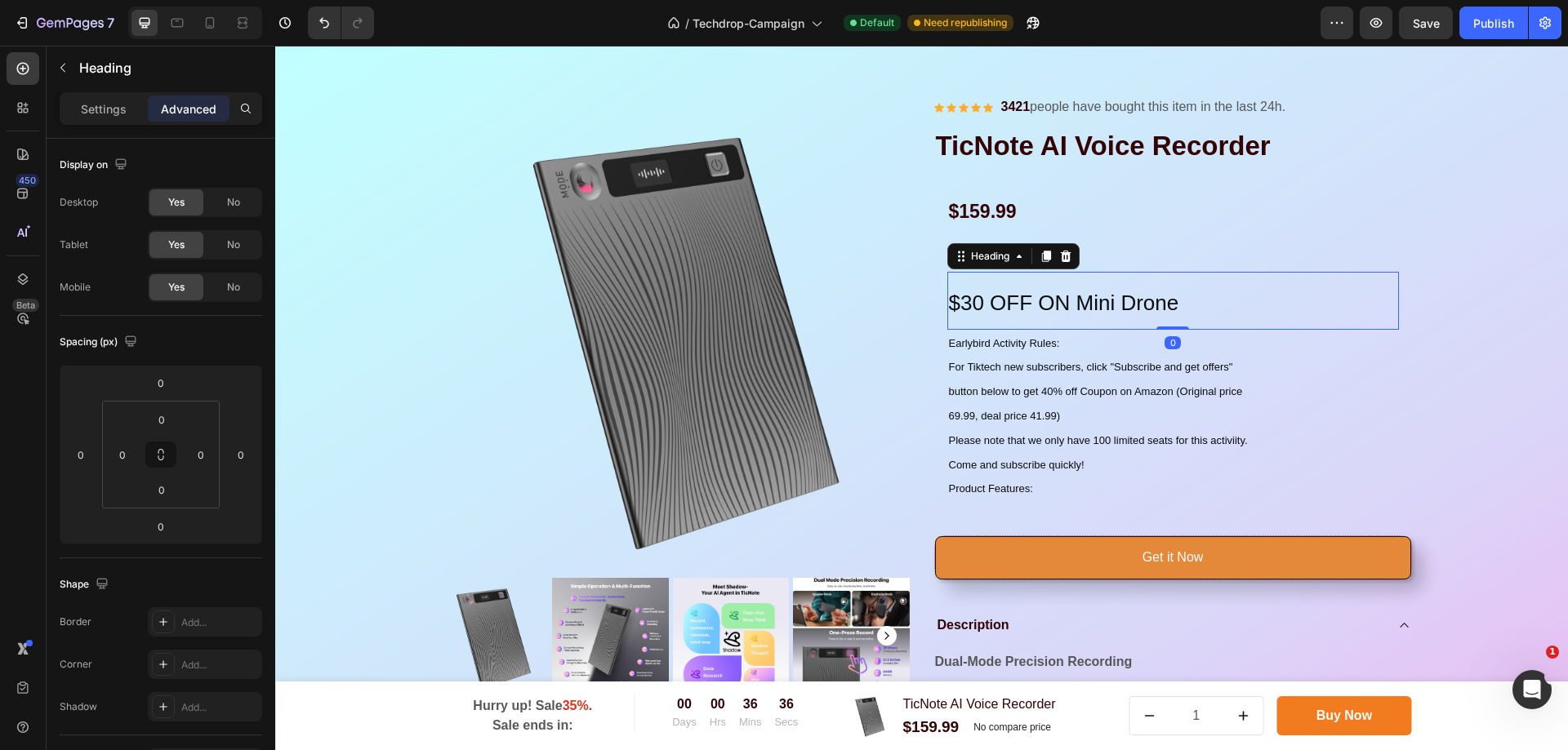
drag, startPoint x: 1129, startPoint y: 322, endPoint x: 1138, endPoint y: 320, distance: 9.2
click at [1129, 322] on h2 "$30 OFF ON Mini Drone" at bounding box center [1173, 300] width 452 height 58
click at [1209, 305] on p "$30 OFF ON Mini Drone" at bounding box center [1173, 300] width 448 height 54
drag, startPoint x: 999, startPoint y: 332, endPoint x: 926, endPoint y: 330, distance: 73.0
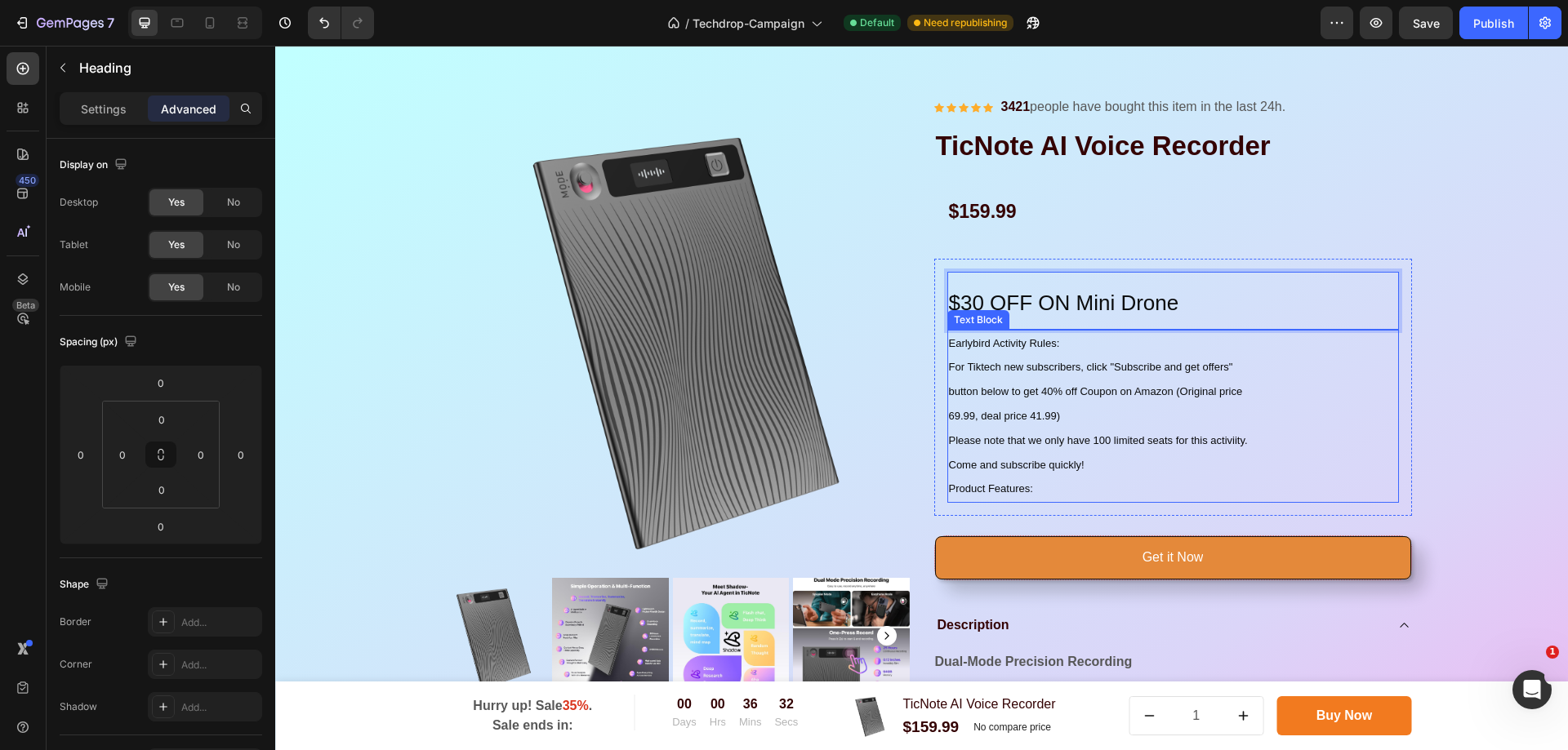
click at [1155, 383] on p "Earlybird Activity Rules: For Tiktech new subscribers, click "Subscribe and get…" at bounding box center [1173, 417] width 448 height 171
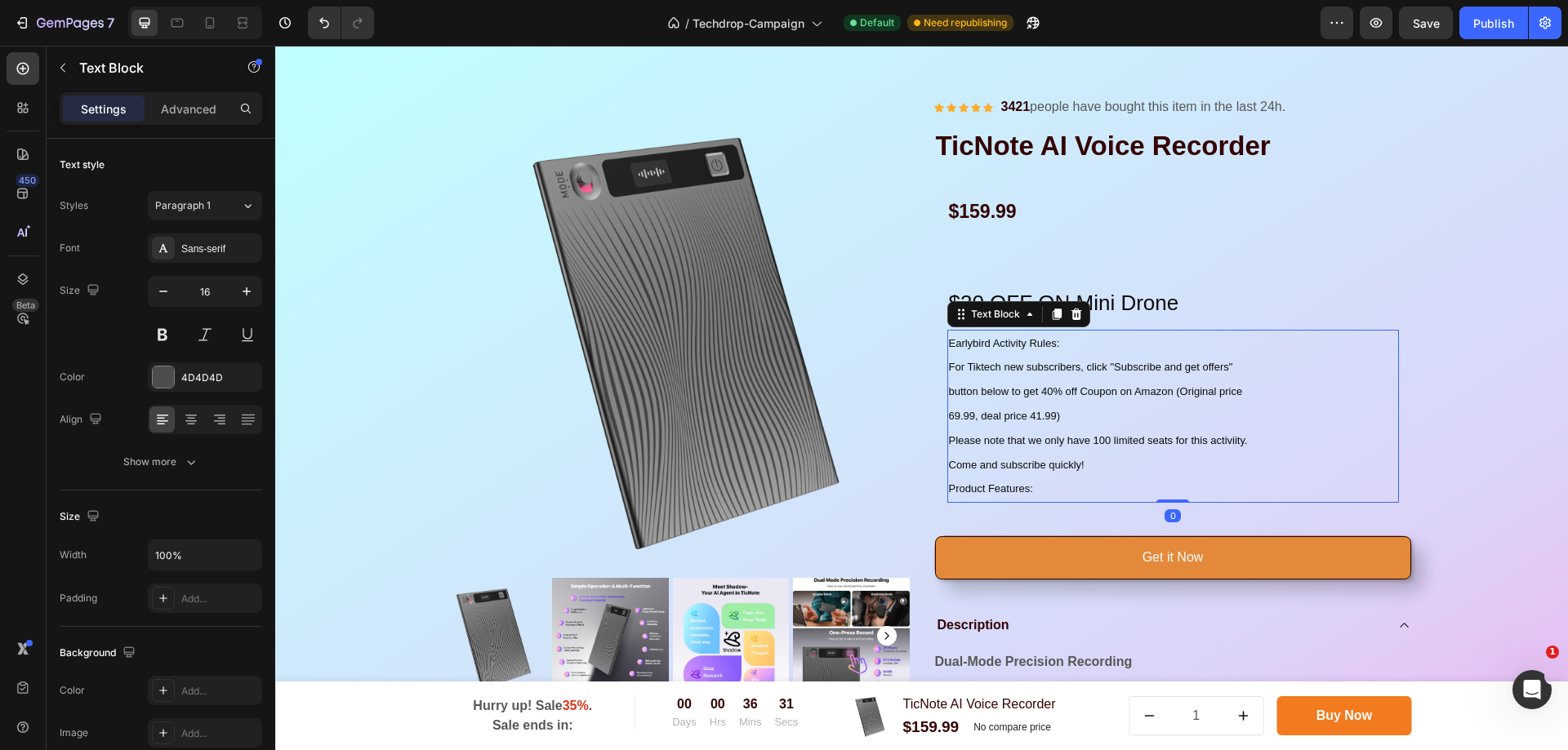
click at [1107, 476] on p "Earlybird Activity Rules: For Tiktech new subscribers, click "Subscribe and get…" at bounding box center [1173, 417] width 448 height 171
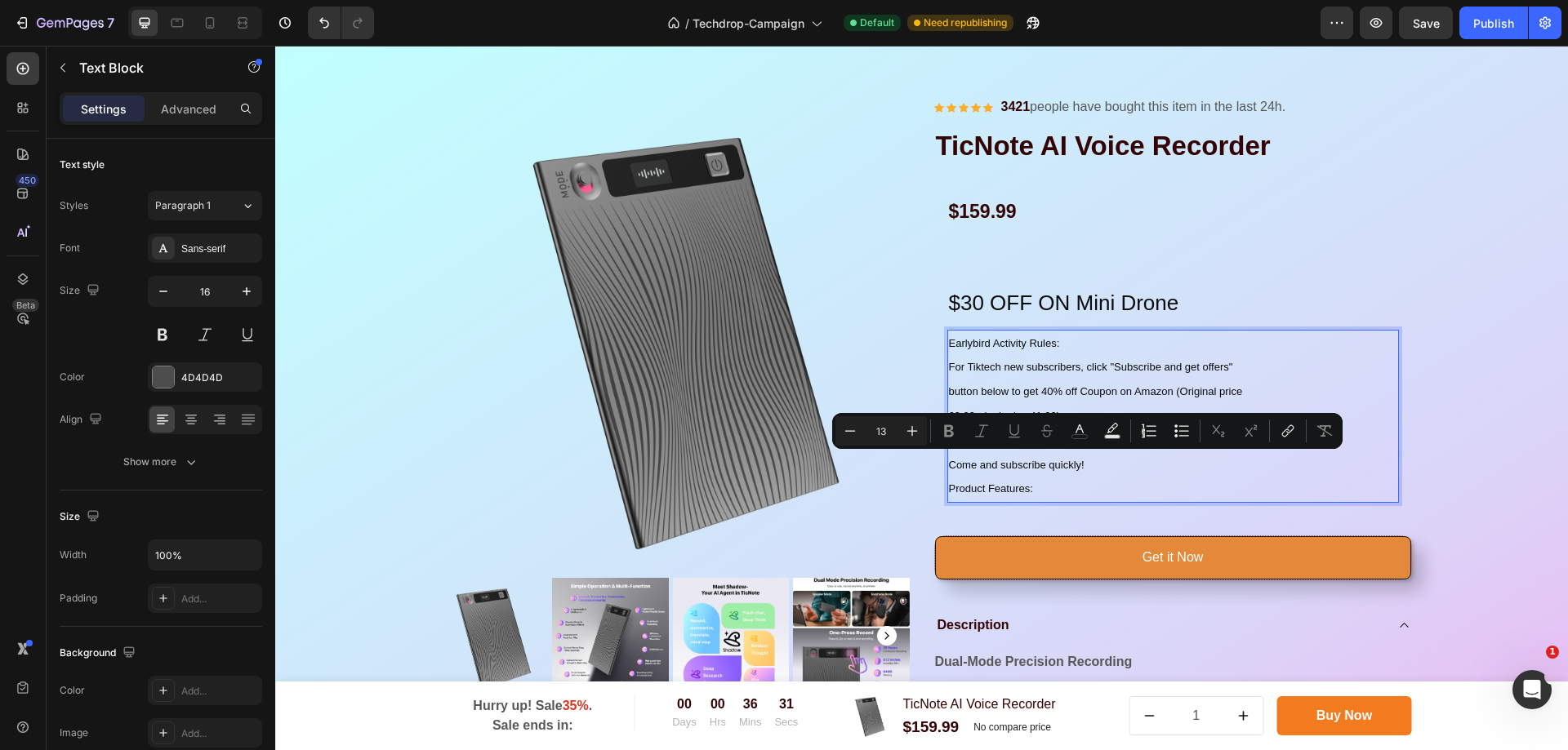
click at [1080, 488] on p "Earlybird Activity Rules: For Tiktech new subscribers, click "Subscribe and get…" at bounding box center [1173, 417] width 448 height 171
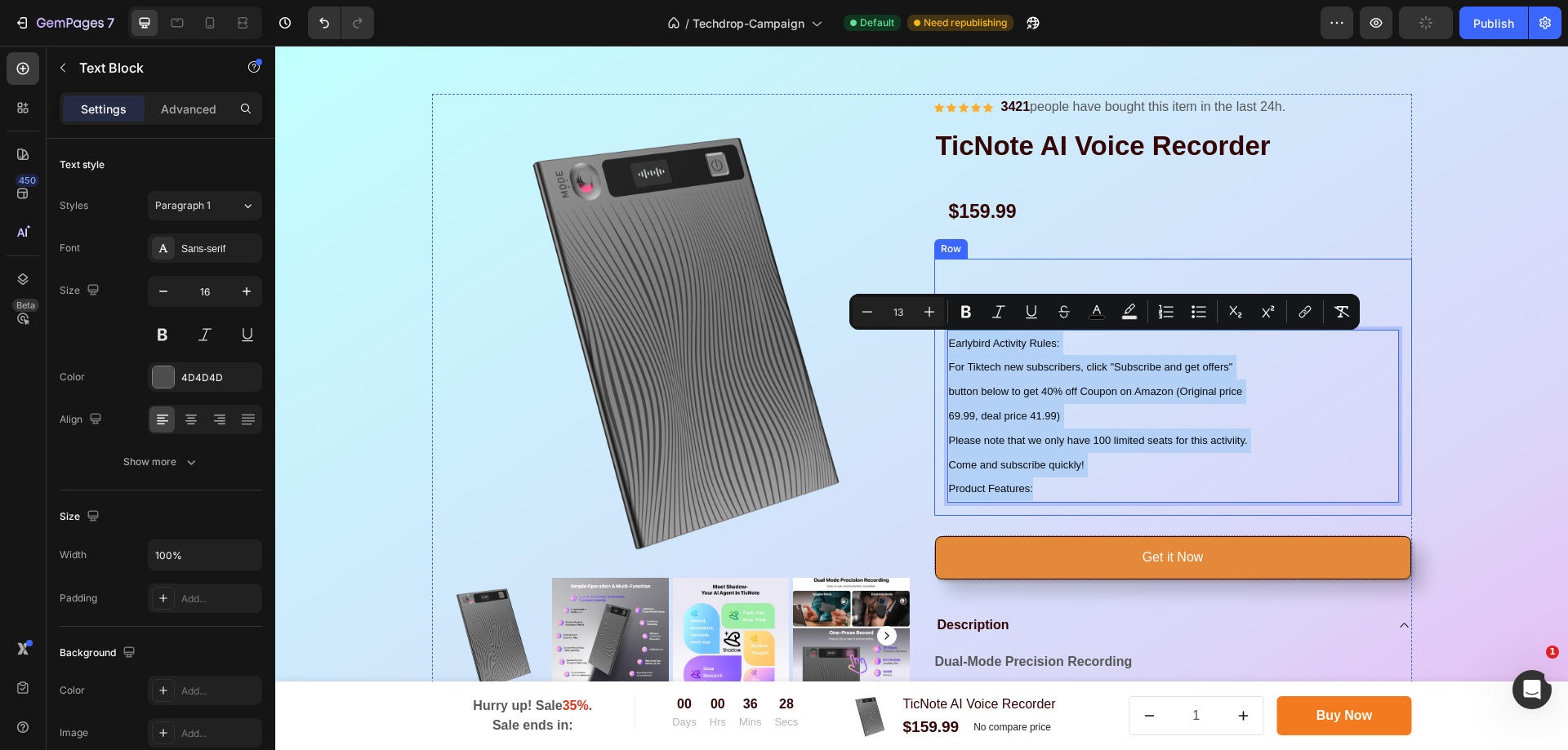
drag, startPoint x: 1065, startPoint y: 494, endPoint x: 931, endPoint y: 344, distance: 201.1
click at [935, 344] on div "⁠⁠⁠⁠⁠⁠⁠ $30 OFF ON Mini Drone Heading Earlybird Activity Rules: For Tiktech new…" at bounding box center [1173, 387] width 478 height 257
copy p "Earlybird Activity Rules: For Tiktech new subscribers, click "Subscribe and get…"
click at [1127, 460] on p "Earlybird Activity Rules: For Tiktech new subscribers, click "Subscribe and get…" at bounding box center [1173, 417] width 448 height 171
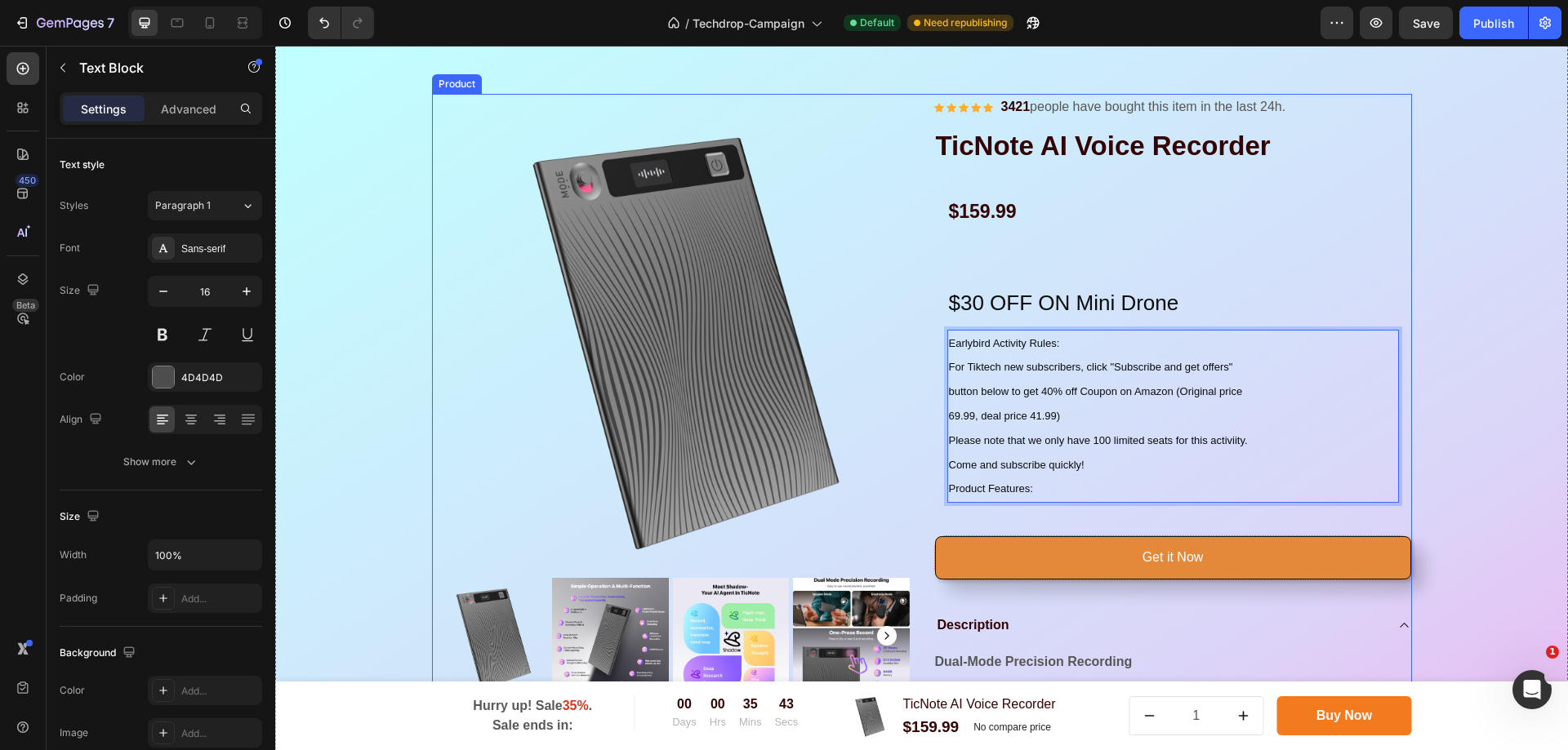
click at [1367, 249] on div "Icon Icon Icon Icon Icon Icon List Hoz 3421 people have bought this item in the…" at bounding box center [1173, 586] width 478 height 984
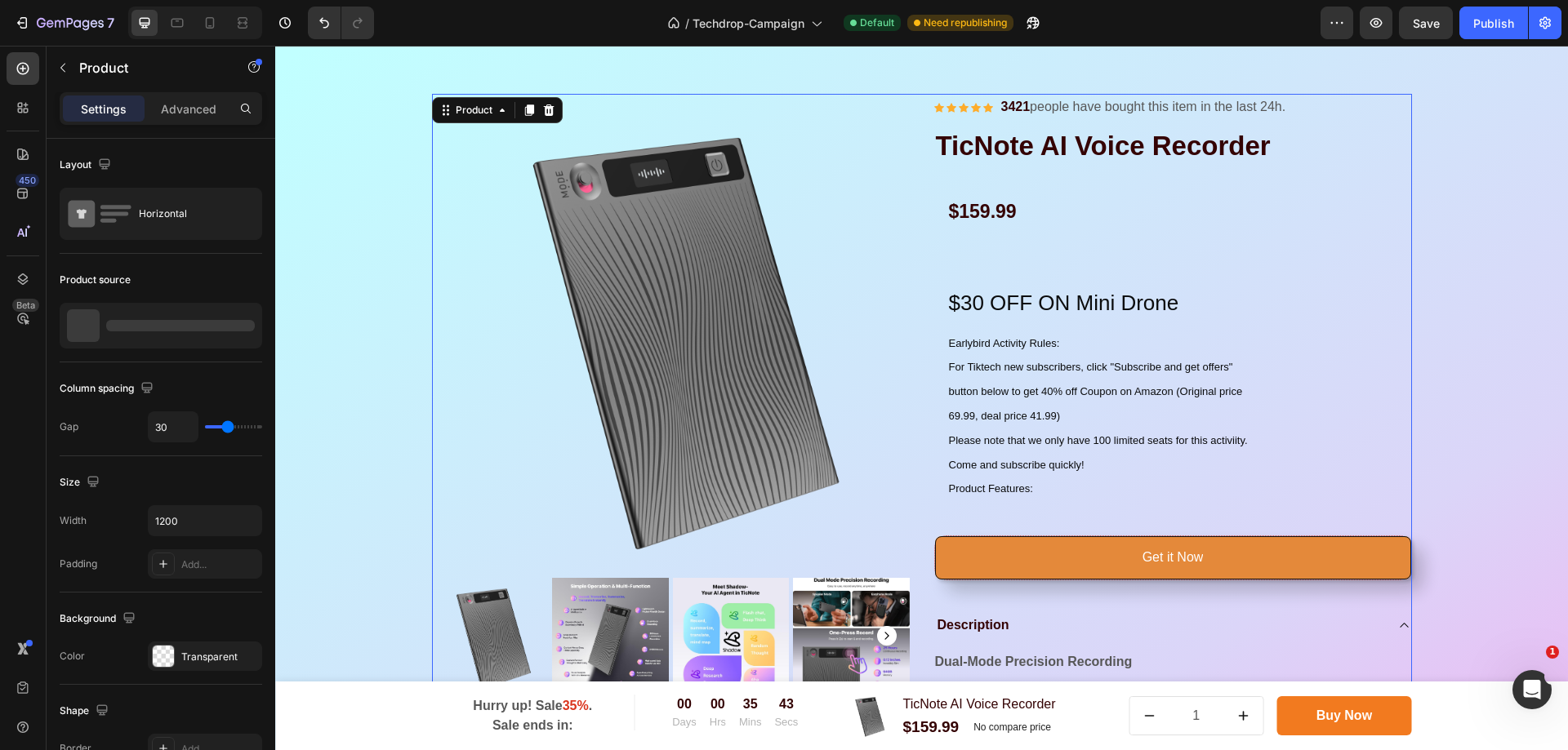
click at [1135, 280] on p "⁠⁠⁠⁠⁠⁠⁠ $30 OFF ON Mini Drone" at bounding box center [1173, 300] width 448 height 54
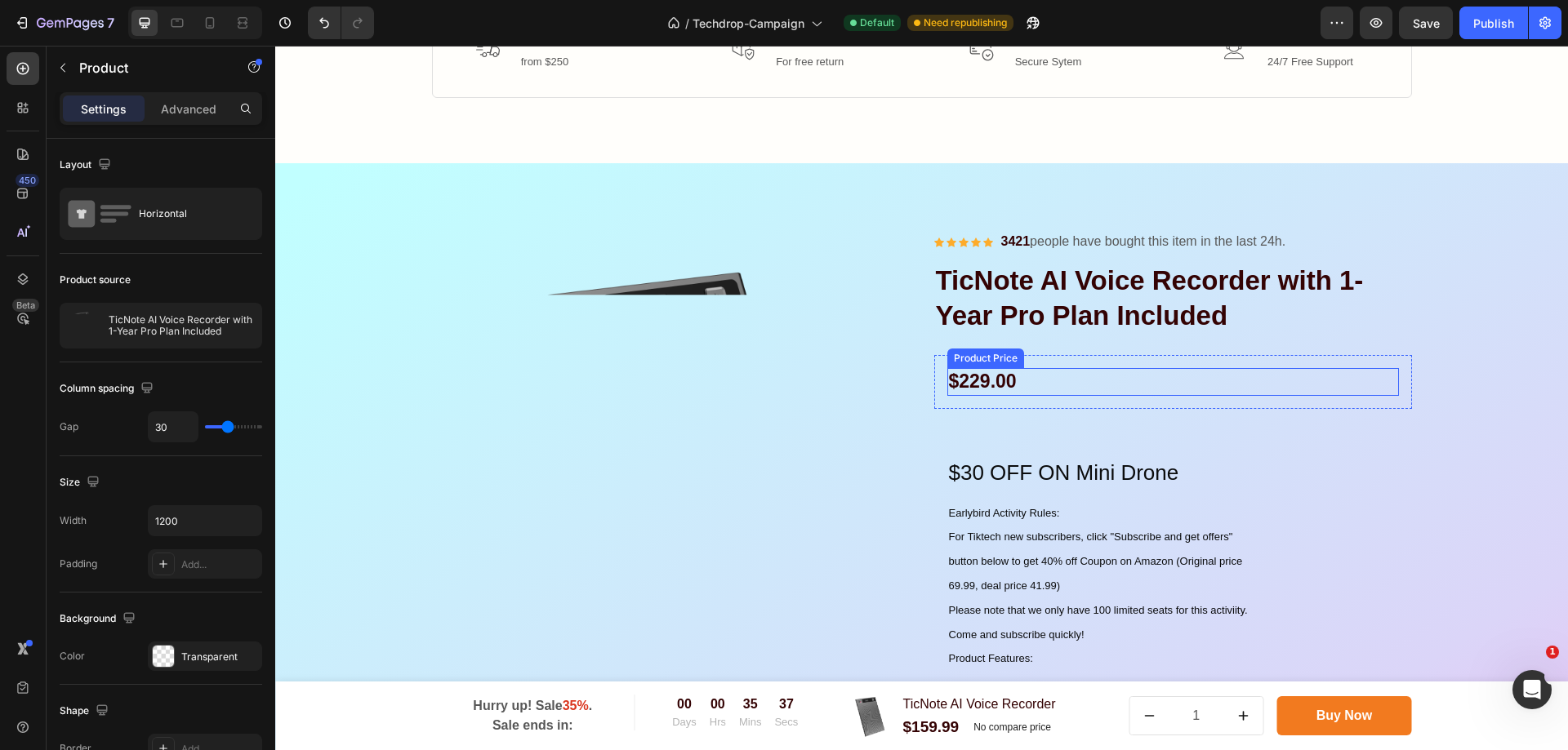
scroll to position [1793, 0]
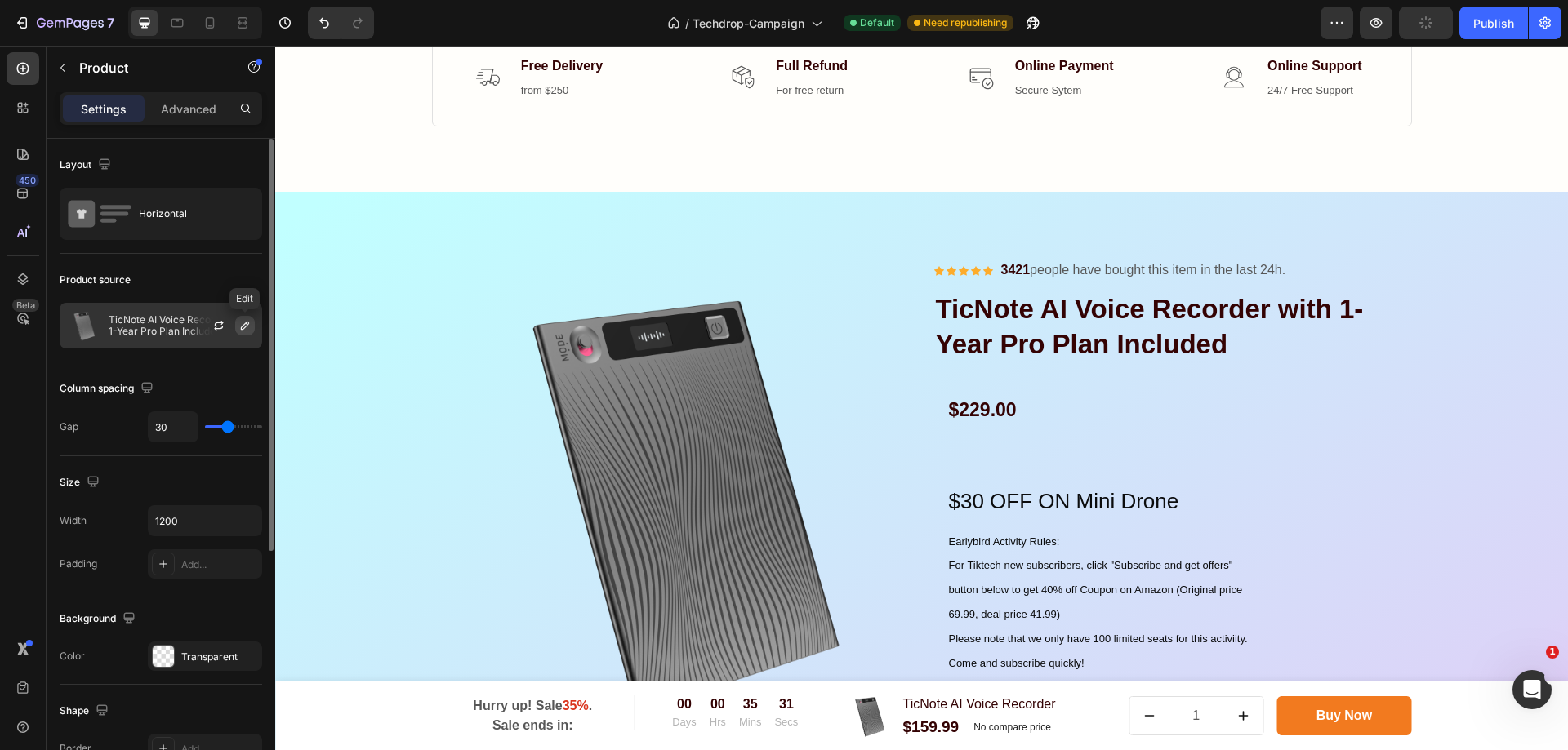
click at [238, 328] on button "button" at bounding box center [244, 325] width 20 height 20
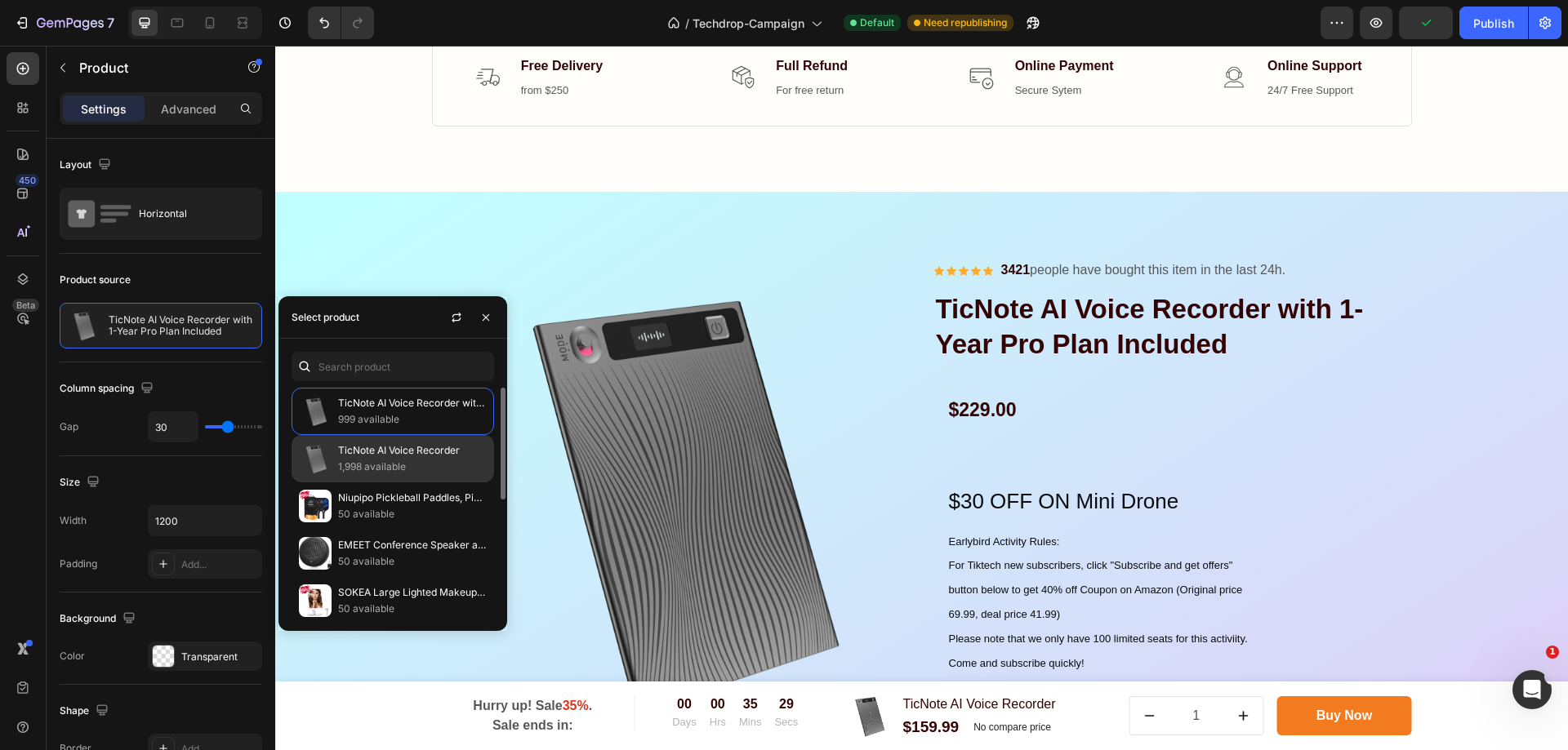
click at [448, 462] on p "1,998 available" at bounding box center [412, 467] width 149 height 16
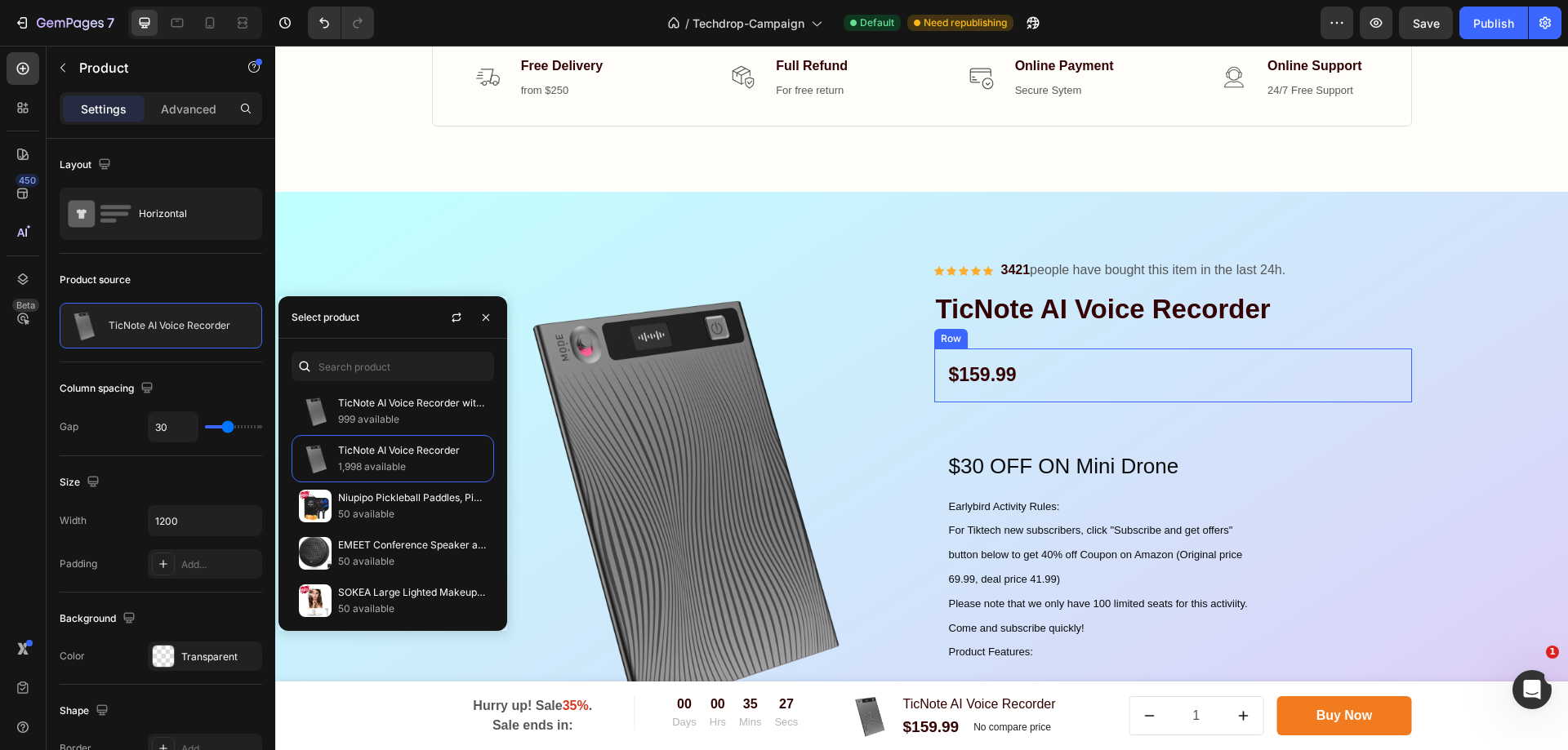
click at [1301, 395] on div "$159.99 Product Price Product Price Row" at bounding box center [1173, 376] width 478 height 54
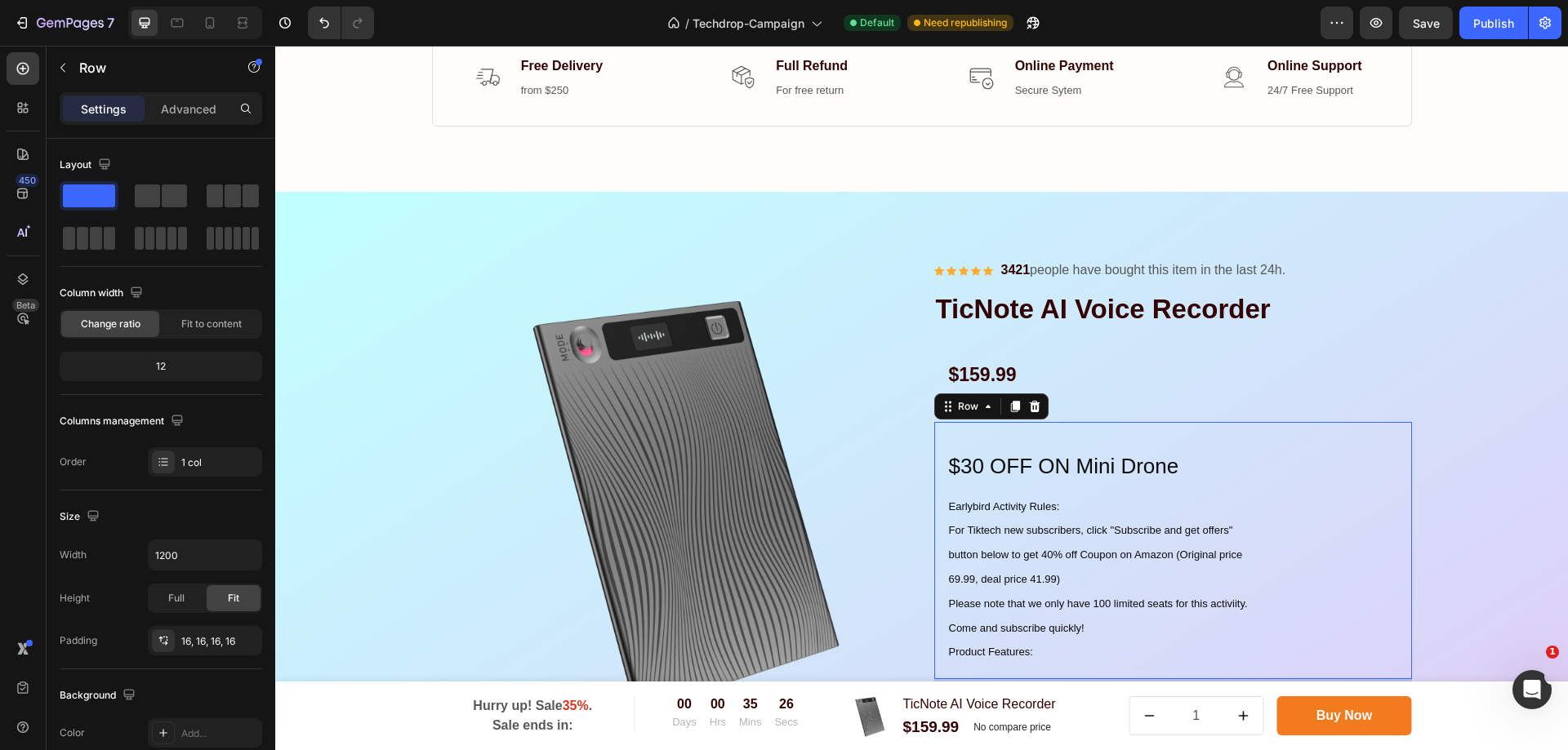
click at [1134, 428] on div "$30 OFF ON Mini Drone Heading Earlybird Activity Rules: For Tiktech new subscri…" at bounding box center [1173, 550] width 478 height 257
click at [1116, 410] on div "Icon Icon Icon Icon Icon Icon List Hoz 3421 people have bought this item in the…" at bounding box center [1173, 749] width 478 height 984
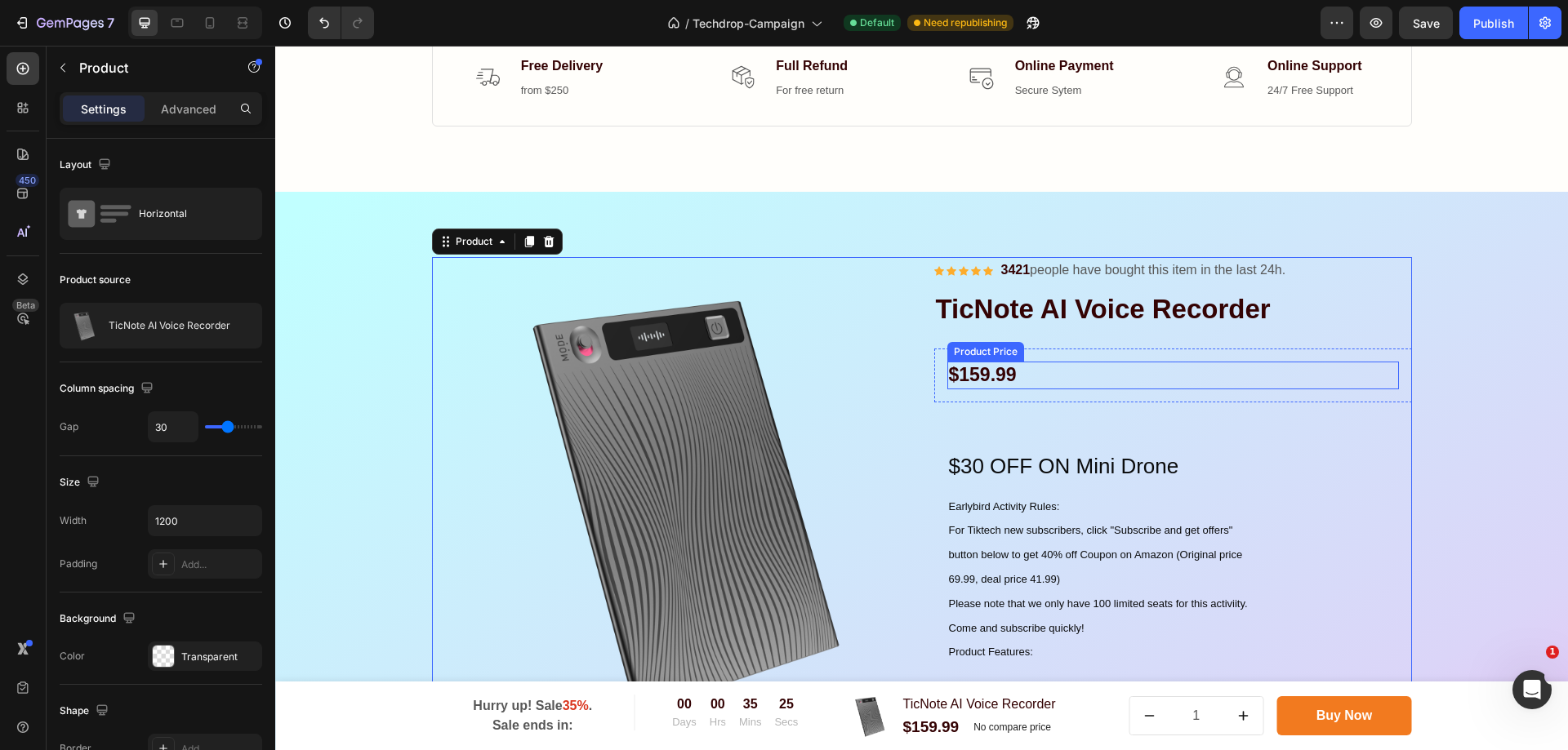
click at [1138, 383] on div "$159.99" at bounding box center [1173, 375] width 452 height 28
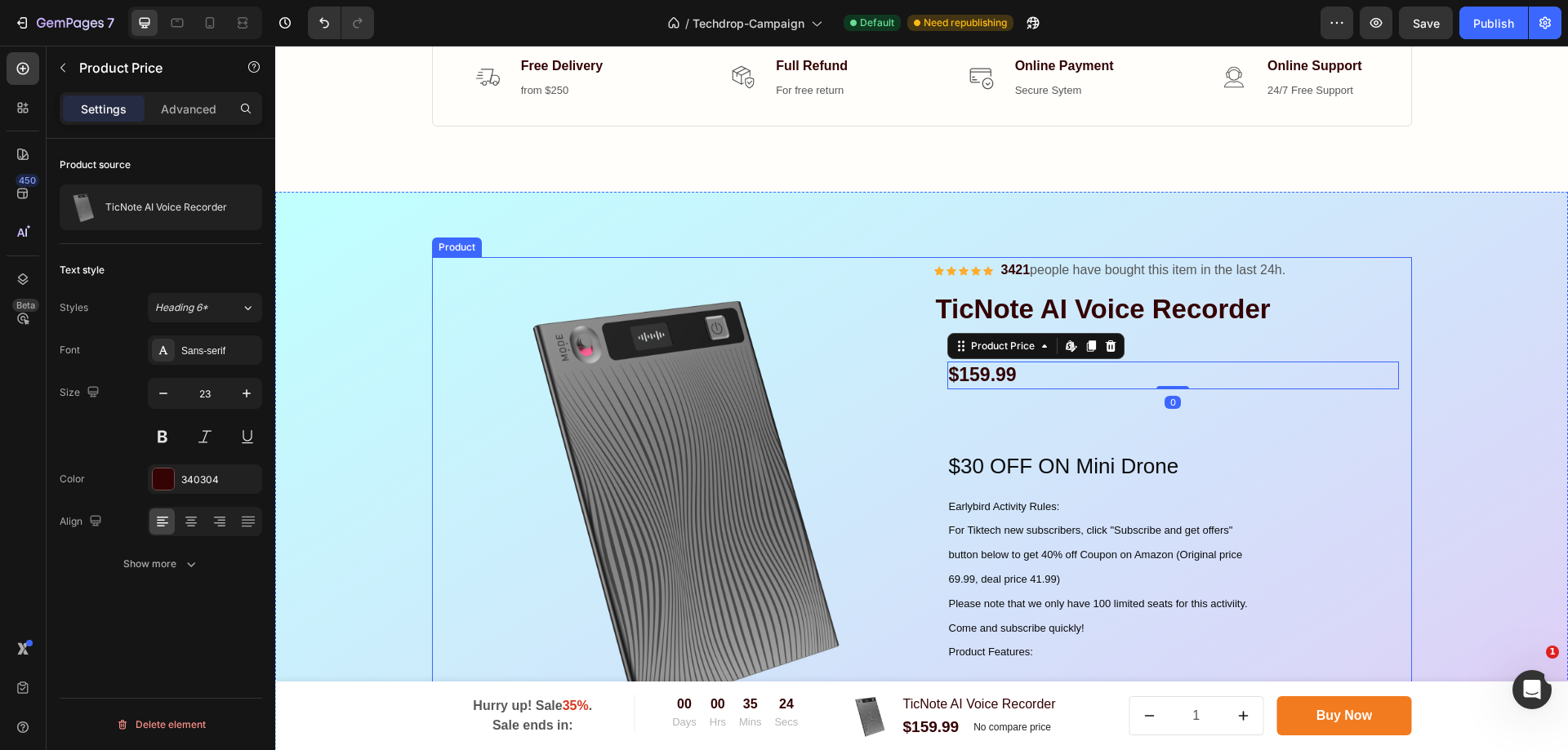
click at [1042, 420] on div "Icon Icon Icon Icon Icon Icon List Hoz 3421 people have bought this item in the…" at bounding box center [1173, 749] width 478 height 984
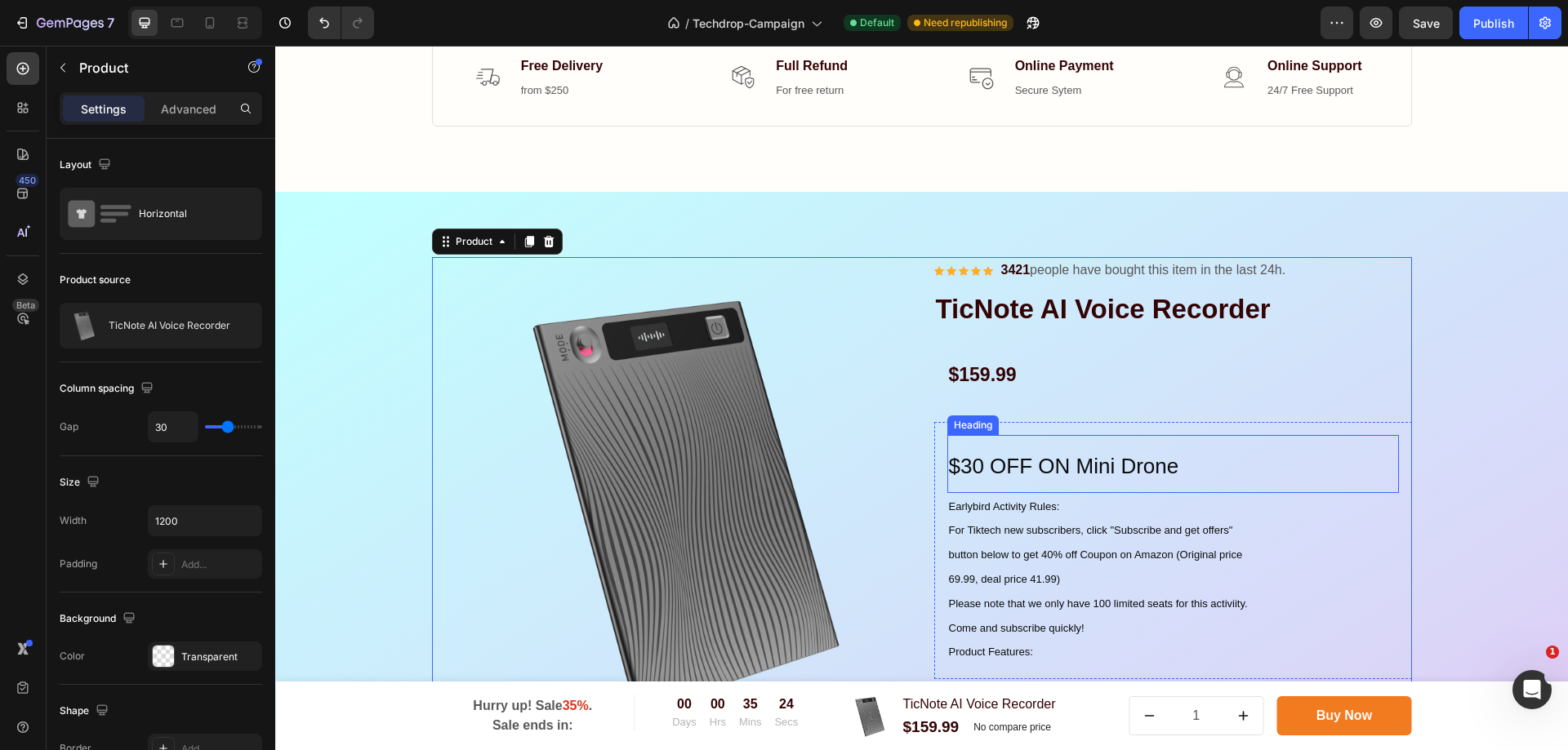
click at [1034, 437] on h2 "$30 OFF ON Mini Drone" at bounding box center [1173, 464] width 452 height 58
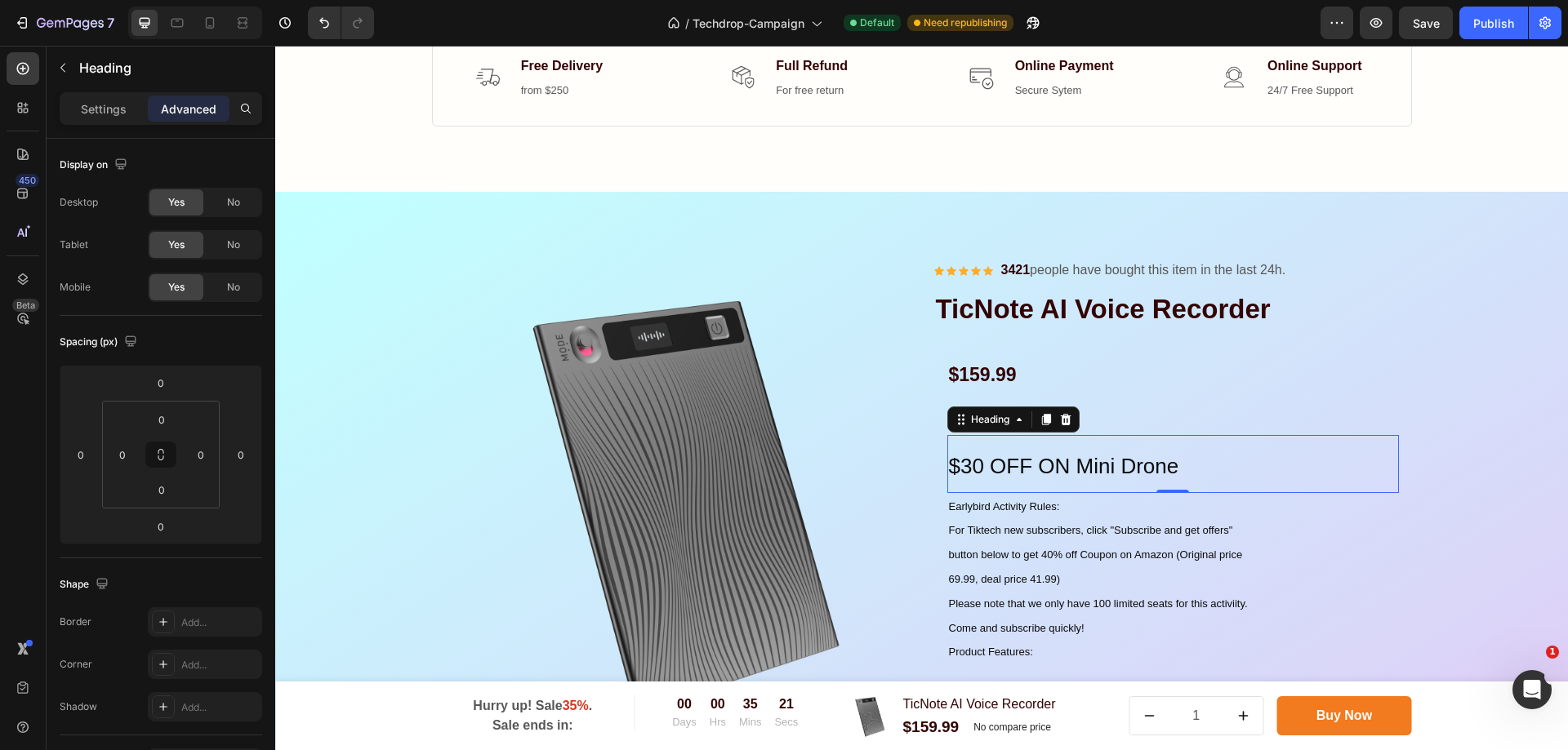
click at [1215, 462] on h2 "$30 OFF ON Mini Drone" at bounding box center [1173, 464] width 452 height 58
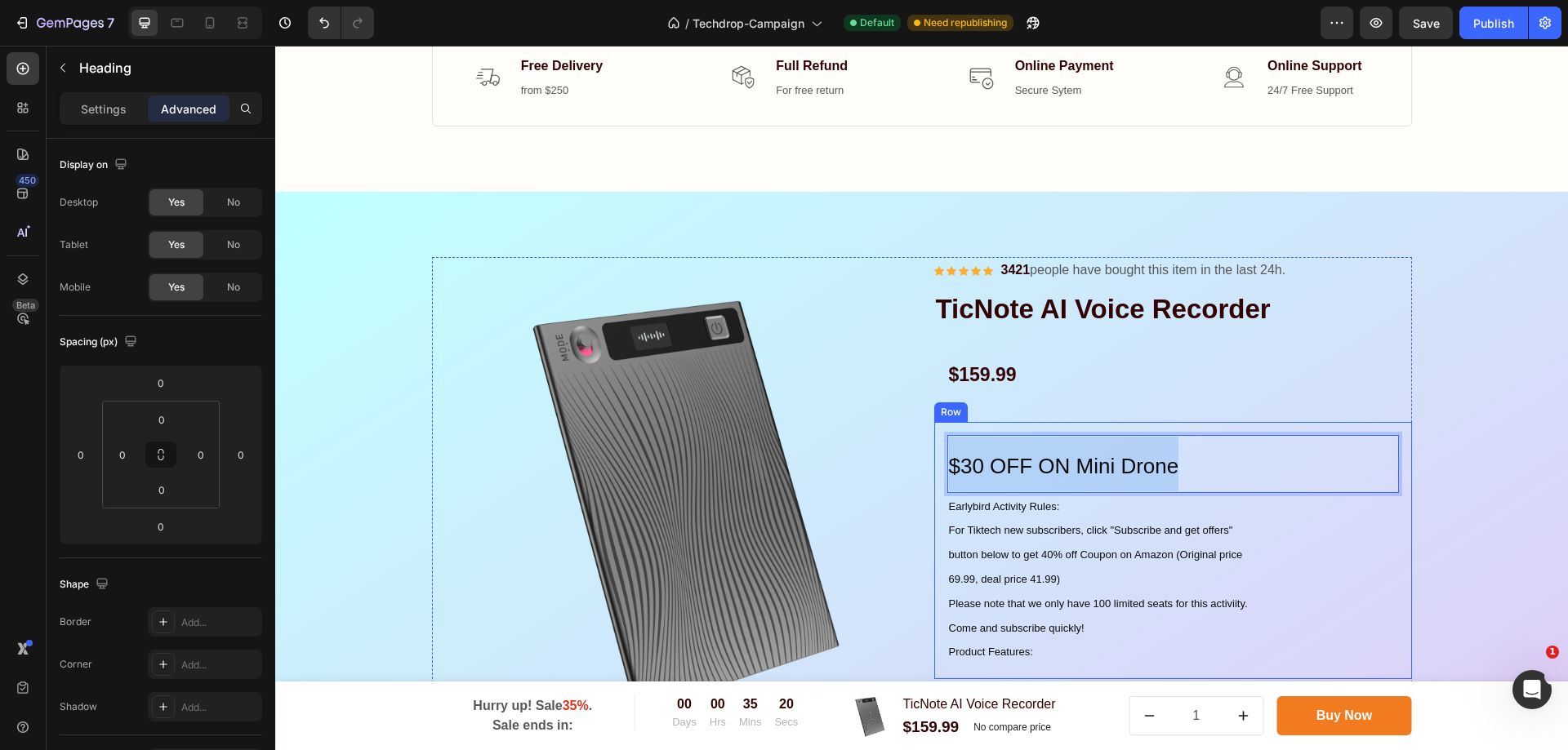
drag, startPoint x: 1228, startPoint y: 465, endPoint x: 927, endPoint y: 438, distance: 302.2
click at [927, 438] on div "Product Images & Gallery Icon Icon Icon Icon Icon Icon List Hoz 3421 people hav…" at bounding box center [922, 749] width 981 height 984
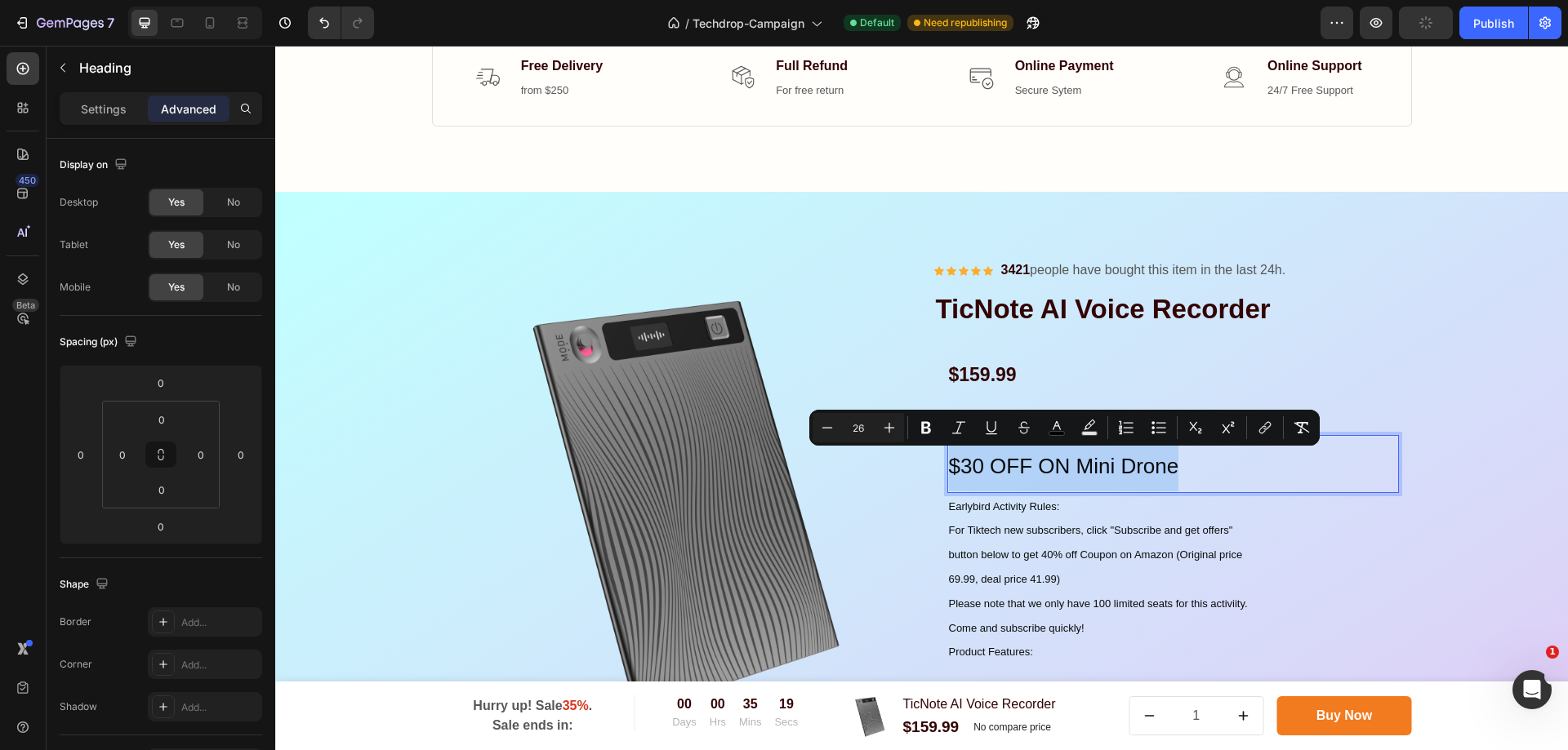
click at [1087, 468] on span "$30 OFF ON Mini Drone" at bounding box center [1064, 466] width 230 height 25
click at [1017, 467] on span "$30 OFF ON Mini Drone" at bounding box center [1064, 466] width 230 height 25
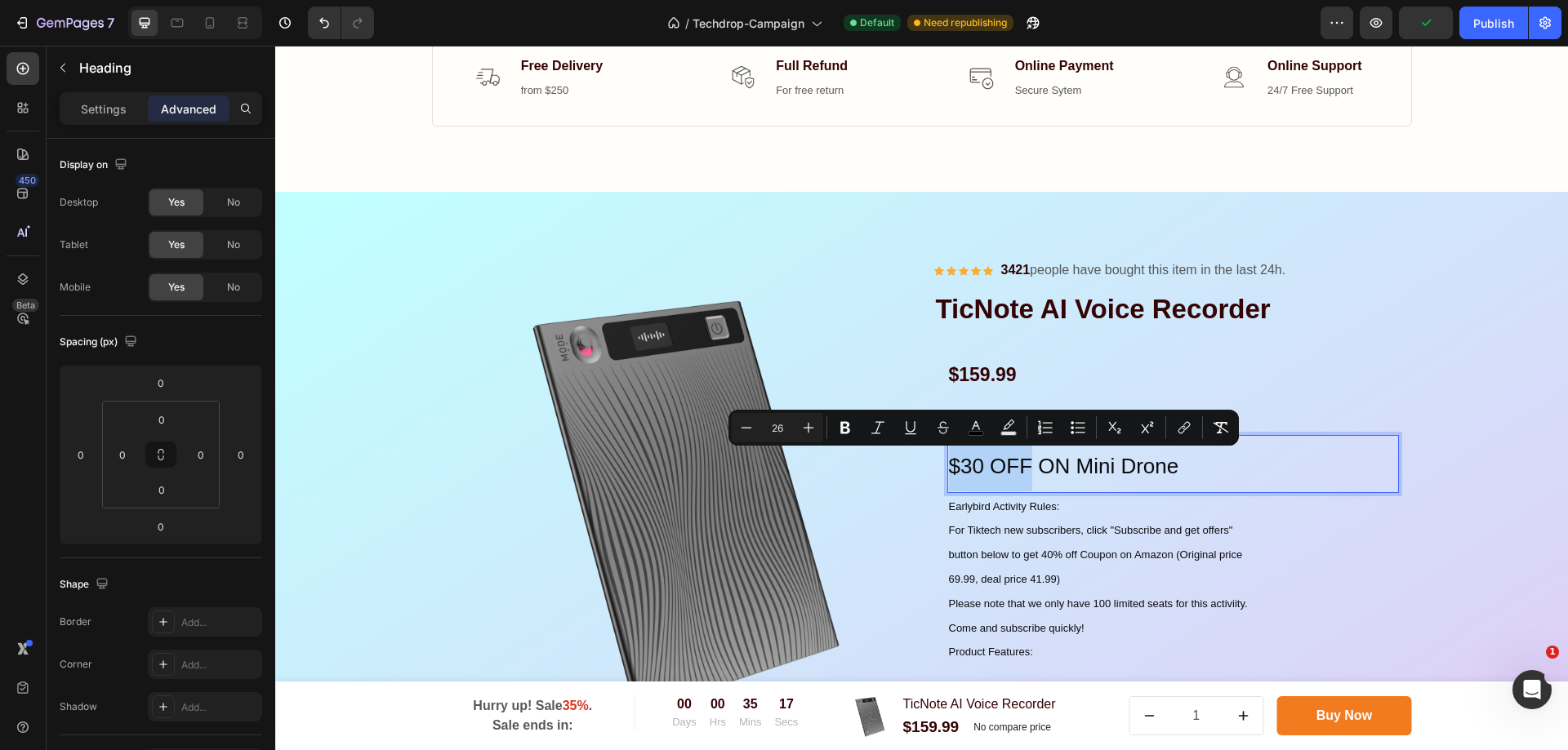
drag, startPoint x: 1026, startPoint y: 469, endPoint x: 943, endPoint y: 467, distance: 83.0
click at [949, 467] on span "$30 OFF ON Mini Drone" at bounding box center [1064, 466] width 230 height 25
click at [983, 431] on icon "Editor contextual toolbar" at bounding box center [975, 428] width 16 height 16
type input "000000"
type input "95"
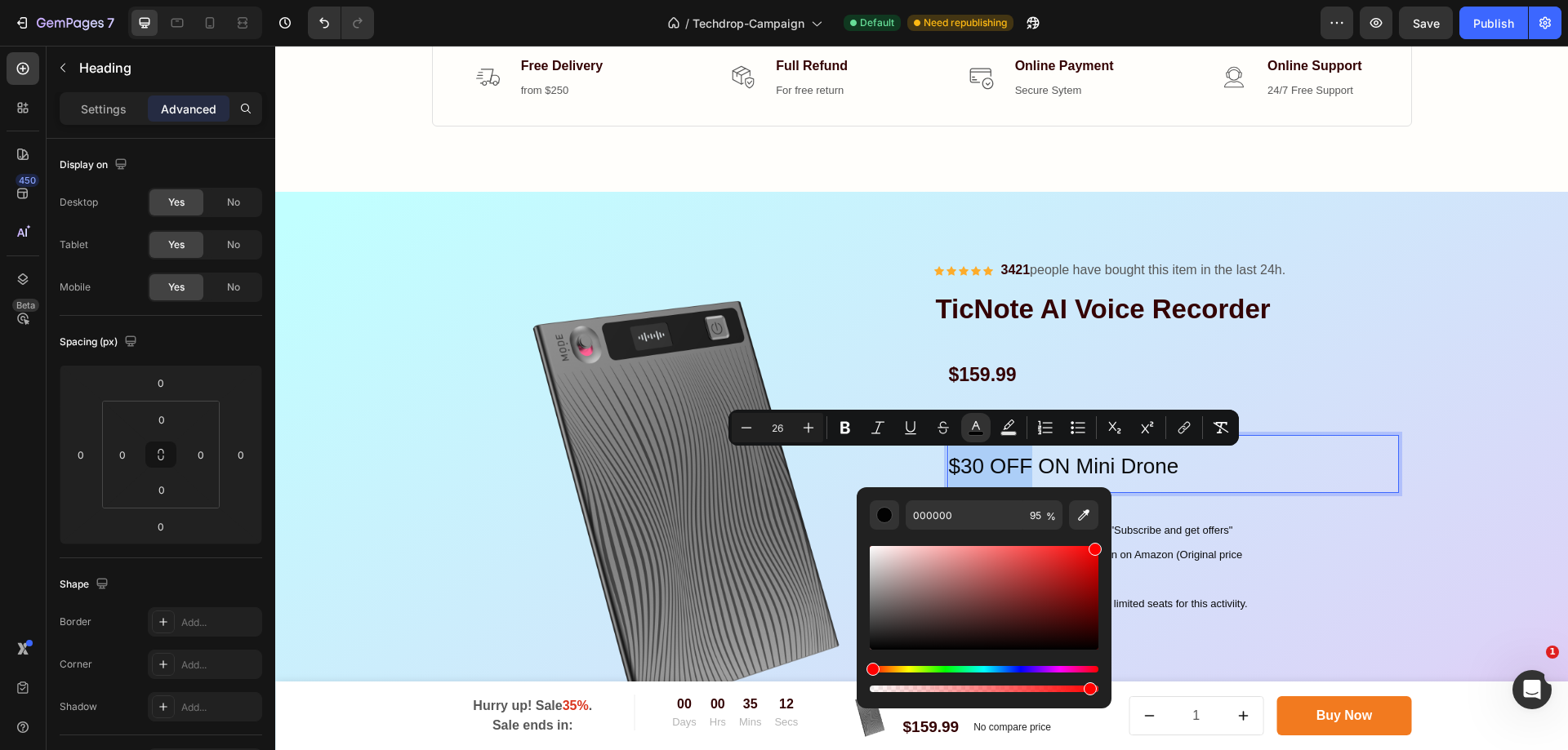
drag, startPoint x: 1371, startPoint y: 597, endPoint x: 1112, endPoint y: 532, distance: 267.0
type input "FF0000"
click at [1389, 544] on p "Earlybird Activity Rules: For Tiktech new subscribers, click "Subscribe and get…" at bounding box center [1173, 579] width 448 height 171
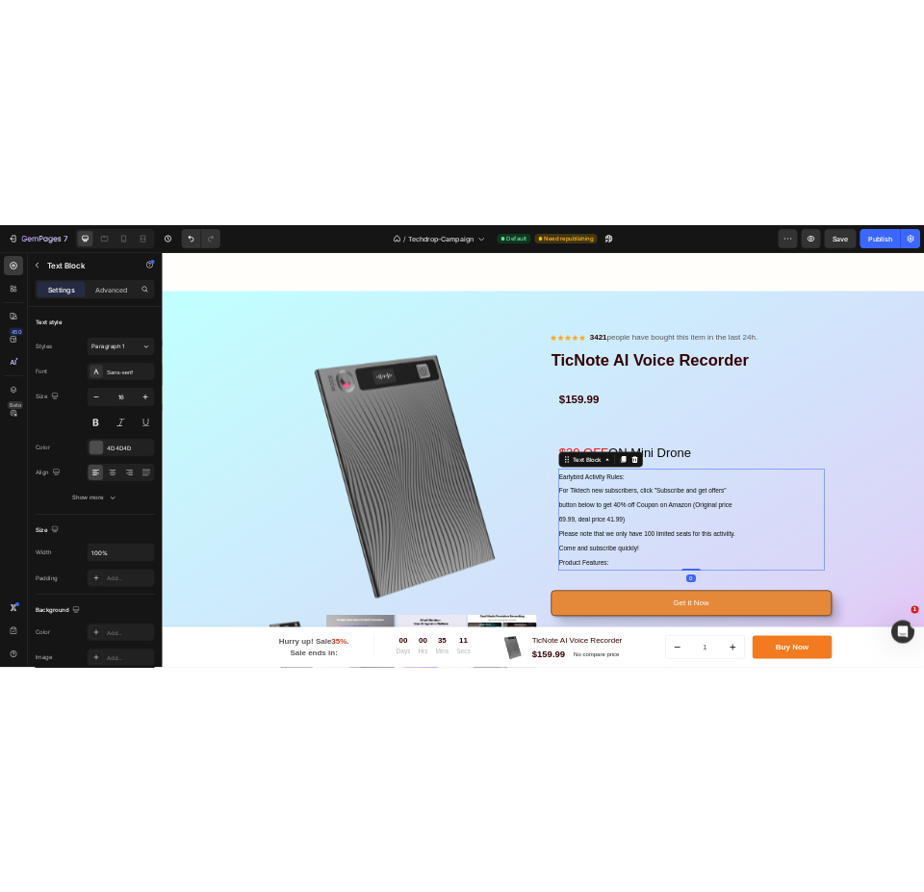
scroll to position [2402, 0]
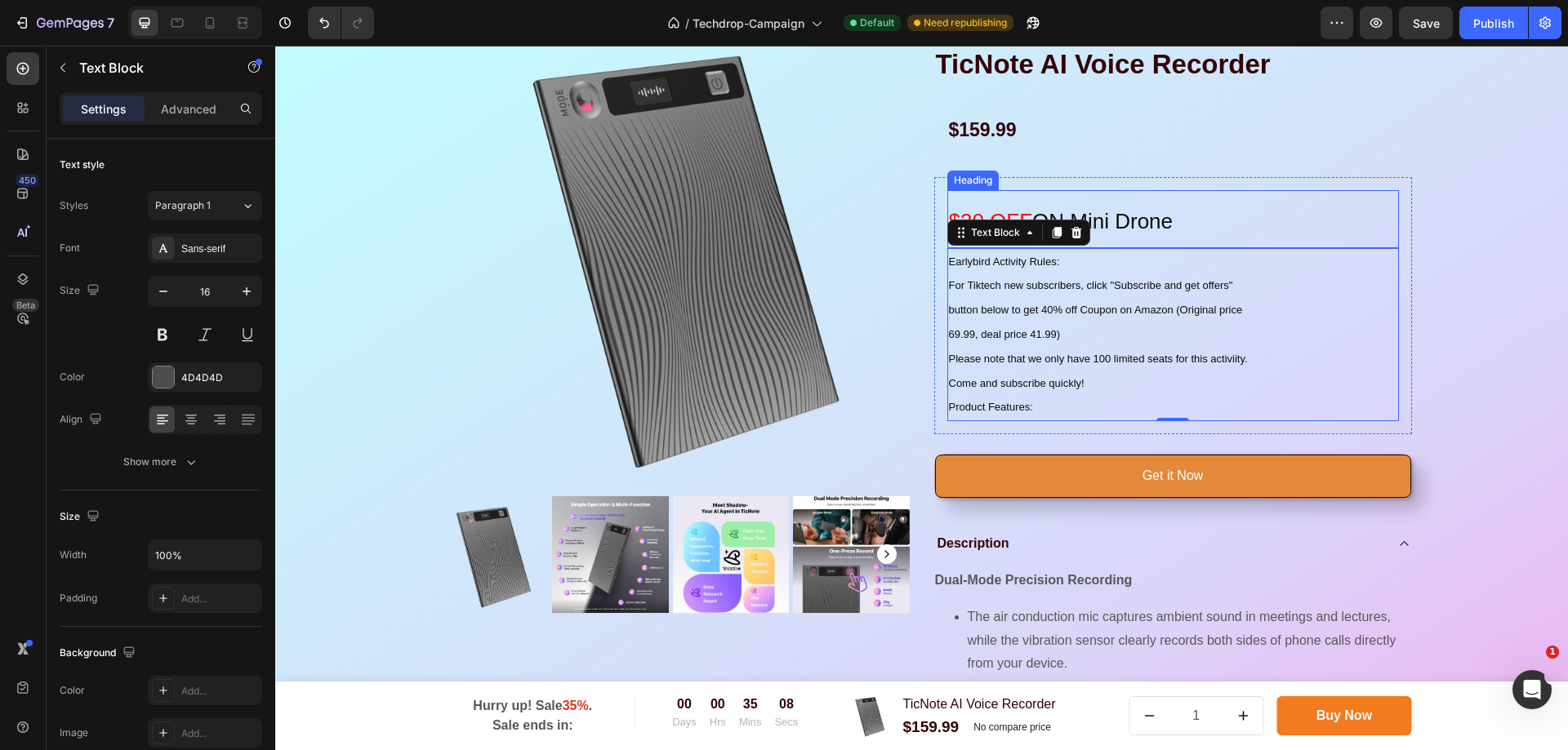
click at [1173, 218] on span "ON Mini Drone" at bounding box center [1102, 221] width 140 height 25
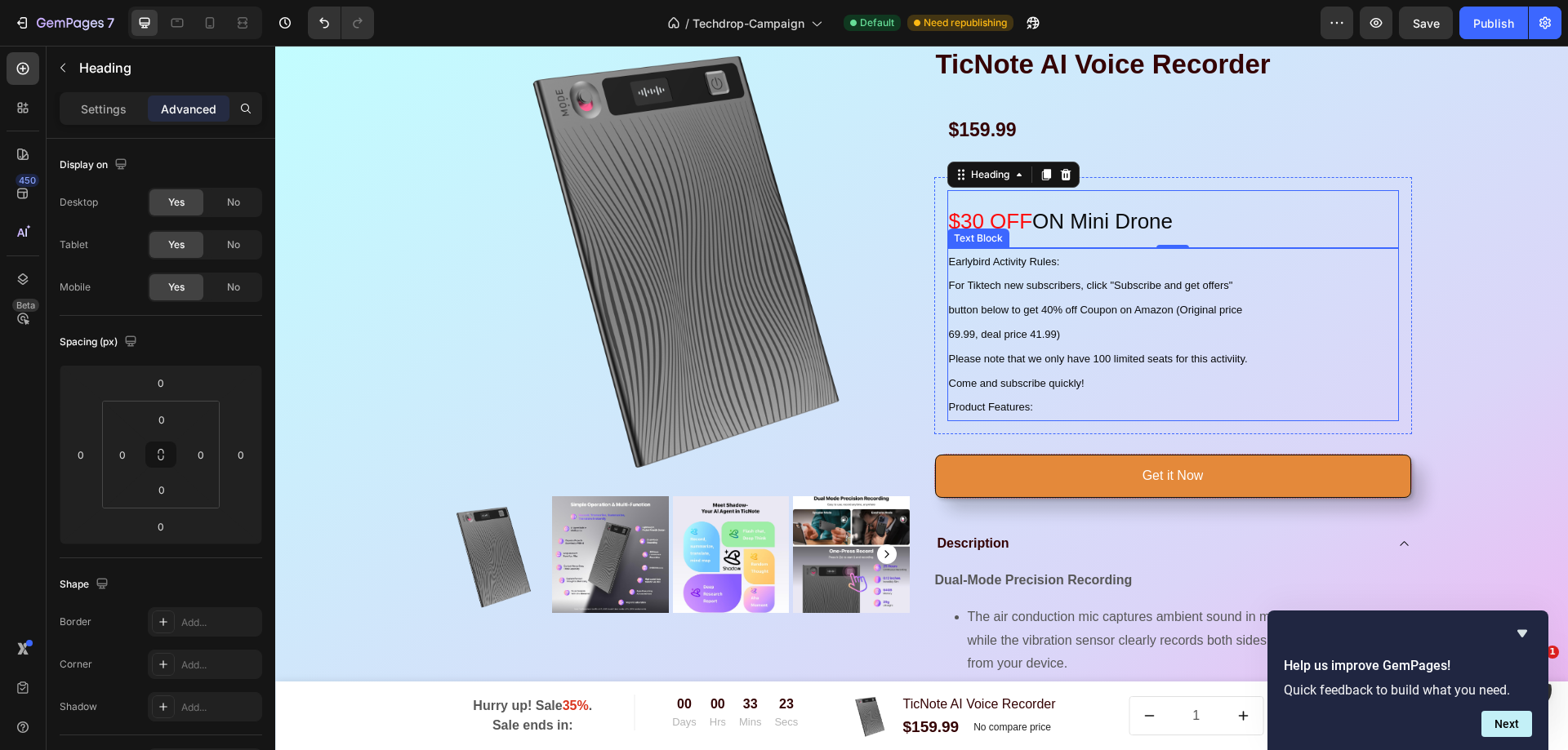
click at [1242, 372] on p "Earlybird Activity Rules: For Tiktech new subscribers, click "Subscribe and get…" at bounding box center [1173, 334] width 448 height 171
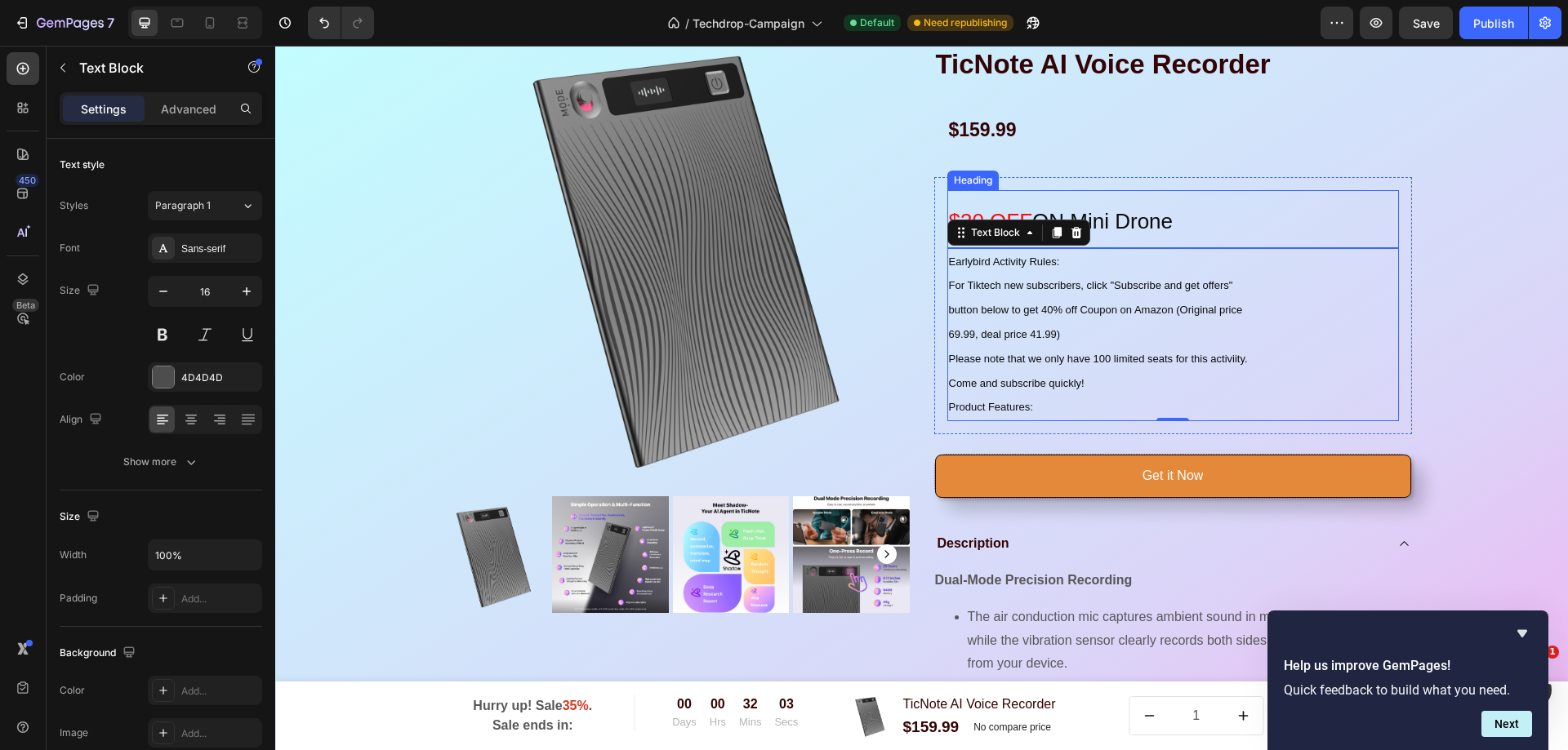
click at [1264, 227] on p "⁠⁠⁠⁠⁠⁠⁠ $30 OFF ON Mini Drone" at bounding box center [1173, 219] width 448 height 54
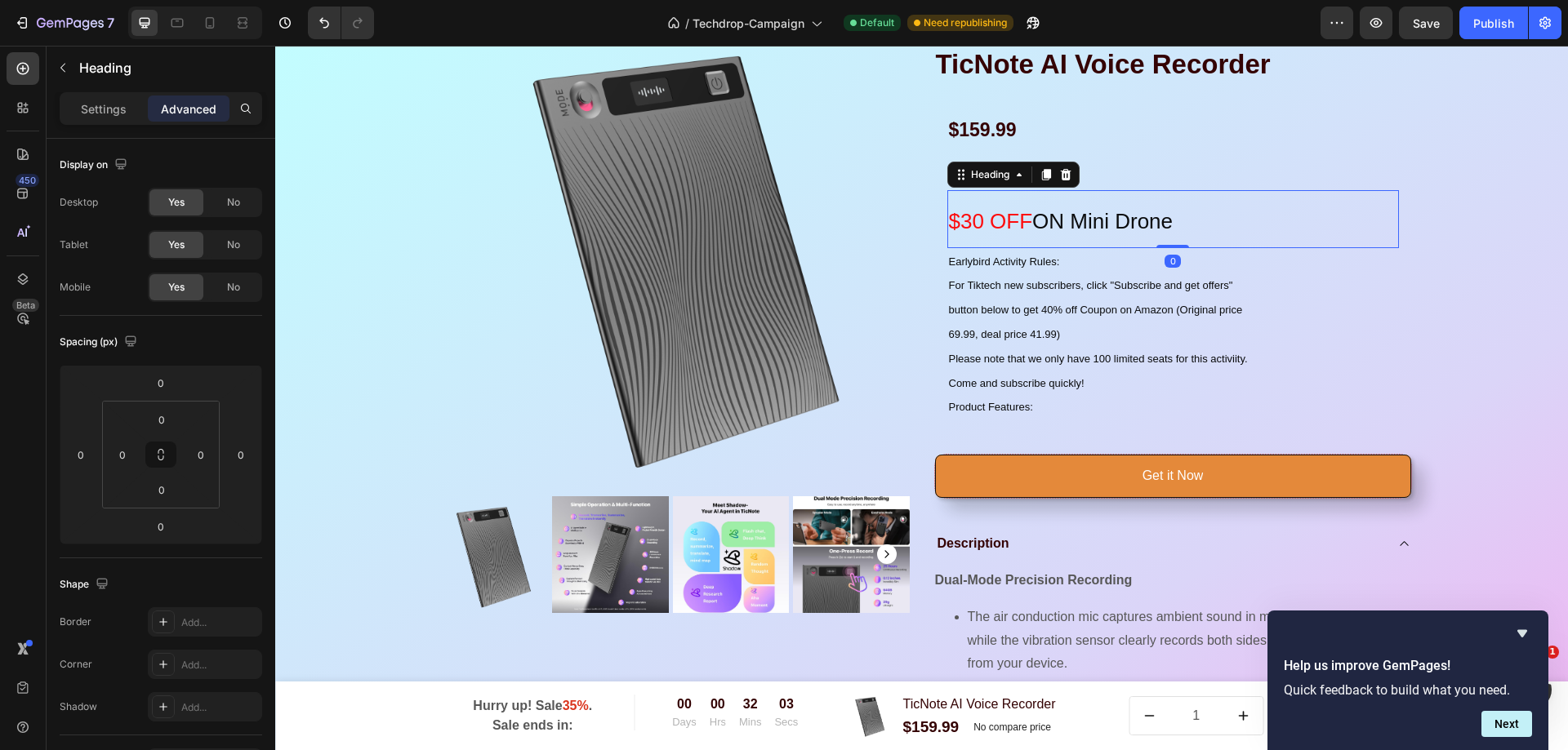
click at [1264, 227] on p "$30 OFF ON Mini Drone" at bounding box center [1173, 219] width 448 height 54
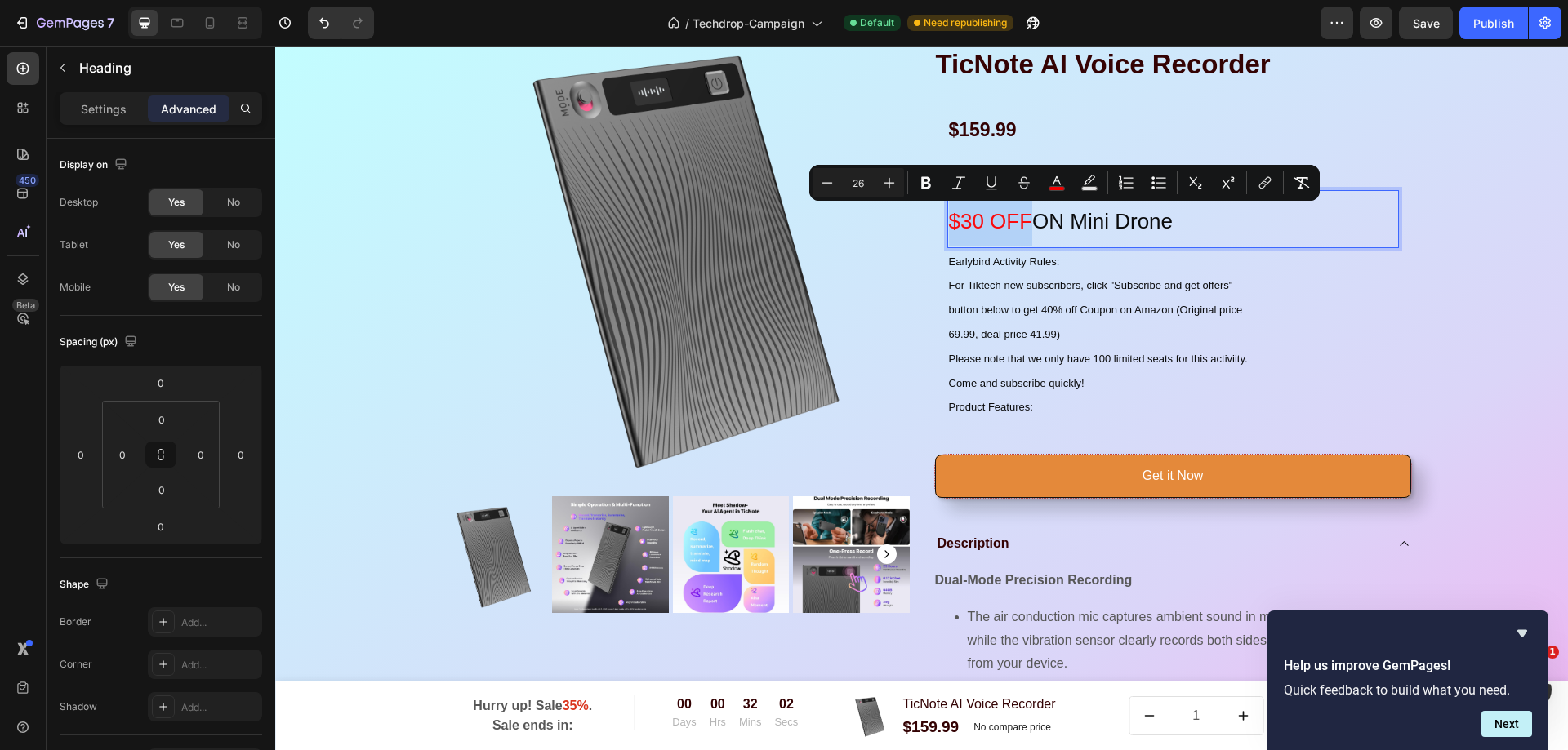
copy span "$30 OFF"
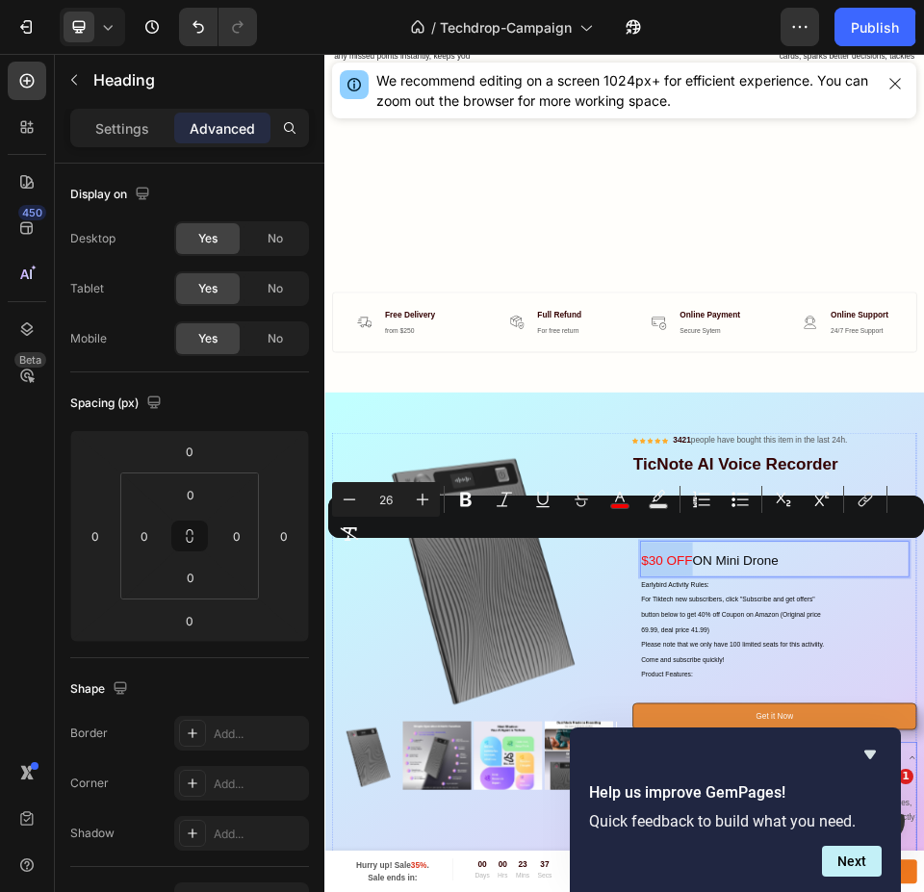
scroll to position [1632, 0]
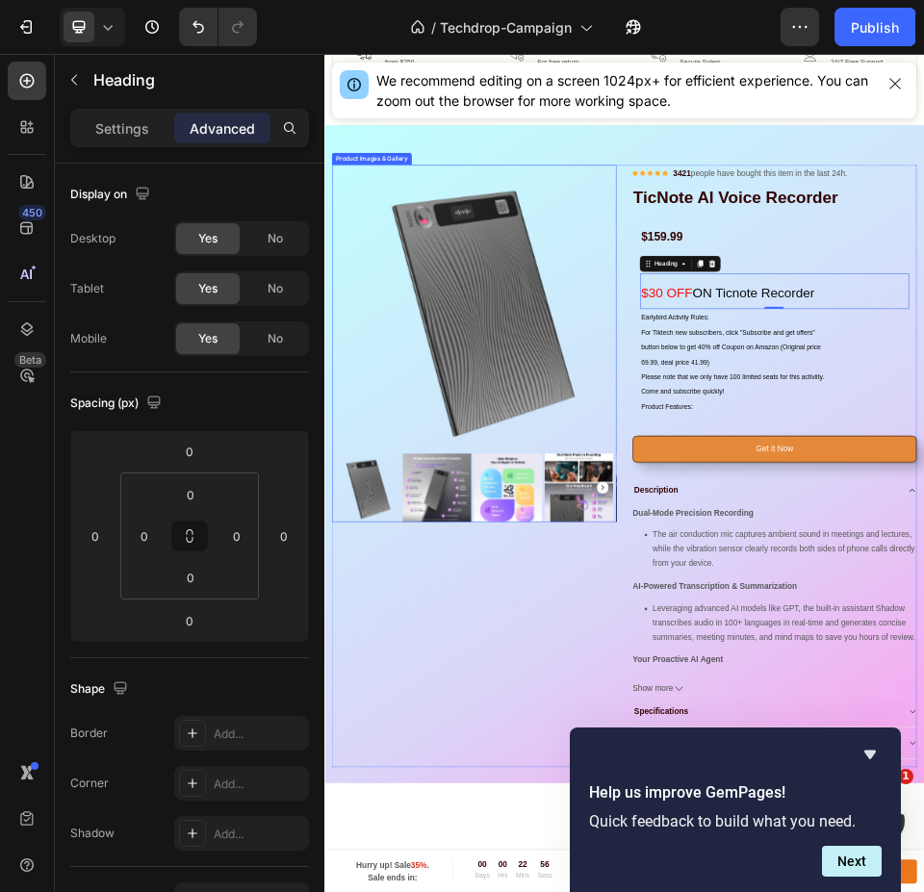
scroll to position [1824, 0]
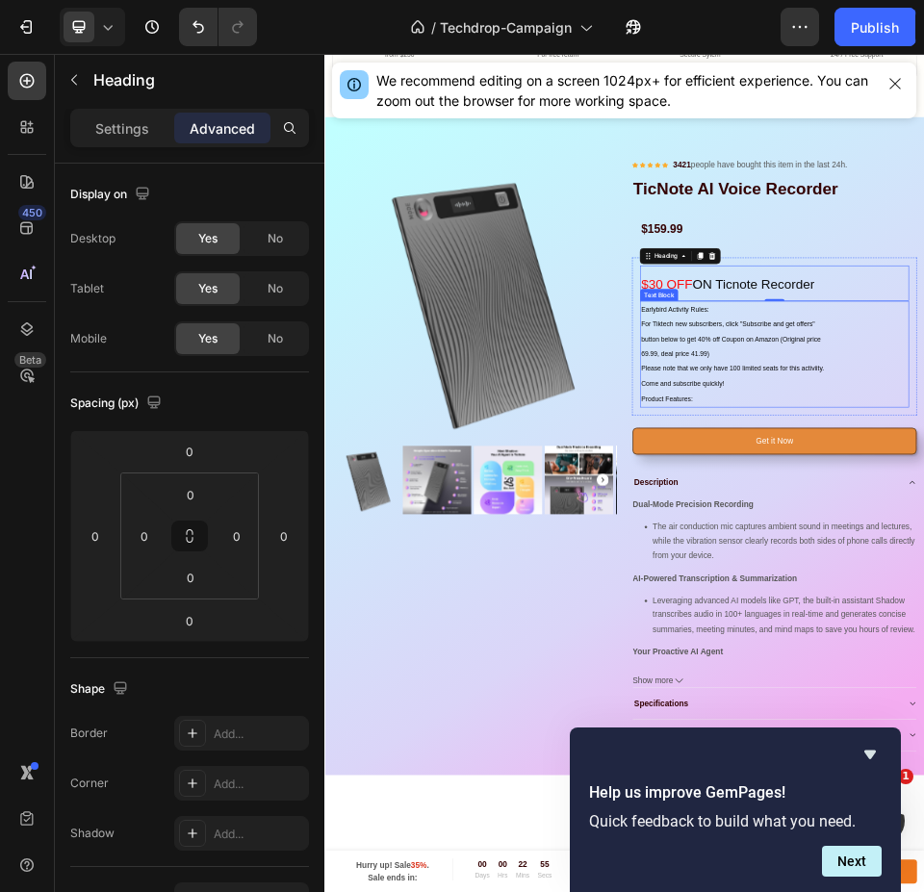
drag, startPoint x: 1165, startPoint y: 980, endPoint x: 977, endPoint y: 1013, distance: 191.4
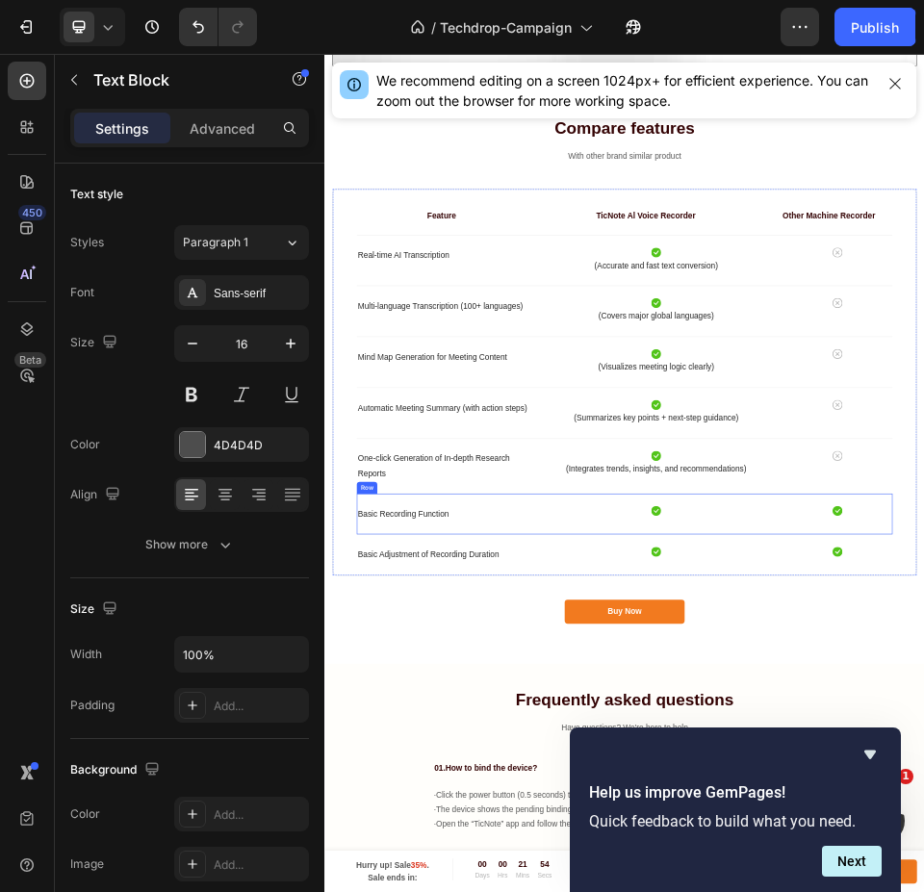
scroll to position [4134, 0]
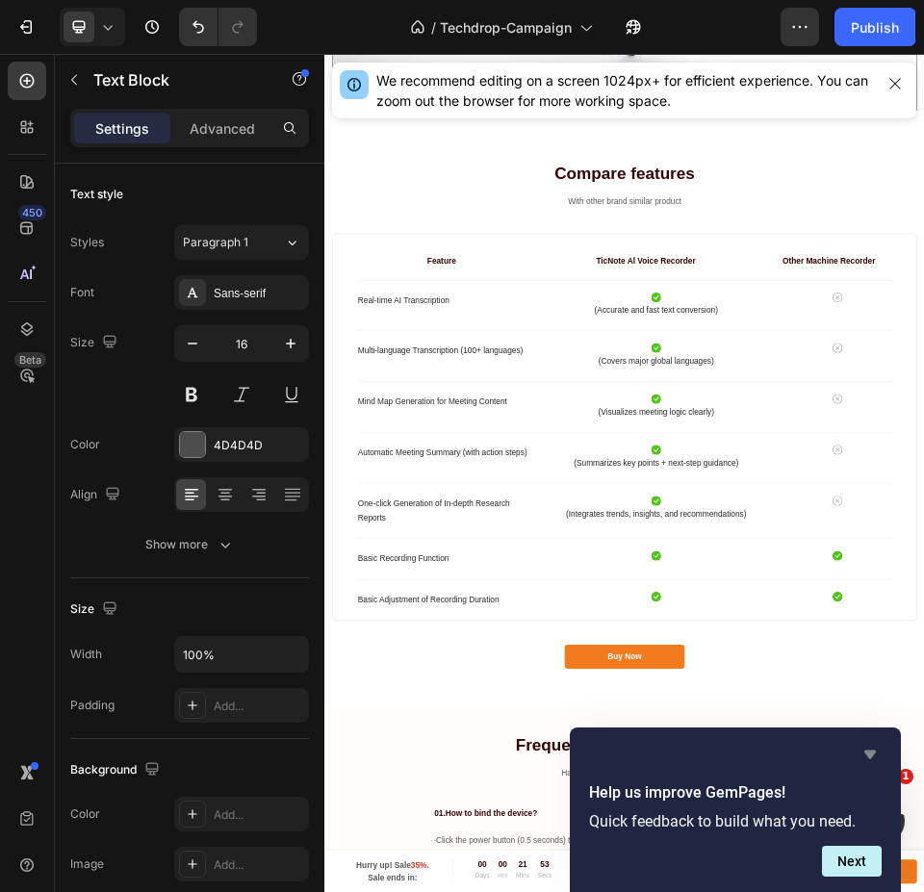
click at [870, 747] on icon "Hide survey" at bounding box center [869, 754] width 23 height 23
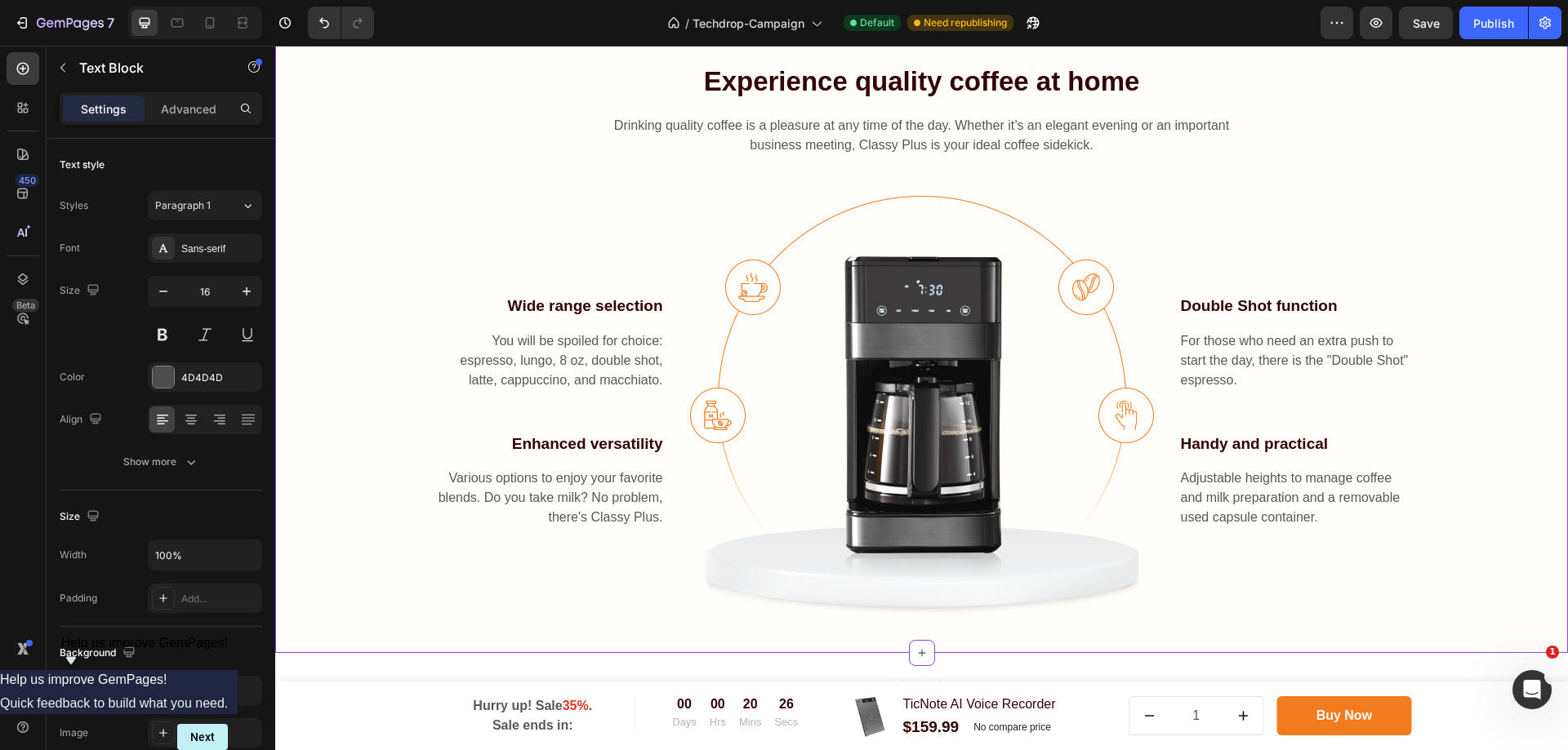
scroll to position [5710, 0]
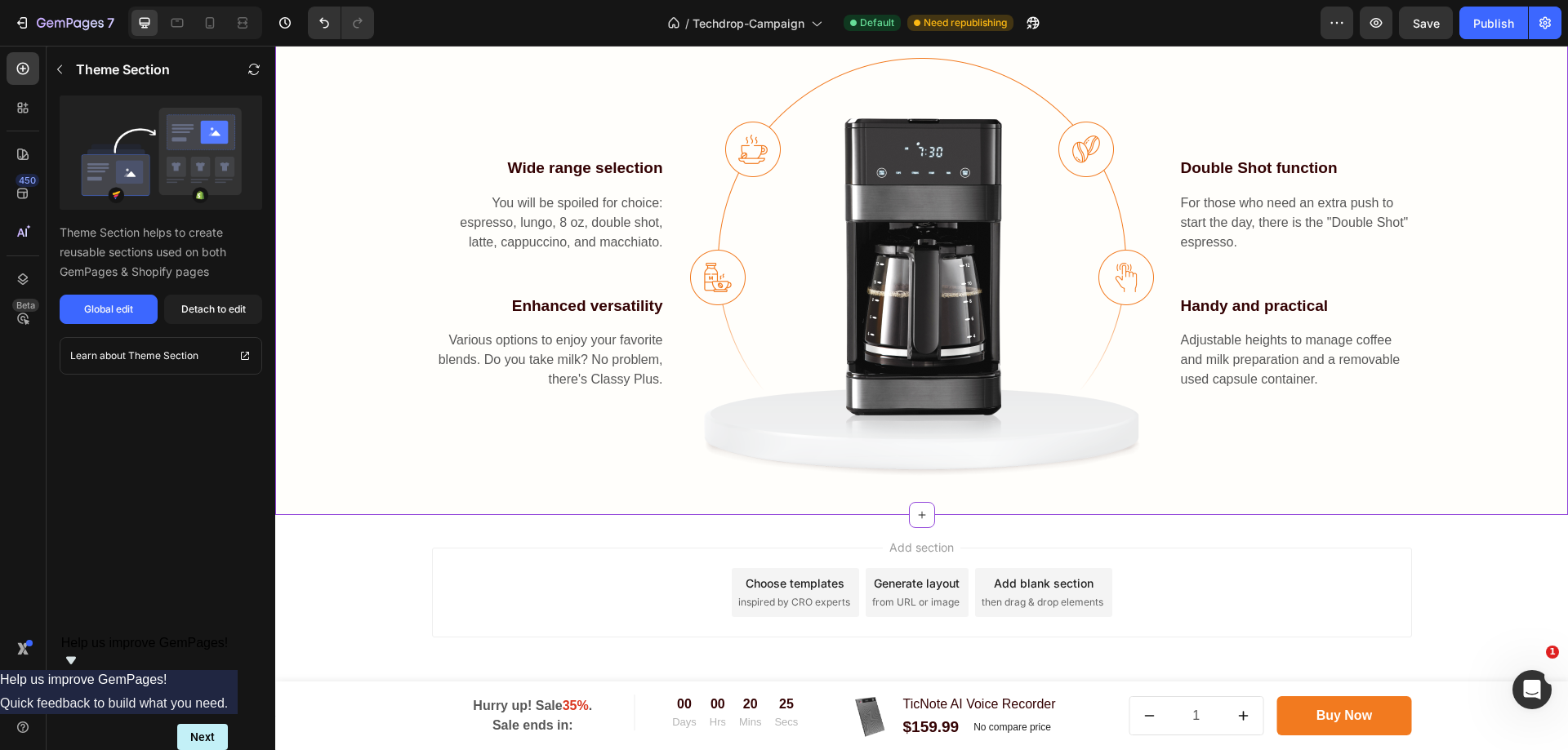
click at [1390, 414] on div "Double Shot function Text block For those who need an extra push to start the d…" at bounding box center [1295, 273] width 233 height 431
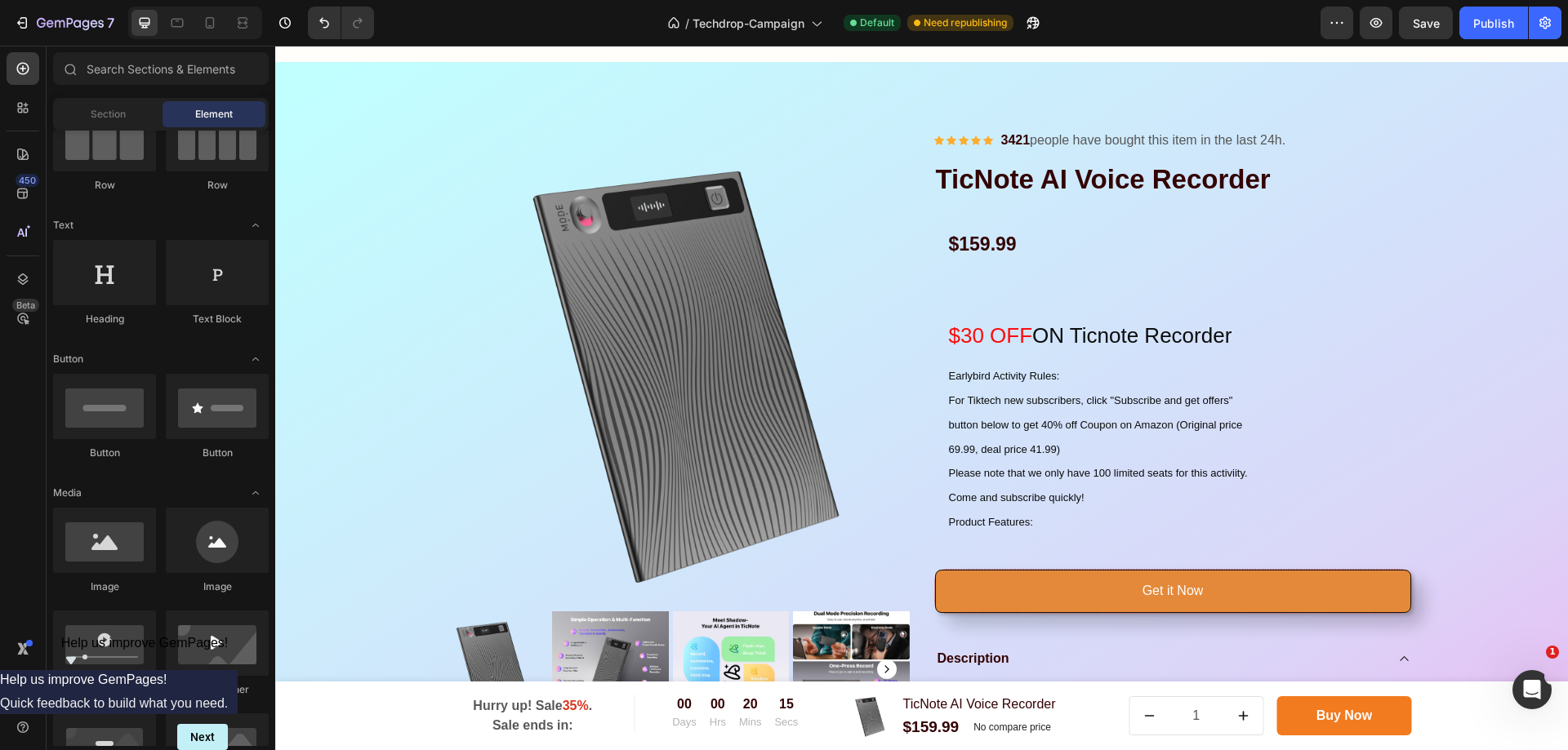
scroll to position [1776, 0]
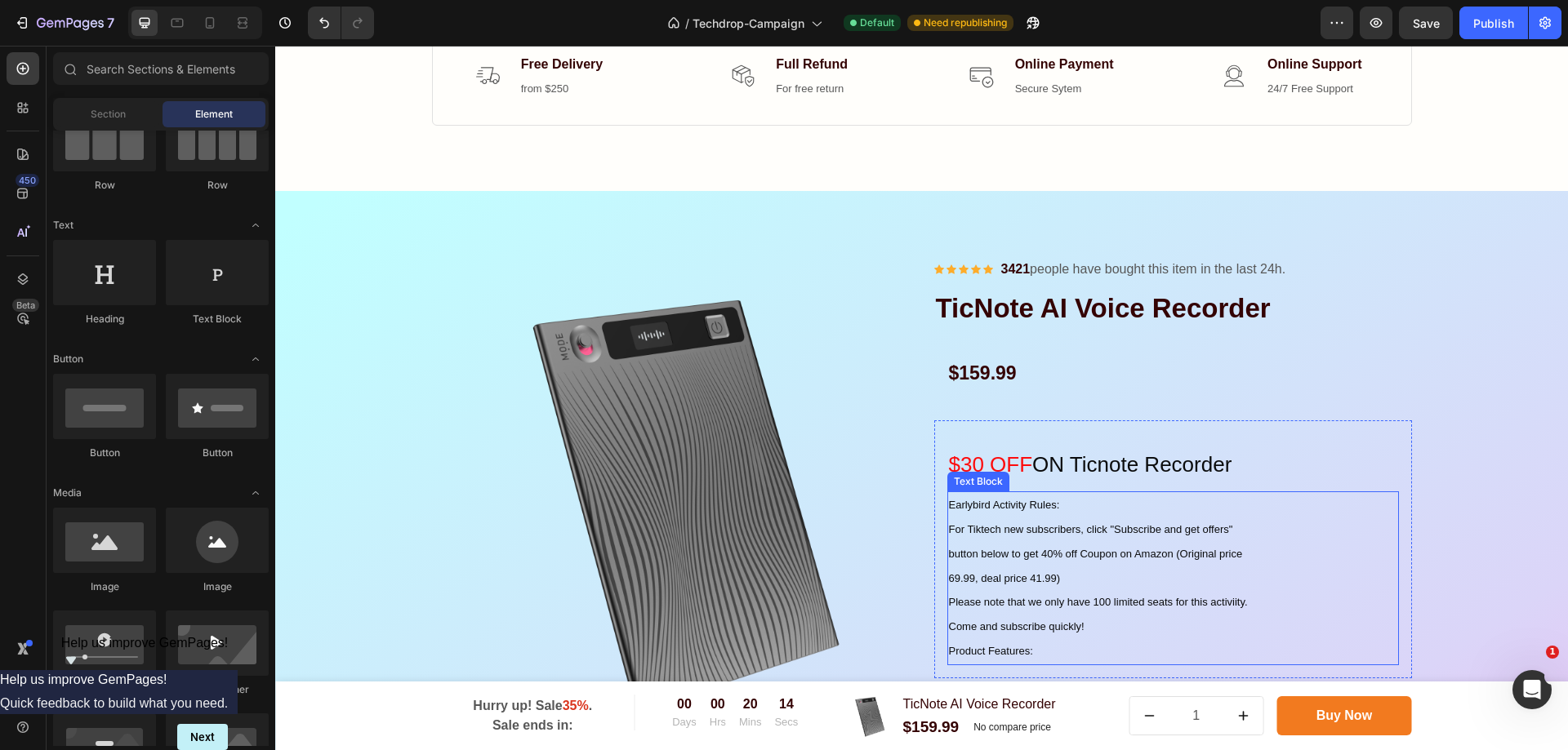
click at [1056, 574] on span "69.99, deal price 41.99)" at bounding box center [1005, 578] width 112 height 12
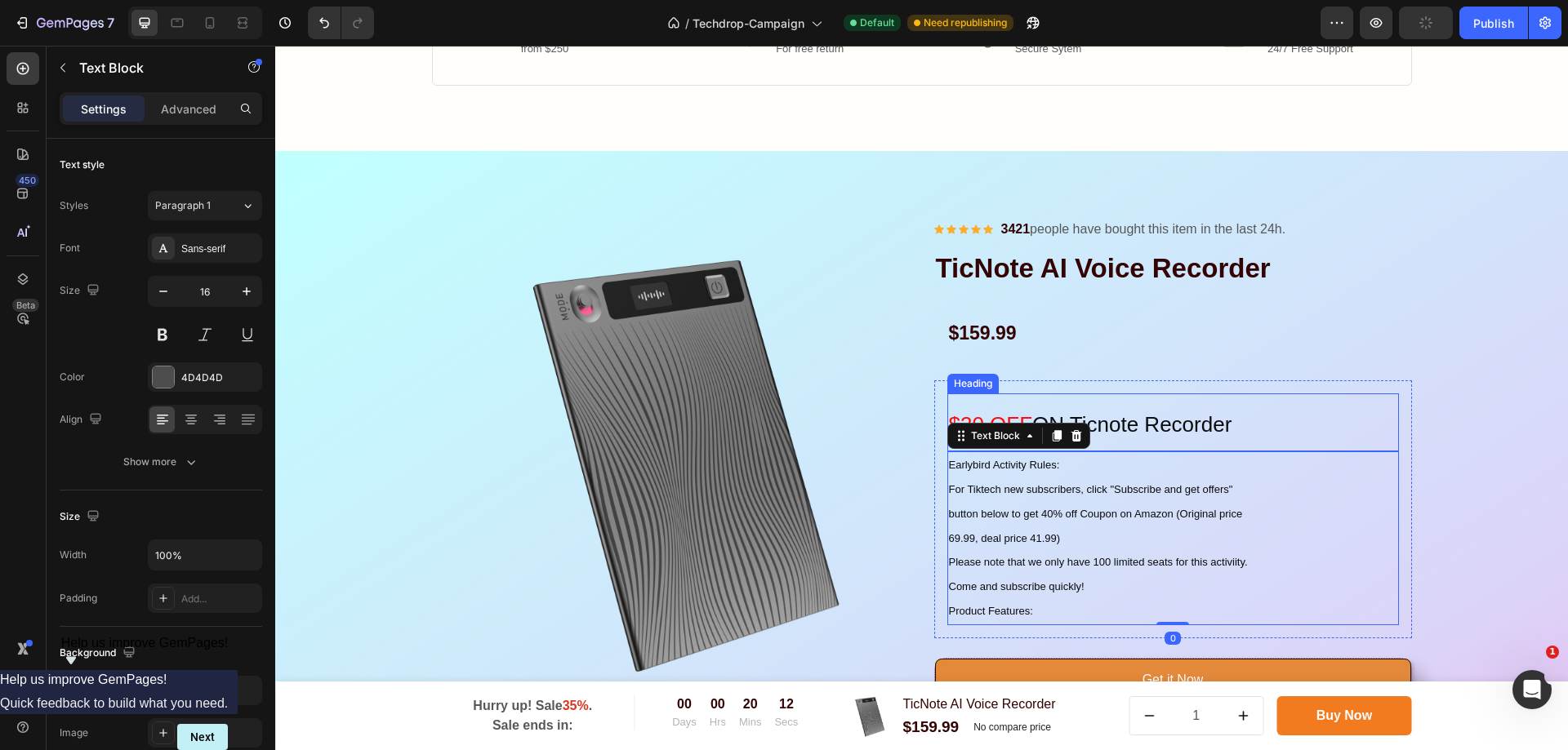
scroll to position [2102, 0]
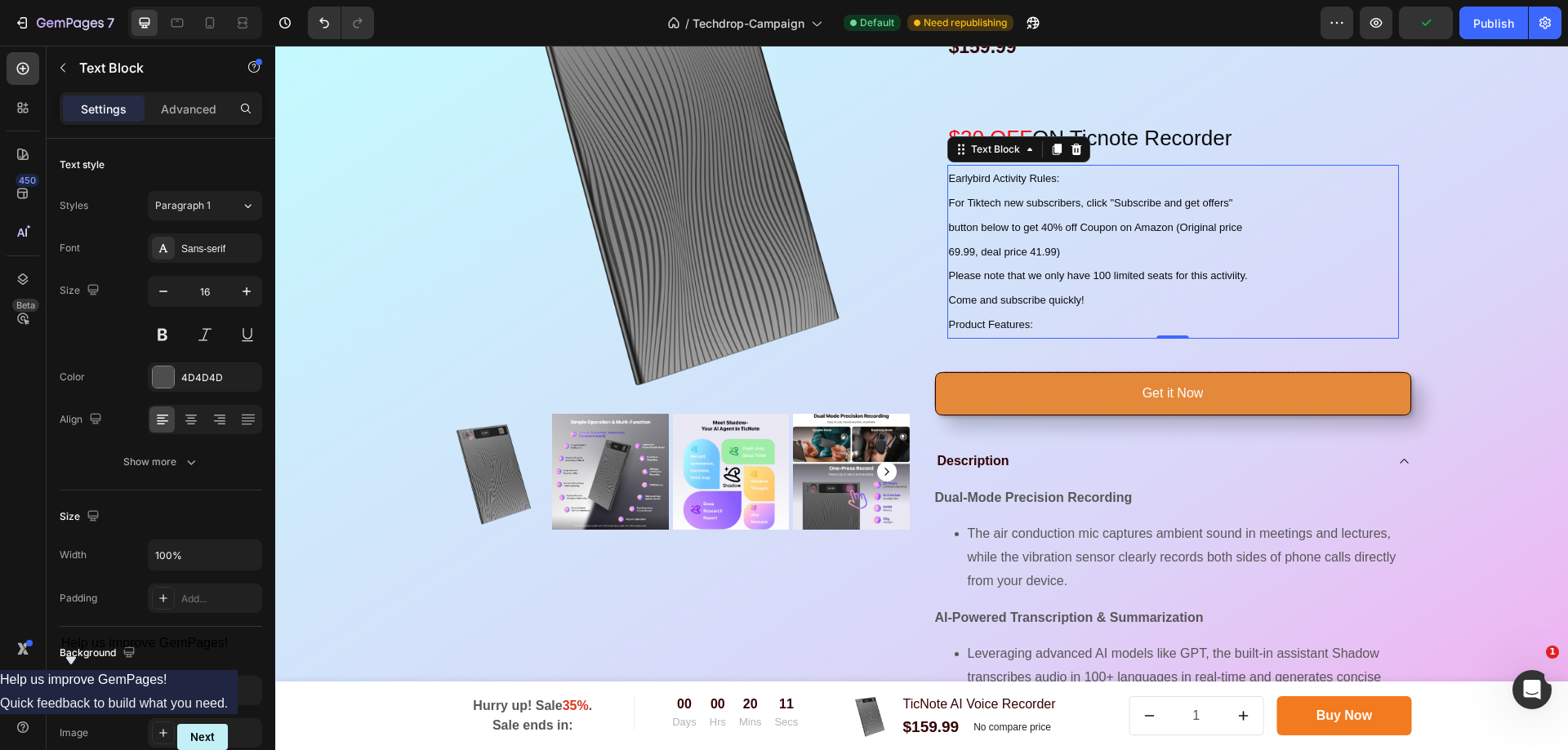
click at [1140, 323] on p "Earlybird Activity Rules: For Tiktech new subscribers, click "Subscribe and get…" at bounding box center [1173, 251] width 448 height 171
click at [1483, 322] on div "Product Images & Gallery Icon Icon Icon Icon Icon Icon List Hoz 3421 people hav…" at bounding box center [922, 422] width 1268 height 984
